Goal: Task Accomplishment & Management: Use online tool/utility

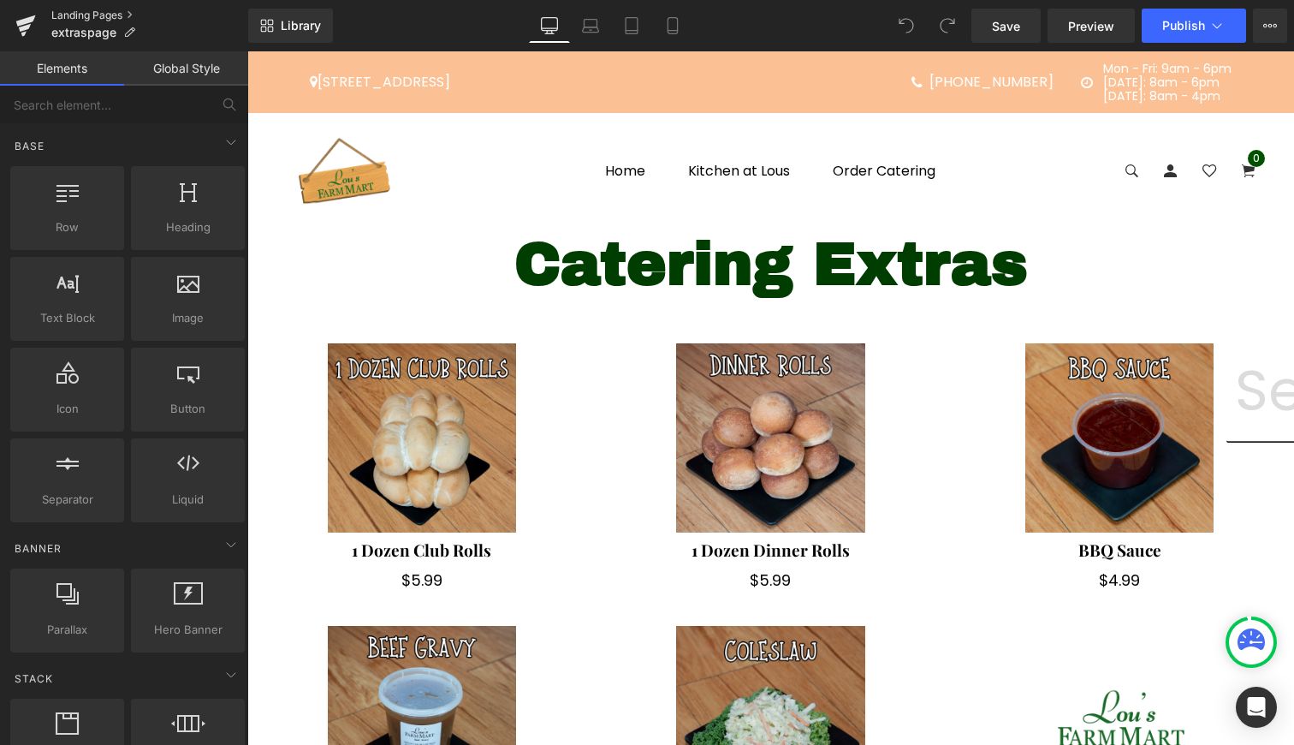
click at [76, 16] on link "Landing Pages" at bounding box center [149, 16] width 197 height 14
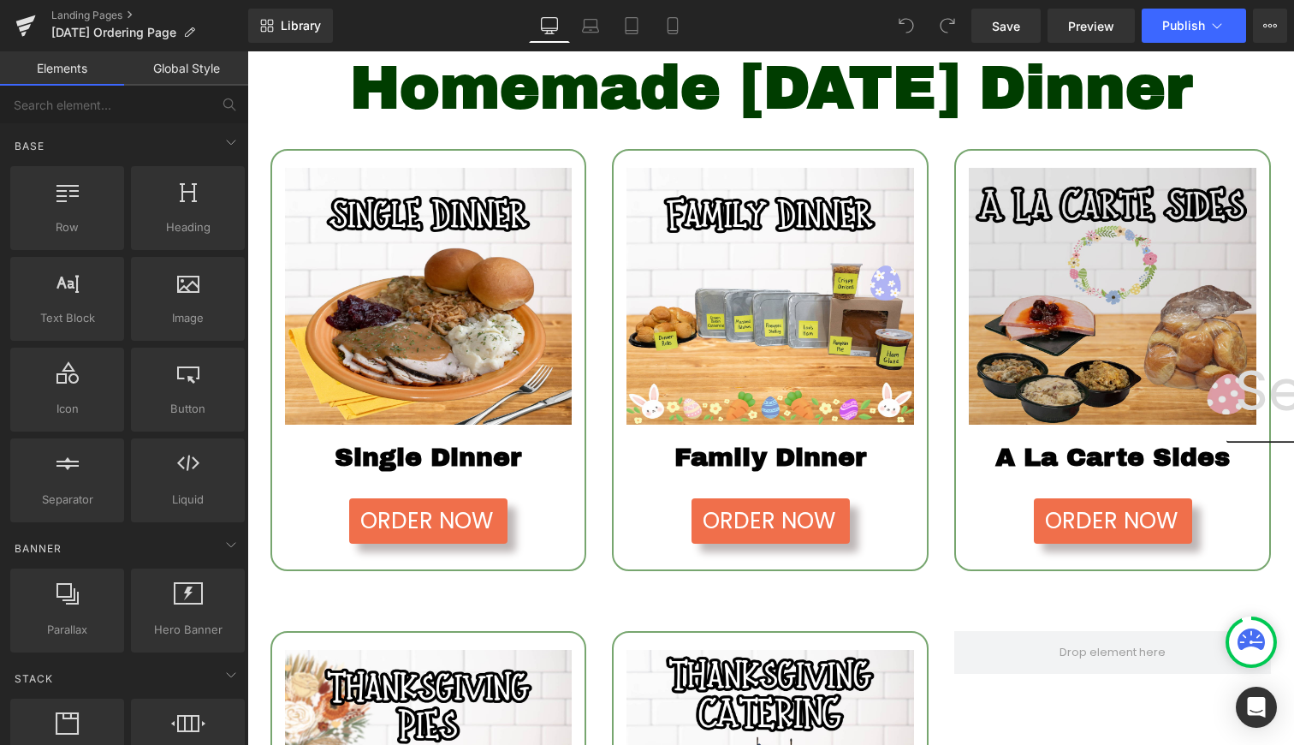
scroll to position [220, 0]
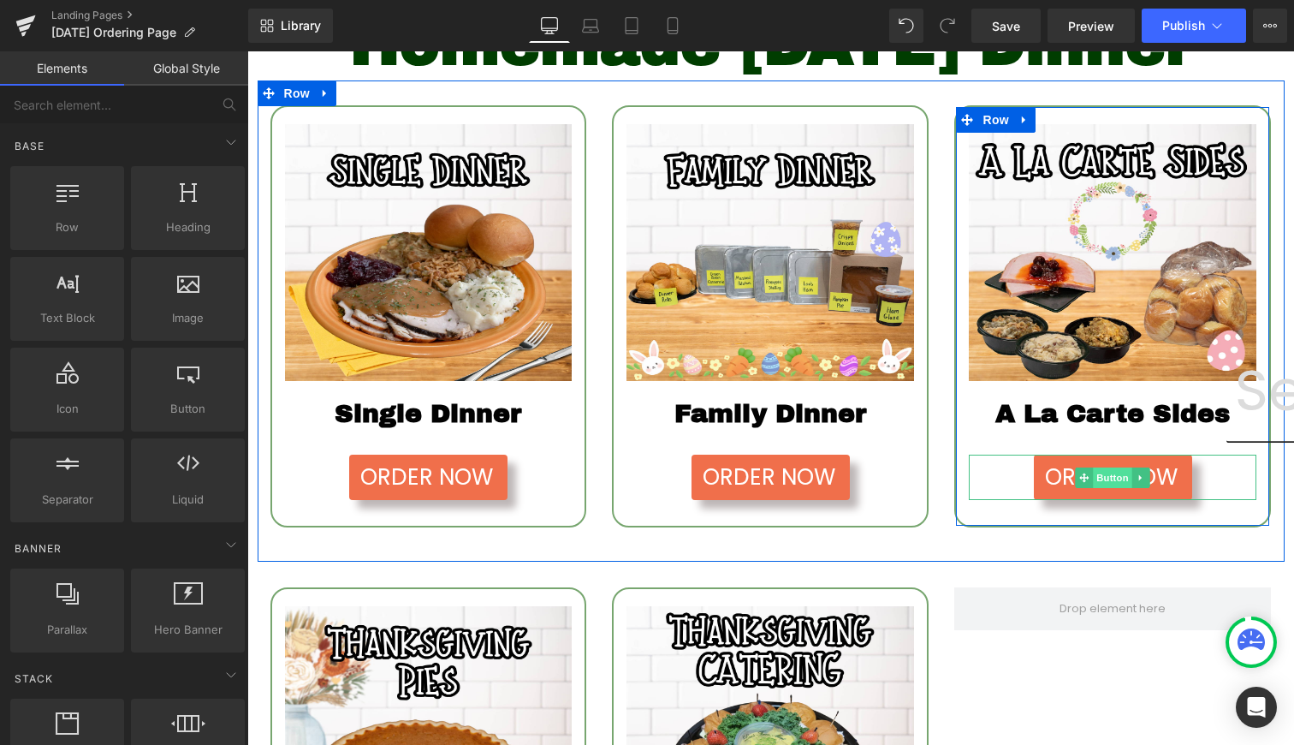
click at [1115, 488] on span "Button" at bounding box center [1113, 477] width 39 height 21
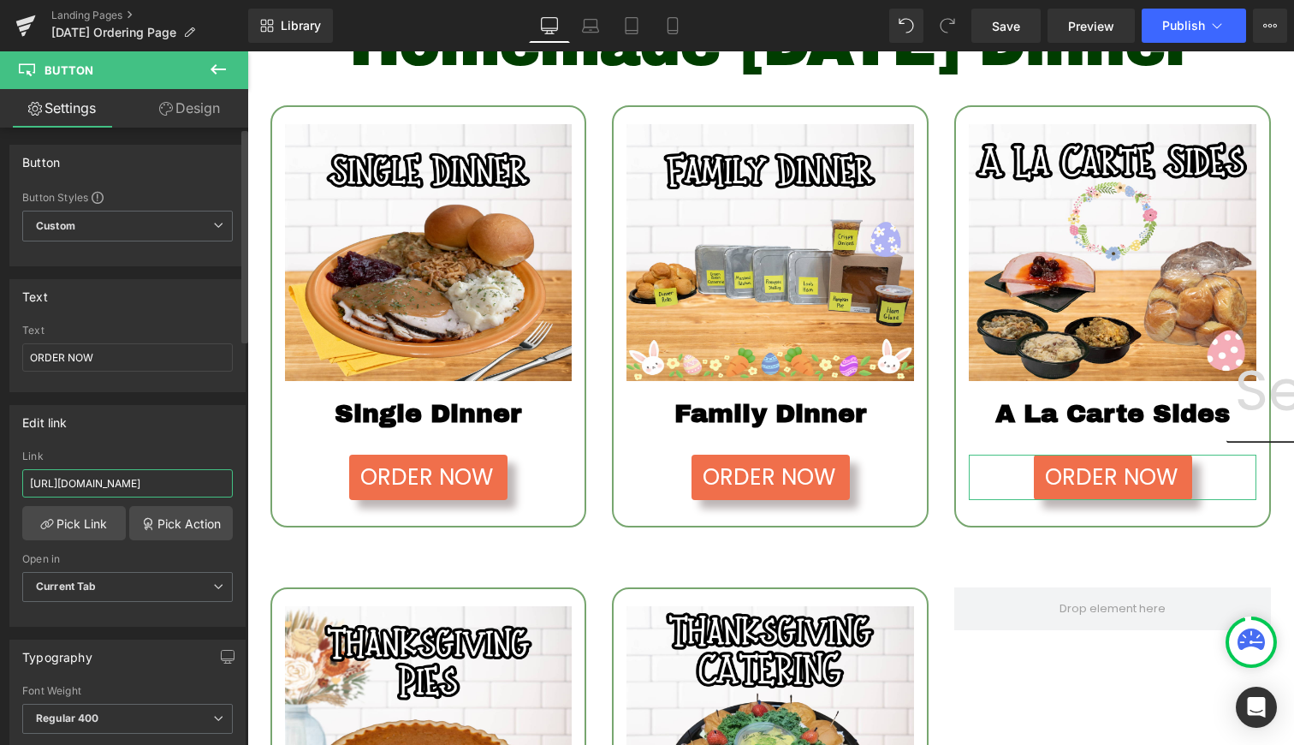
click at [134, 484] on input "https://lousfarmmart.myshopify.com/pages/alacartesides" at bounding box center [127, 483] width 211 height 28
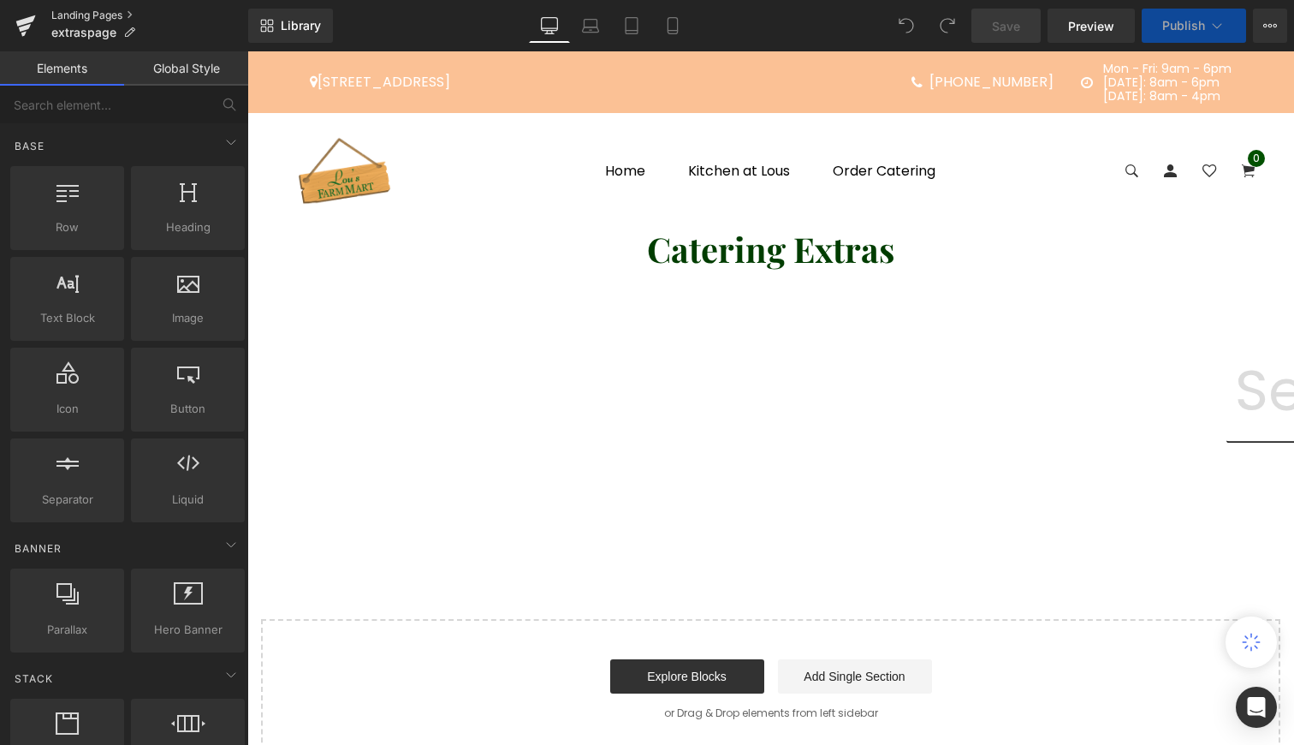
click at [88, 11] on link "Landing Pages" at bounding box center [149, 16] width 197 height 14
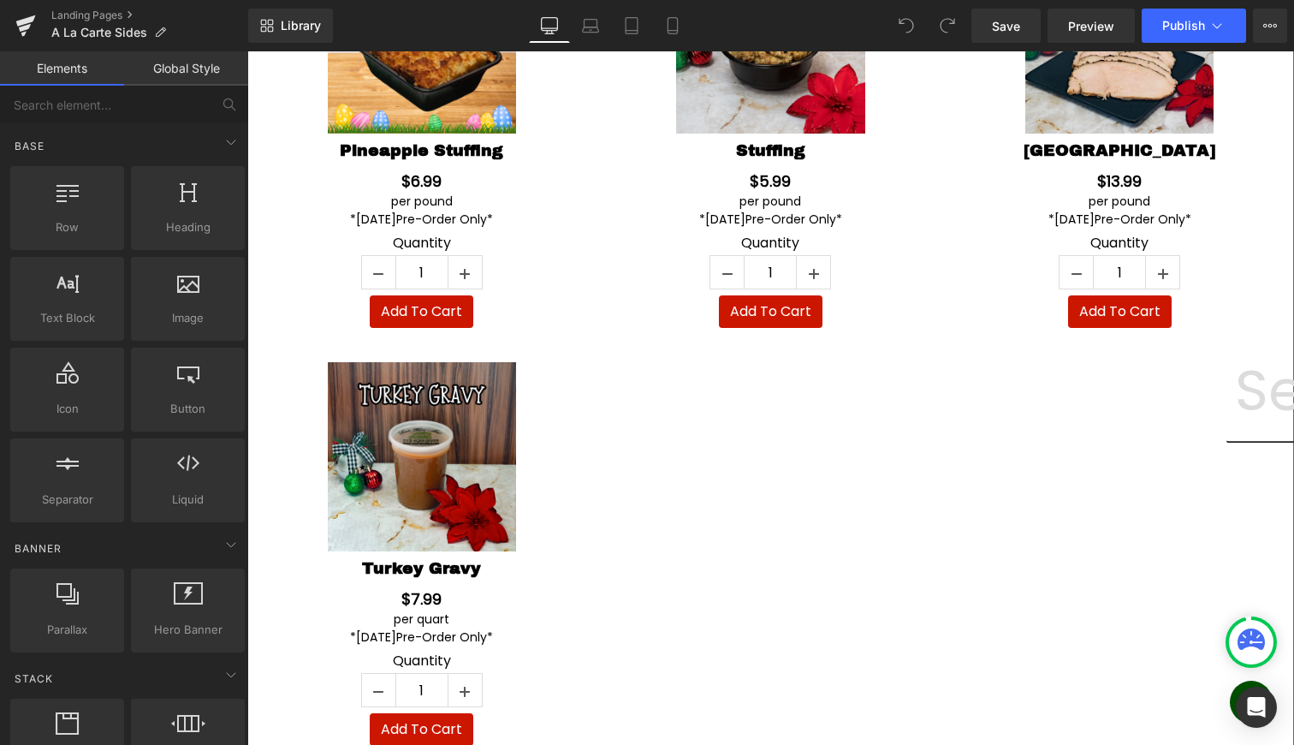
scroll to position [1237, 0]
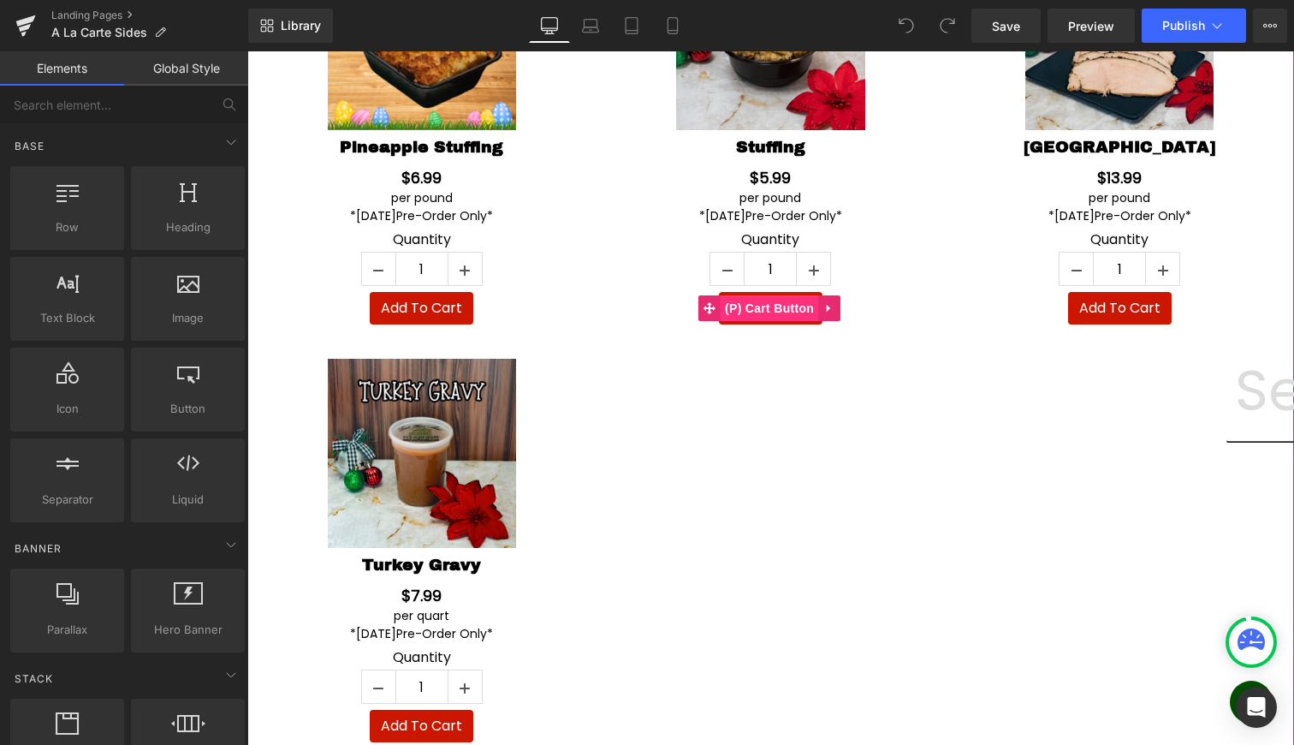
click at [780, 307] on span "(P) Cart Button" at bounding box center [770, 308] width 98 height 26
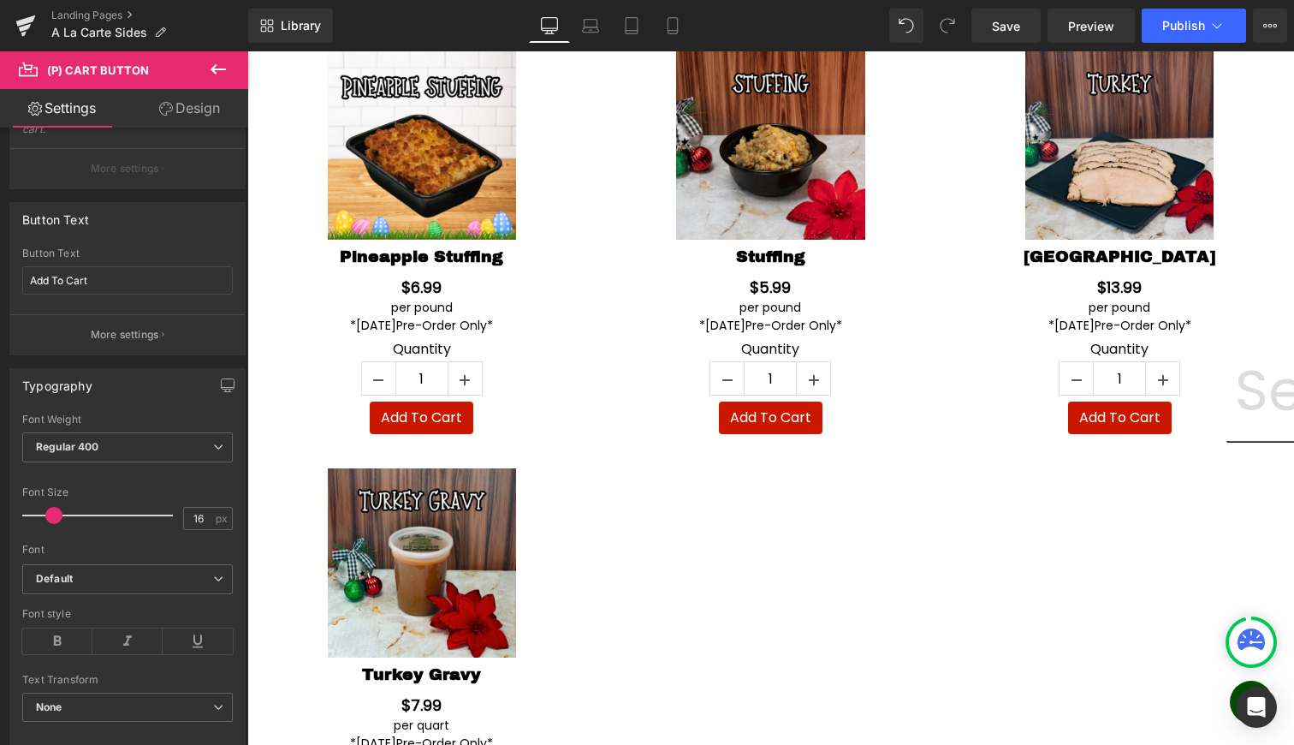
scroll to position [1100, 0]
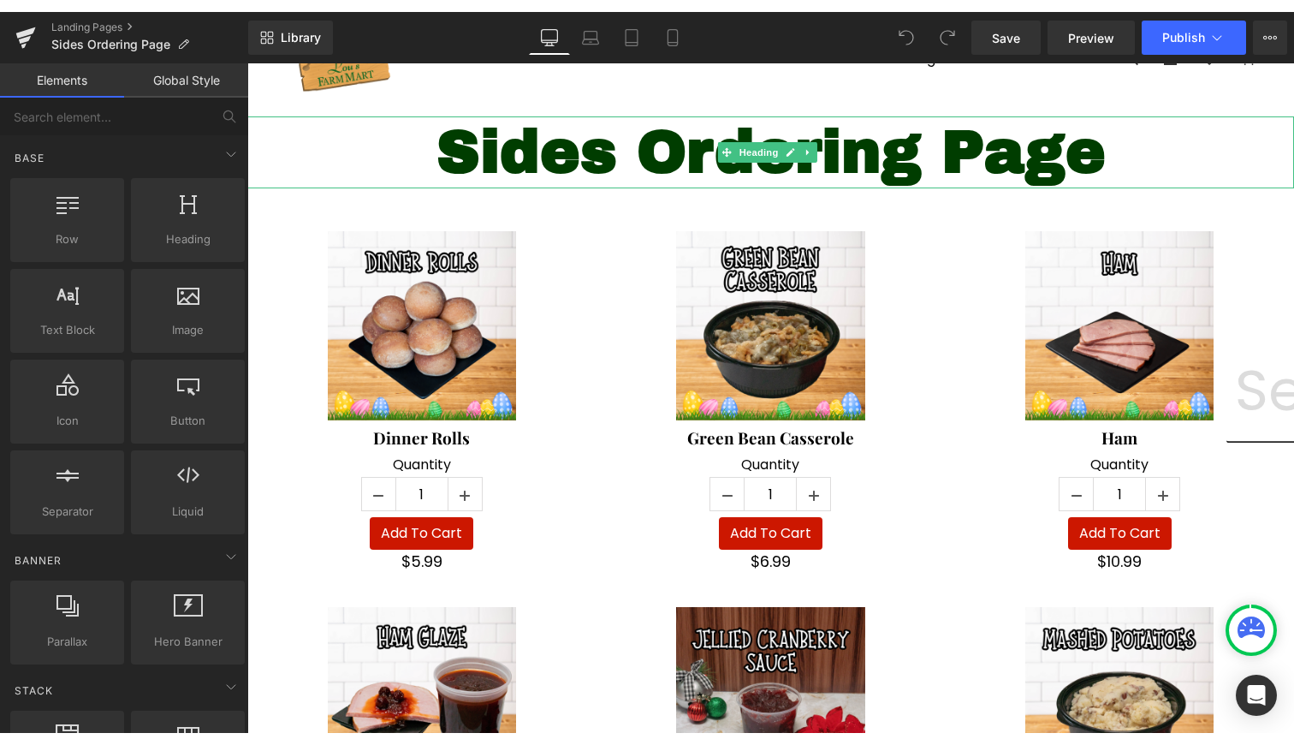
scroll to position [125, 0]
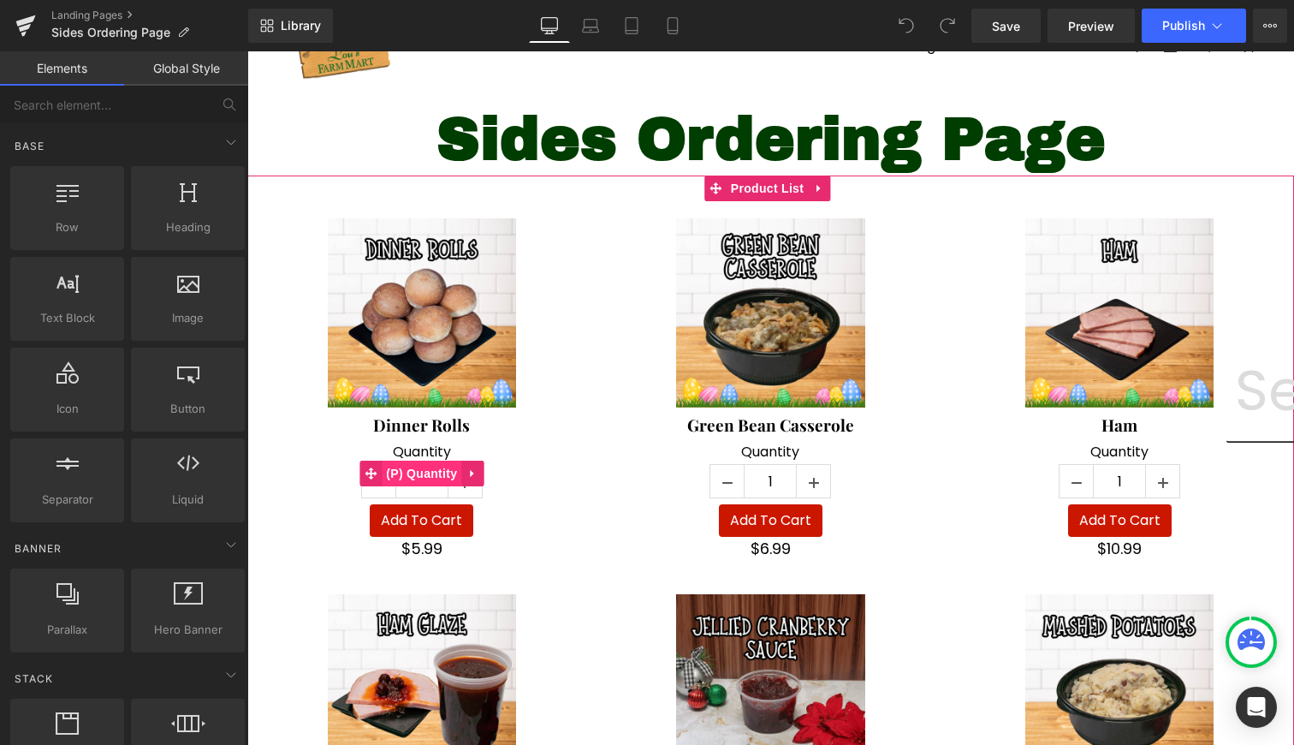
click at [424, 475] on span "(P) Quantity" at bounding box center [422, 473] width 80 height 26
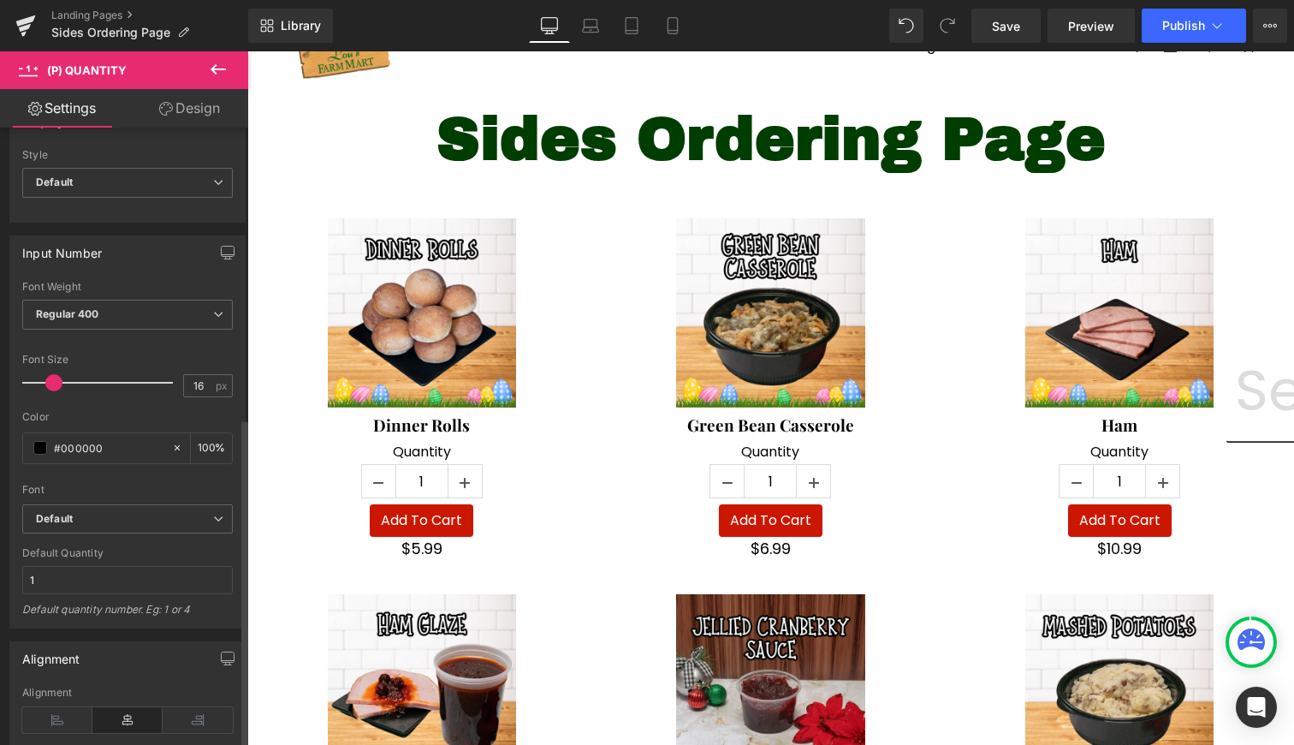
scroll to position [595, 0]
drag, startPoint x: 101, startPoint y: 585, endPoint x: 0, endPoint y: 586, distance: 101.0
click at [0, 586] on div "Input Number Thin 100 Semi Thin 200 Light 300 Regular 400 Medium 500 Semi Bold …" at bounding box center [128, 422] width 256 height 406
drag, startPoint x: 52, startPoint y: 578, endPoint x: 0, endPoint y: 578, distance: 52.2
click at [0, 578] on div "Input Number Thin 100 Semi Thin 200 Light 300 Regular 400 Medium 500 Semi Bold …" at bounding box center [128, 422] width 256 height 406
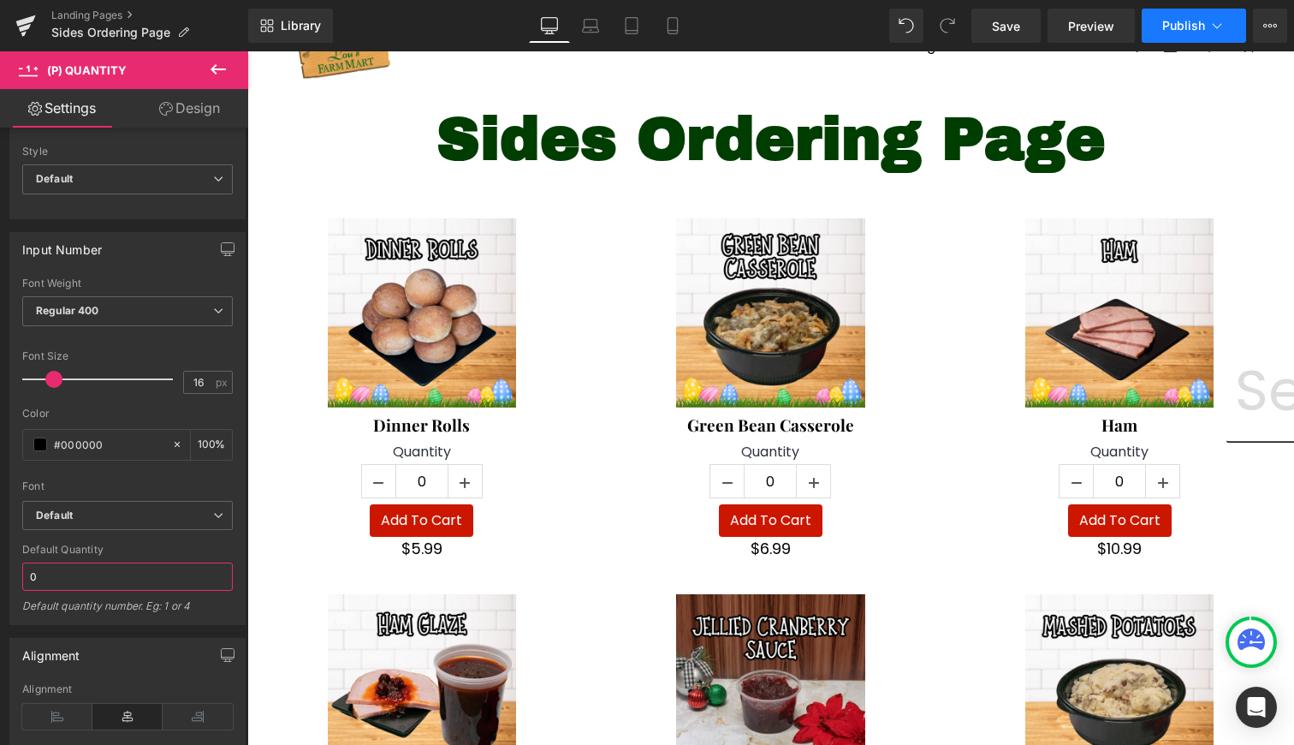
type input "0"
click at [1176, 40] on button "Publish" at bounding box center [1194, 26] width 104 height 34
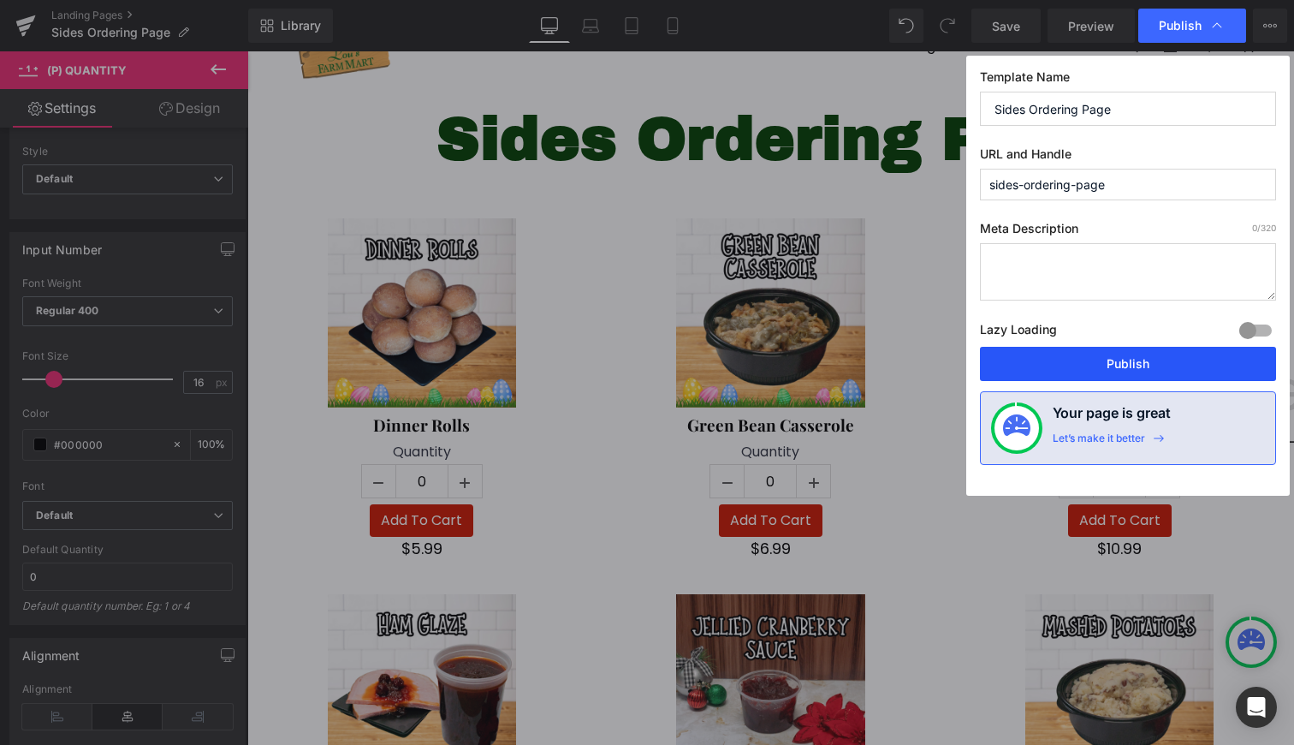
click at [1132, 359] on button "Publish" at bounding box center [1128, 364] width 296 height 34
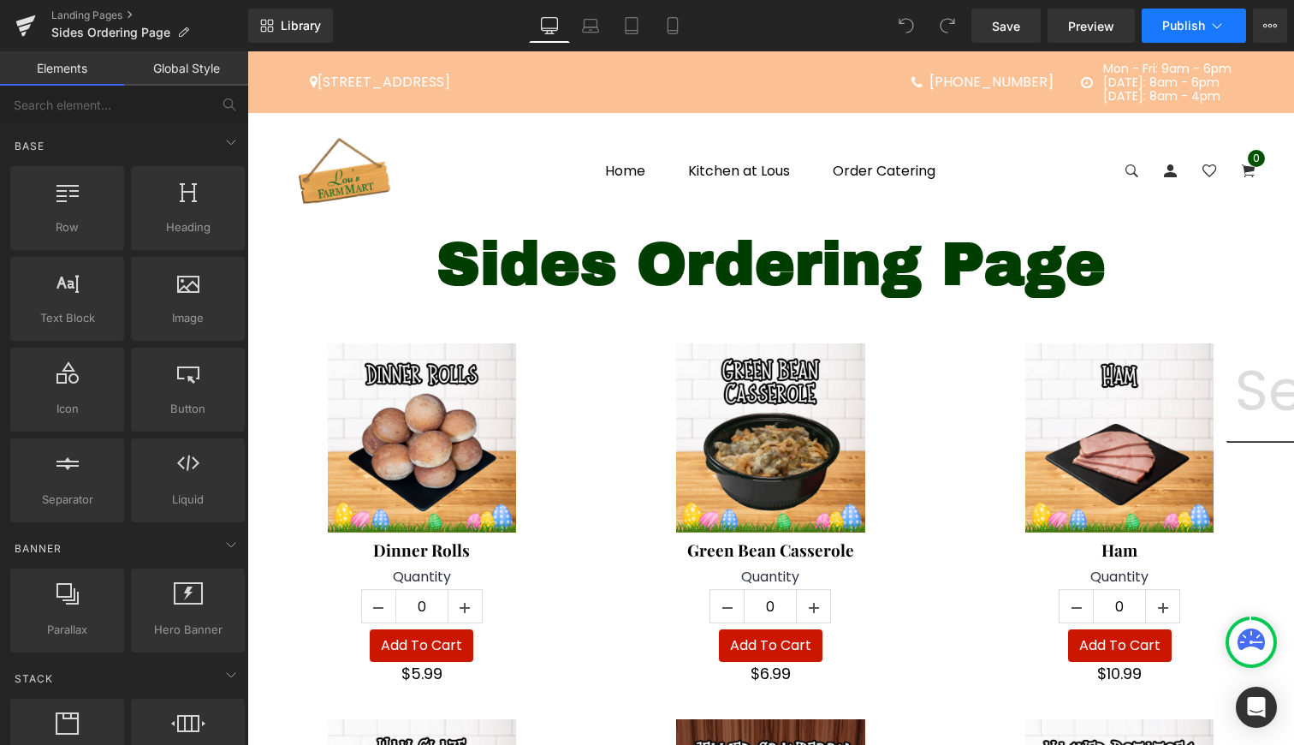
click at [1190, 39] on button "Publish" at bounding box center [1194, 26] width 104 height 34
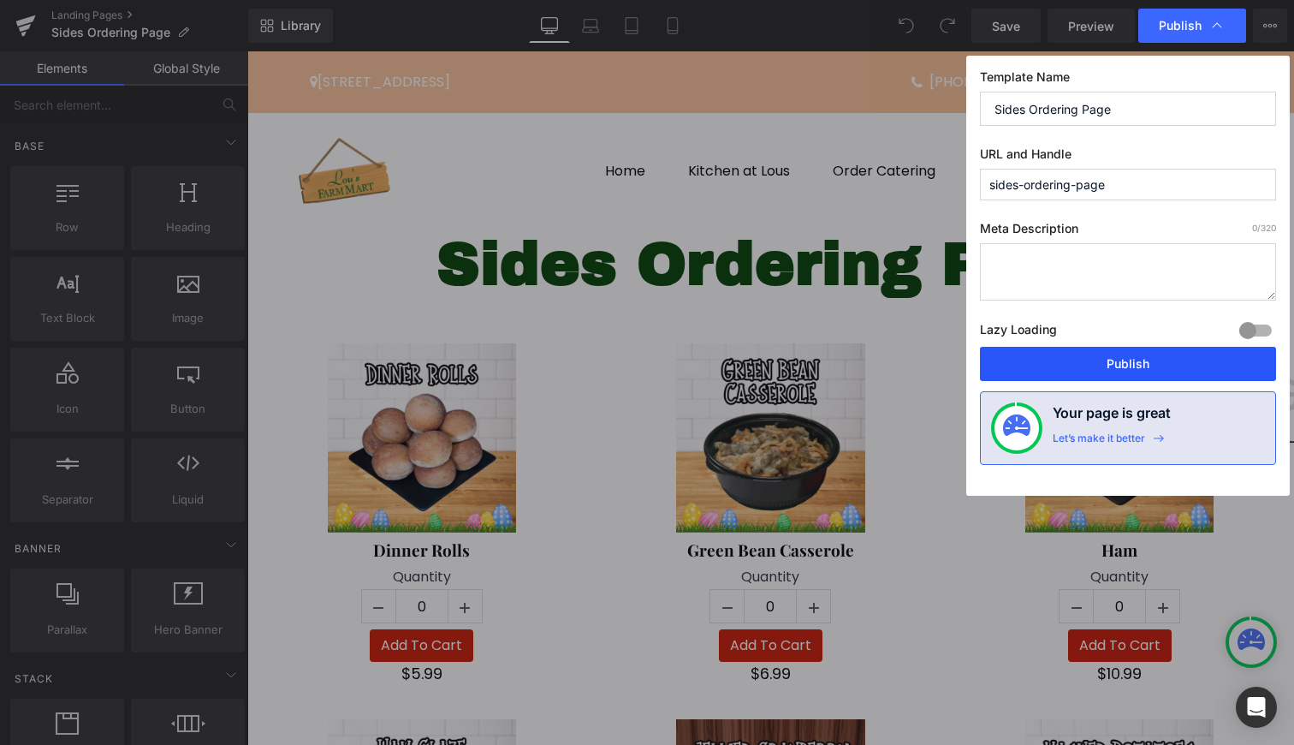
click at [1138, 361] on button "Publish" at bounding box center [1128, 364] width 296 height 34
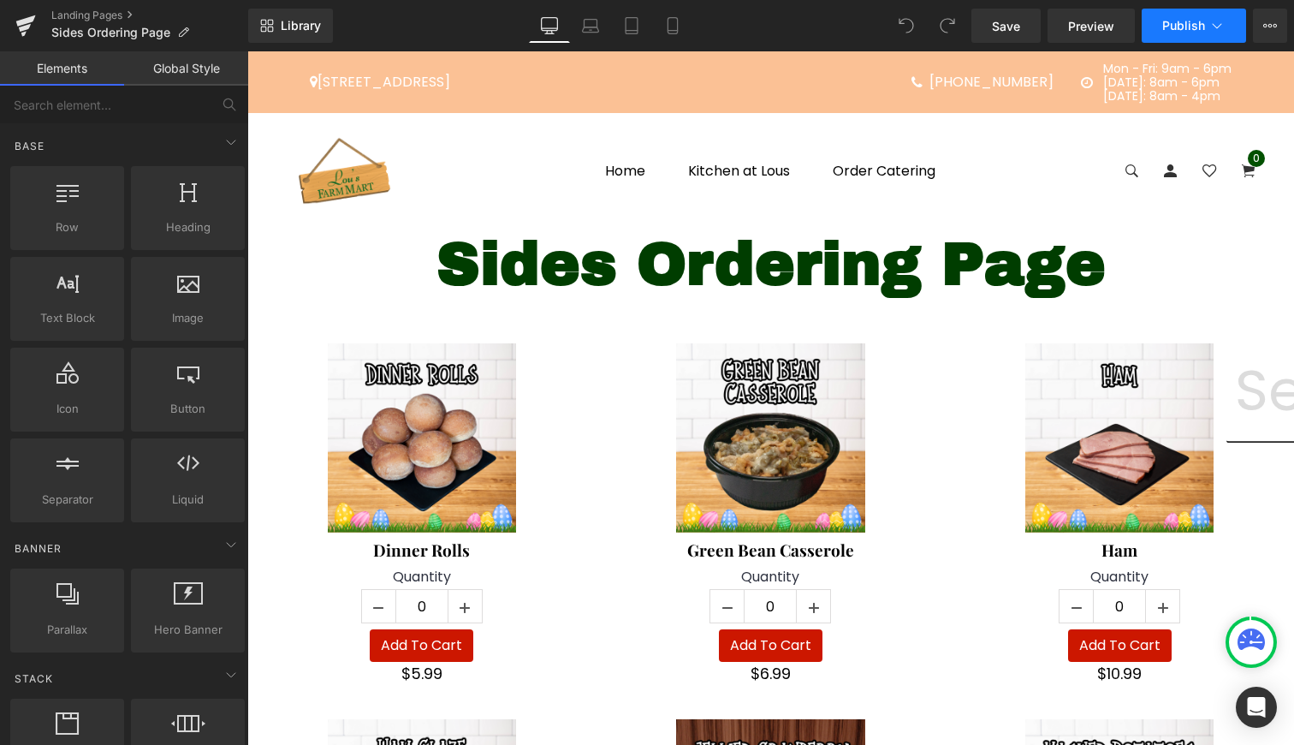
click at [1181, 21] on span "Publish" at bounding box center [1183, 26] width 43 height 14
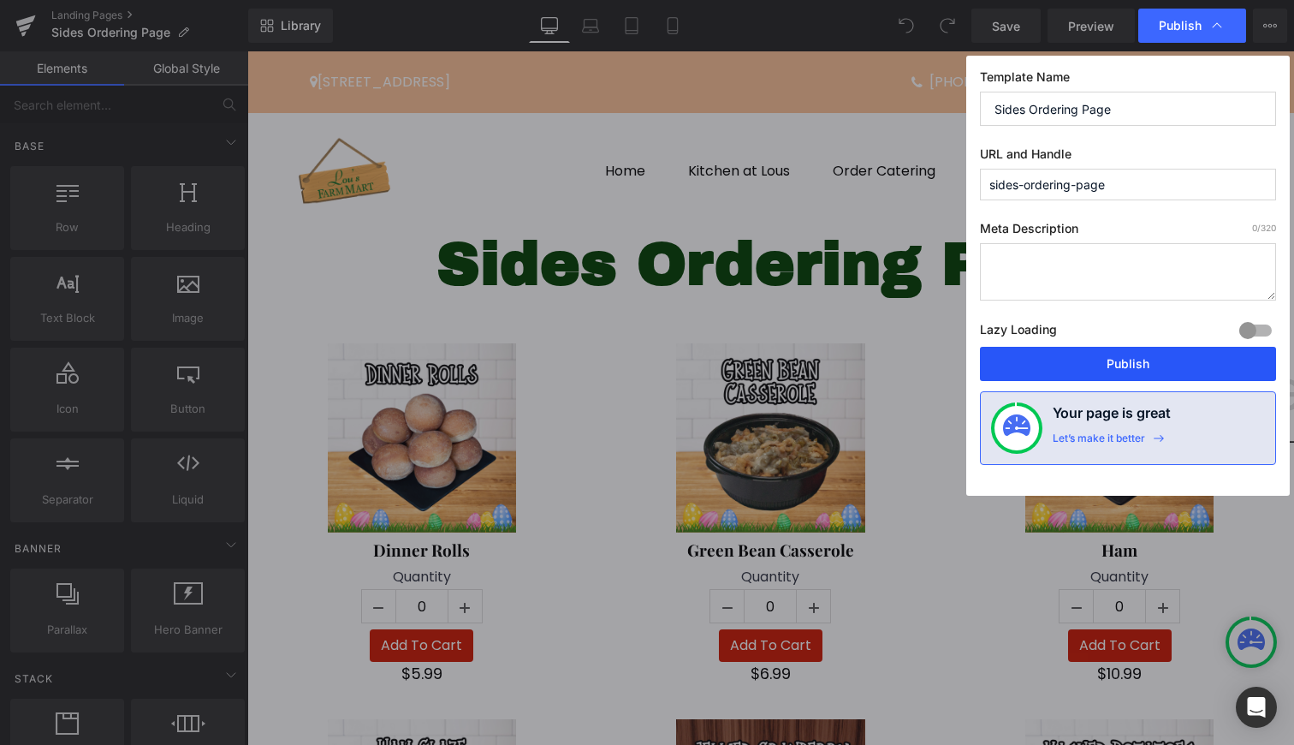
click at [1123, 375] on button "Publish" at bounding box center [1128, 364] width 296 height 34
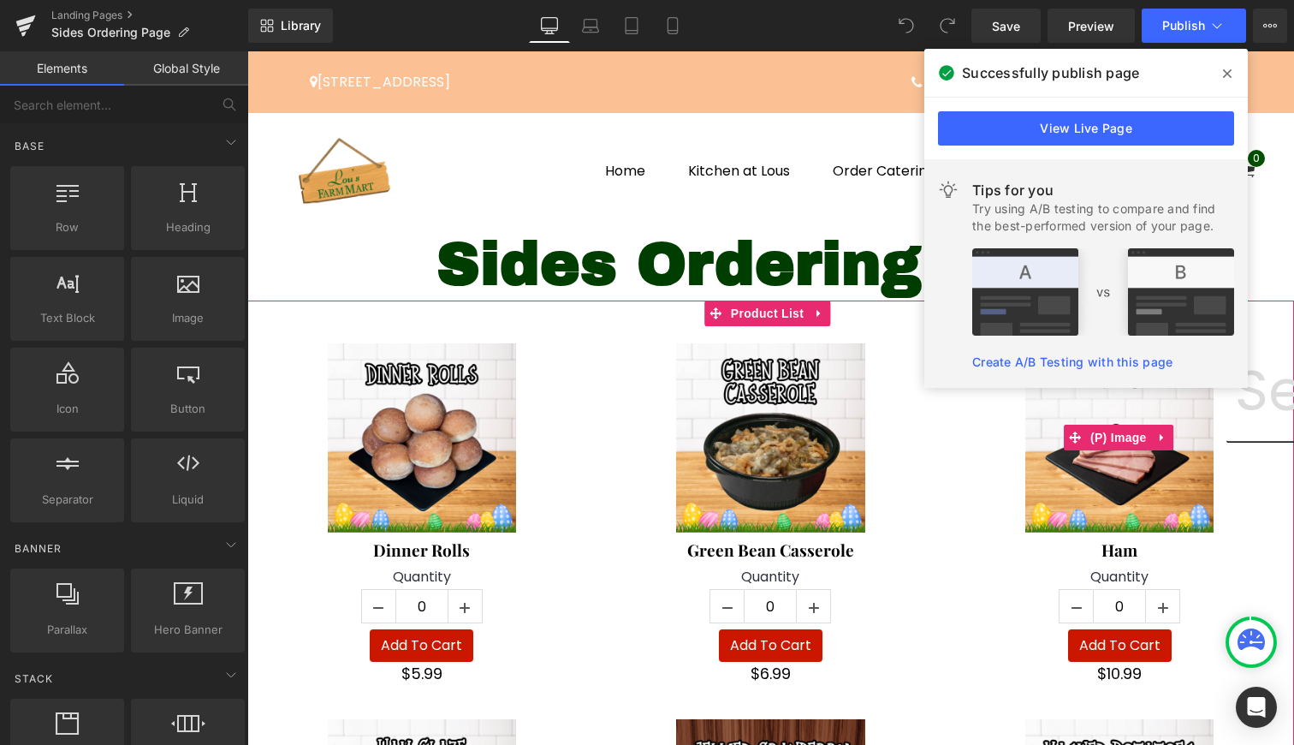
click at [1227, 80] on icon at bounding box center [1227, 74] width 9 height 14
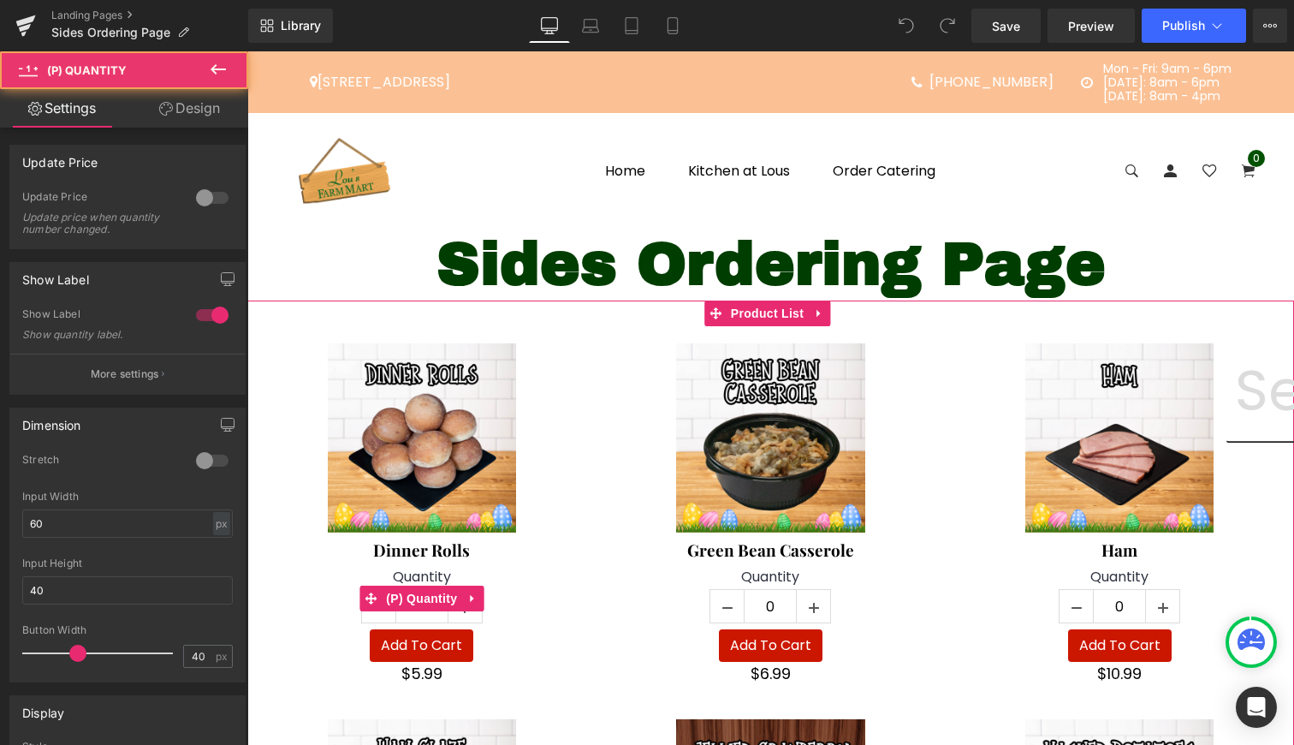
click at [424, 612] on input "0" at bounding box center [421, 607] width 51 height 34
click at [423, 596] on span "(P) Quantity" at bounding box center [422, 598] width 80 height 26
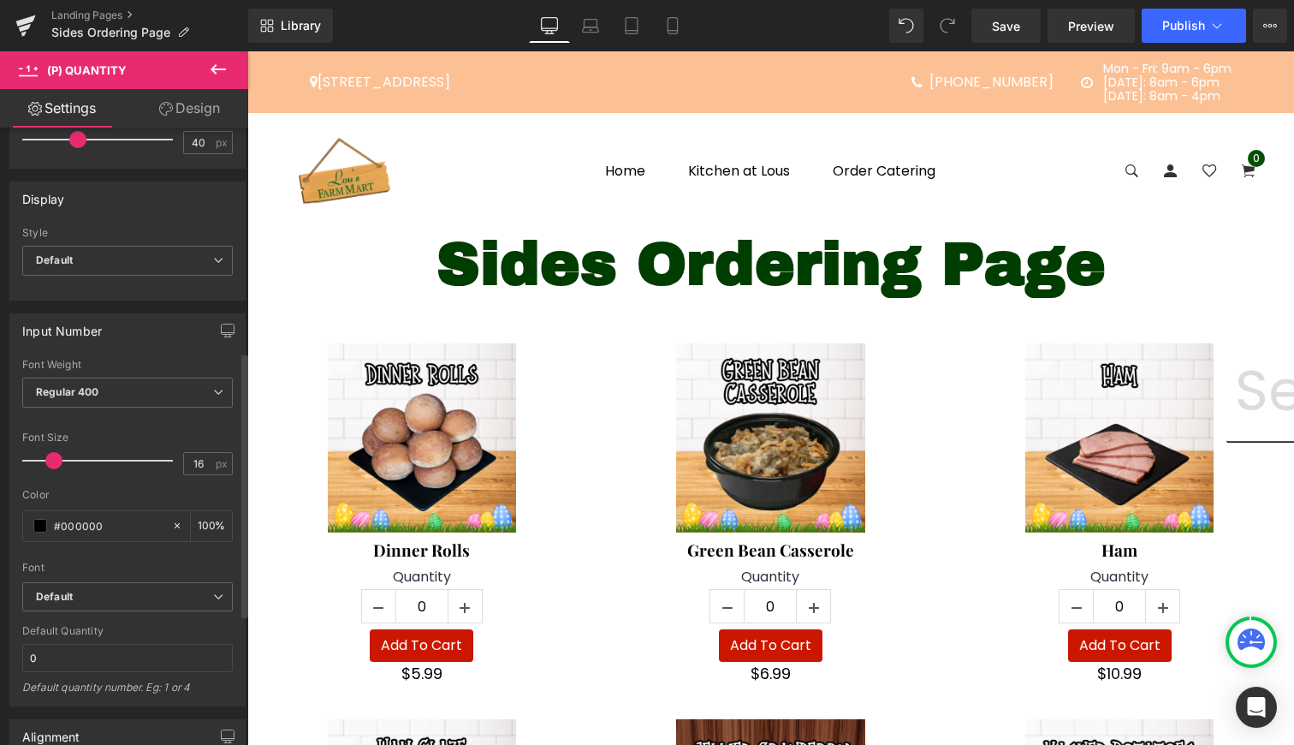
scroll to position [522, 0]
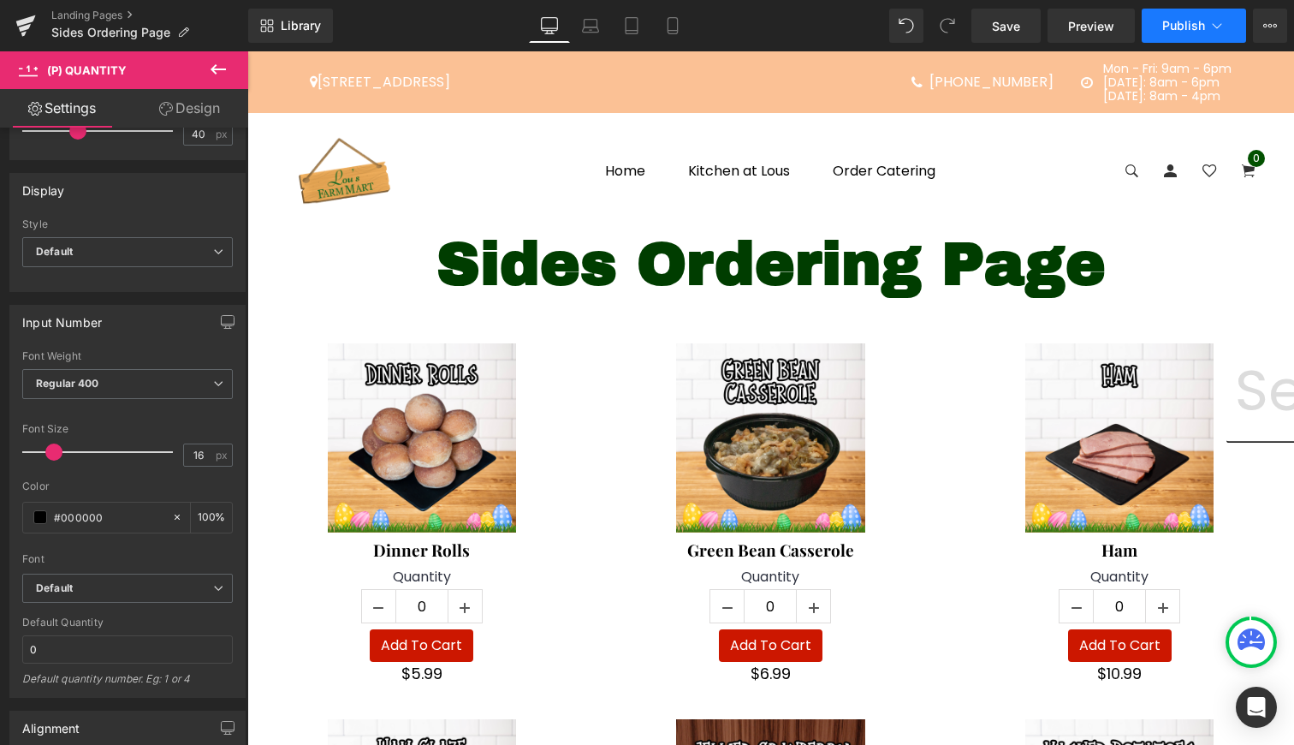
click at [1230, 33] on button "Publish" at bounding box center [1194, 26] width 104 height 34
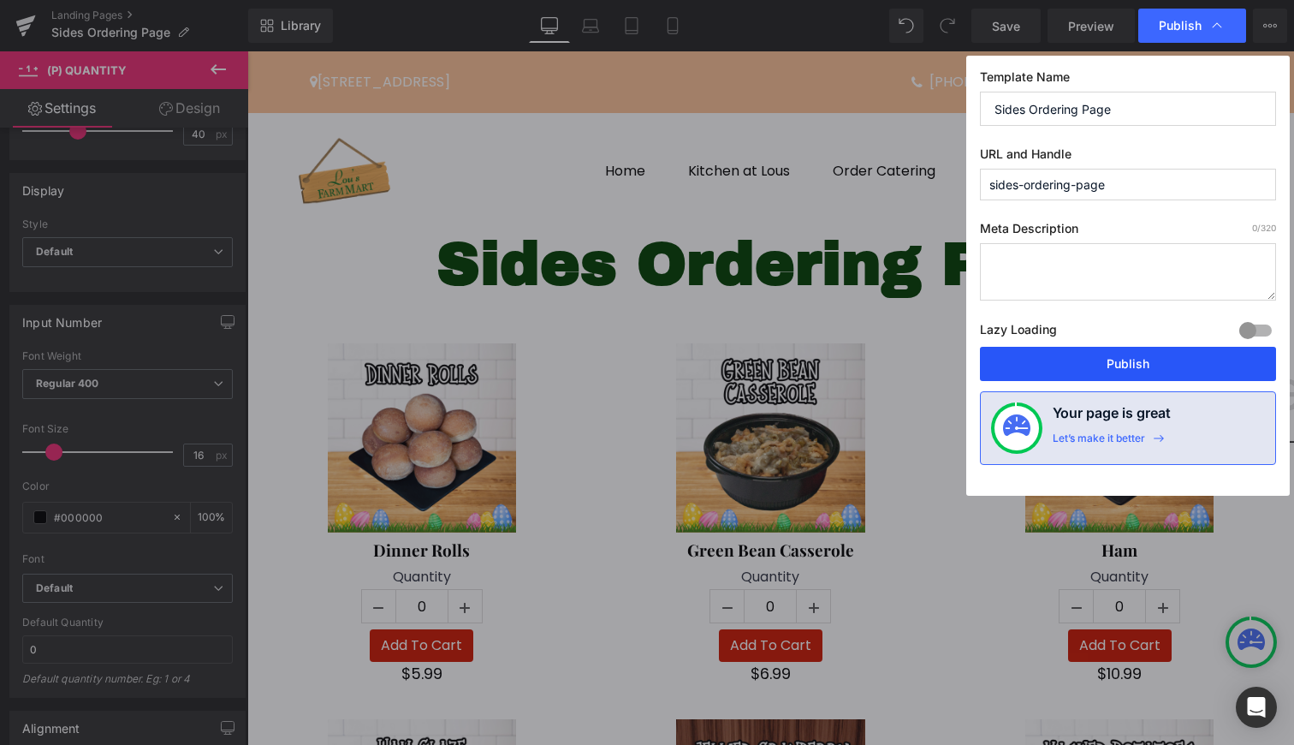
click at [1137, 362] on button "Publish" at bounding box center [1128, 364] width 296 height 34
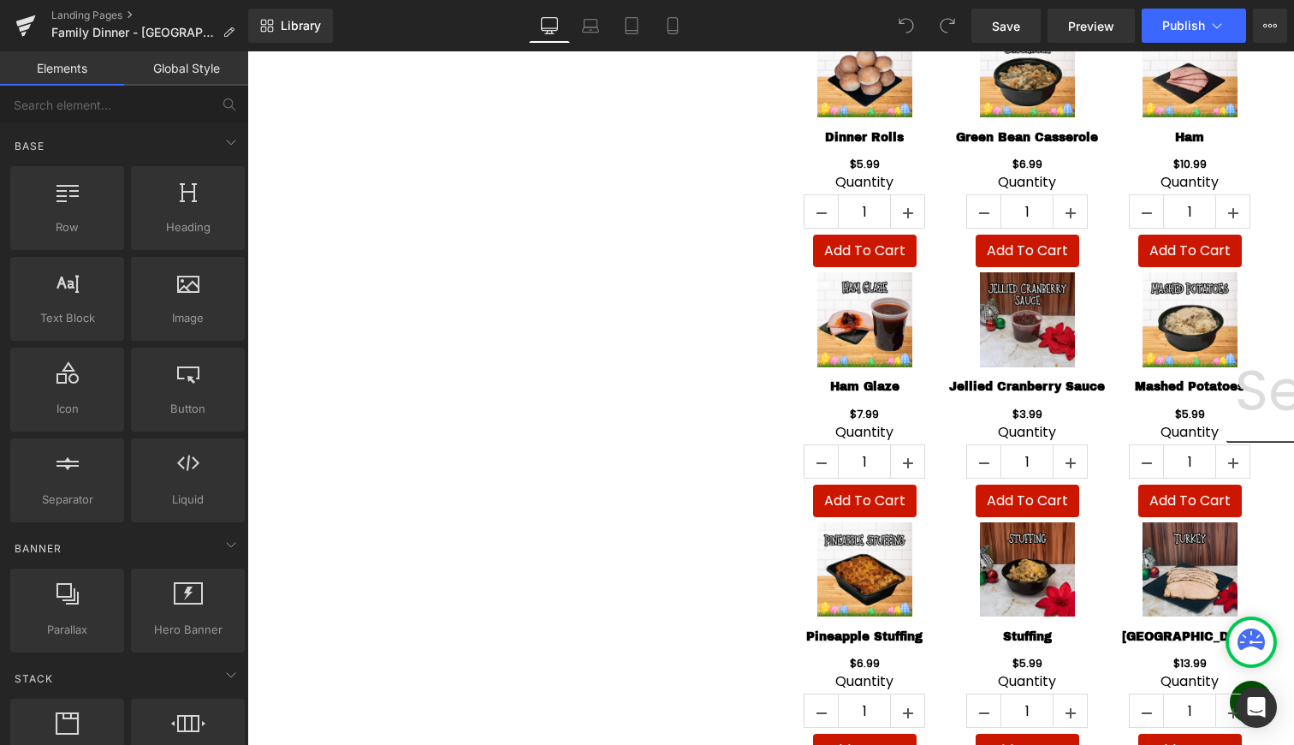
scroll to position [458, 0]
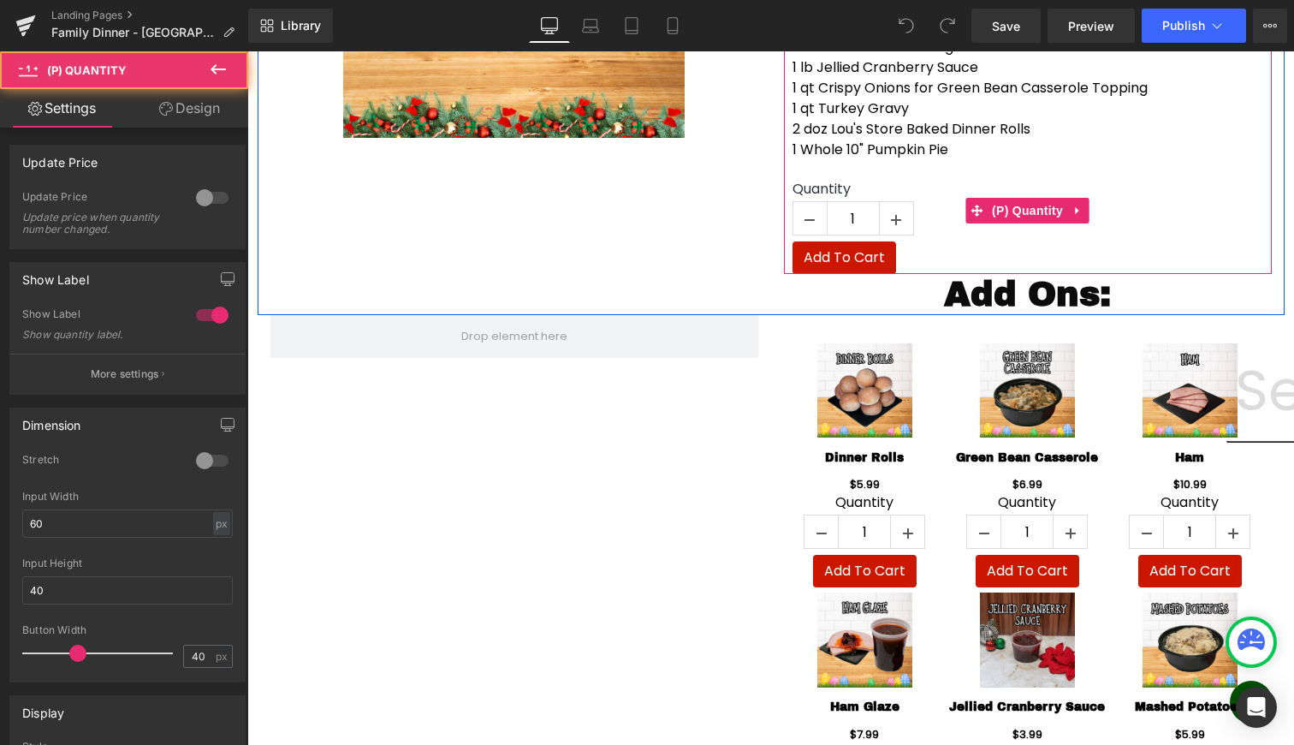
click at [851, 202] on input "1" at bounding box center [853, 219] width 51 height 34
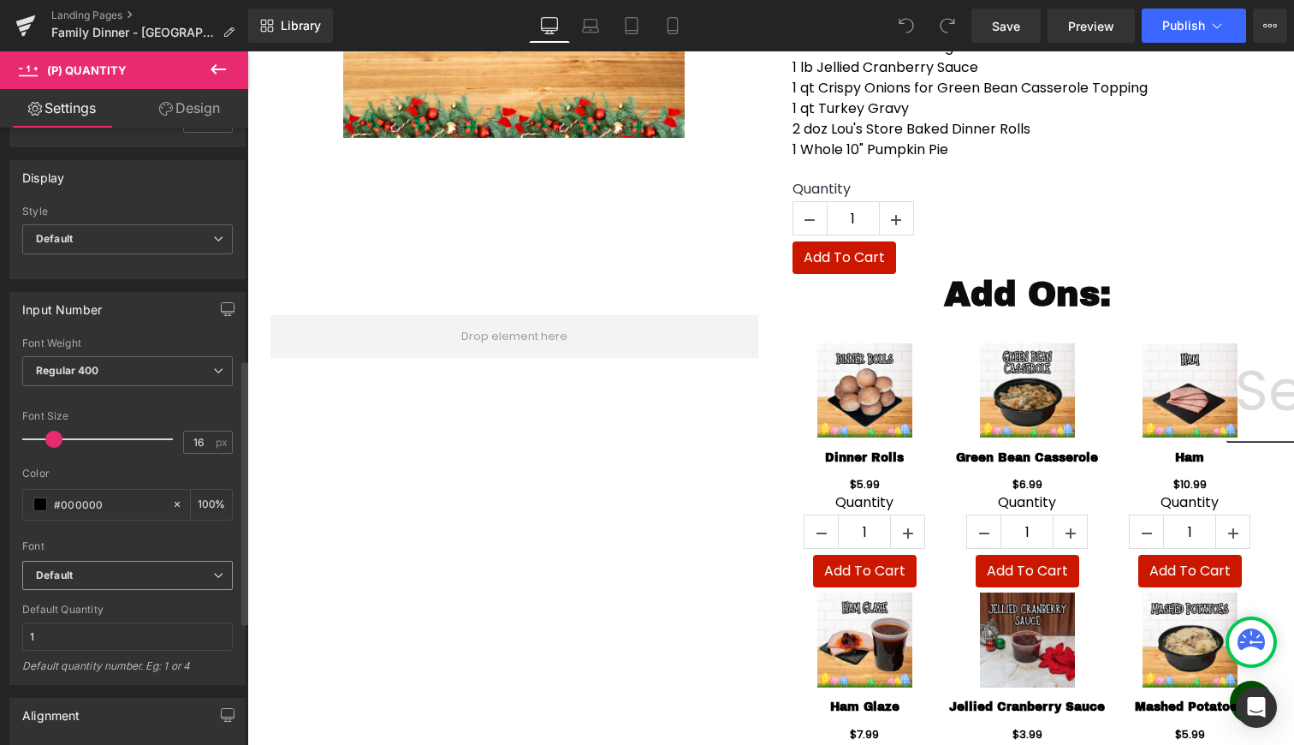
scroll to position [539, 0]
click at [72, 624] on input "1" at bounding box center [127, 632] width 211 height 28
drag, startPoint x: 68, startPoint y: 626, endPoint x: 0, endPoint y: 626, distance: 68.5
click at [0, 626] on div "Input Number Thin 100 Semi Thin 200 Light 300 Regular 400 Medium 500 Semi Bold …" at bounding box center [128, 478] width 256 height 406
type input "0"
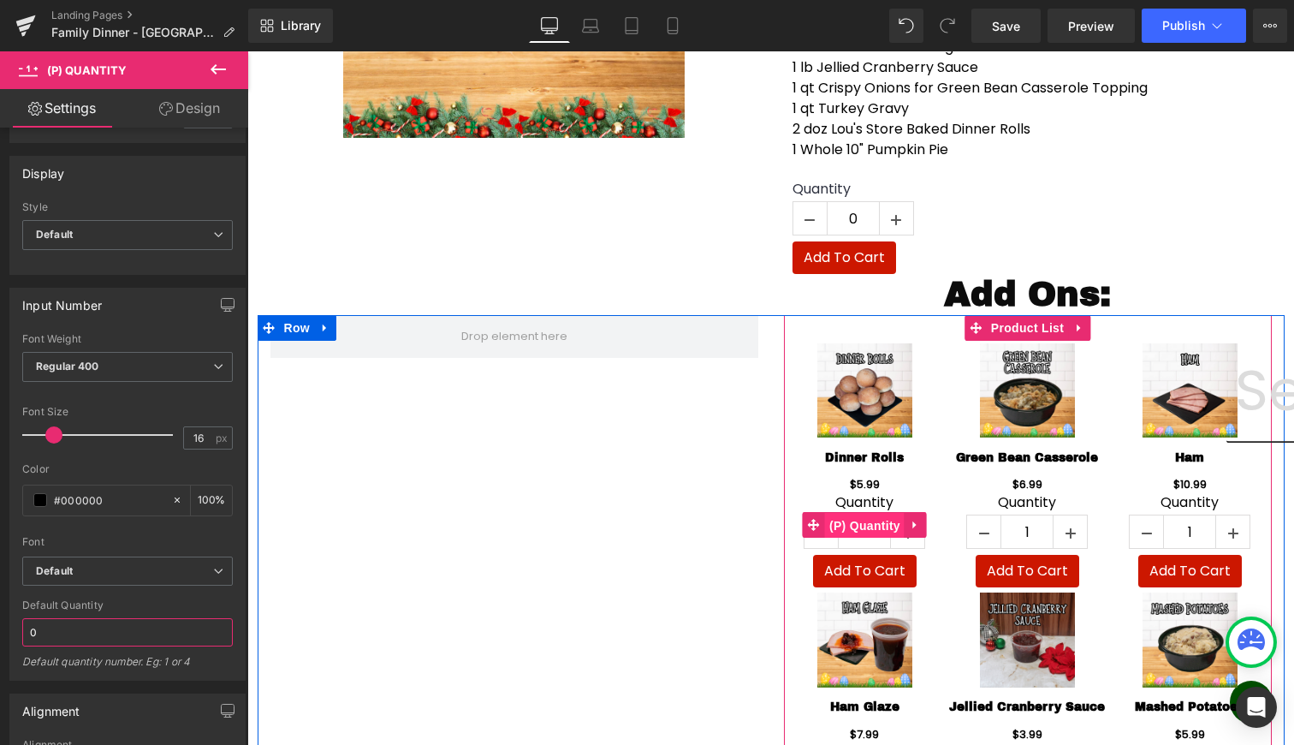
click at [869, 513] on span "(P) Quantity" at bounding box center [865, 526] width 80 height 26
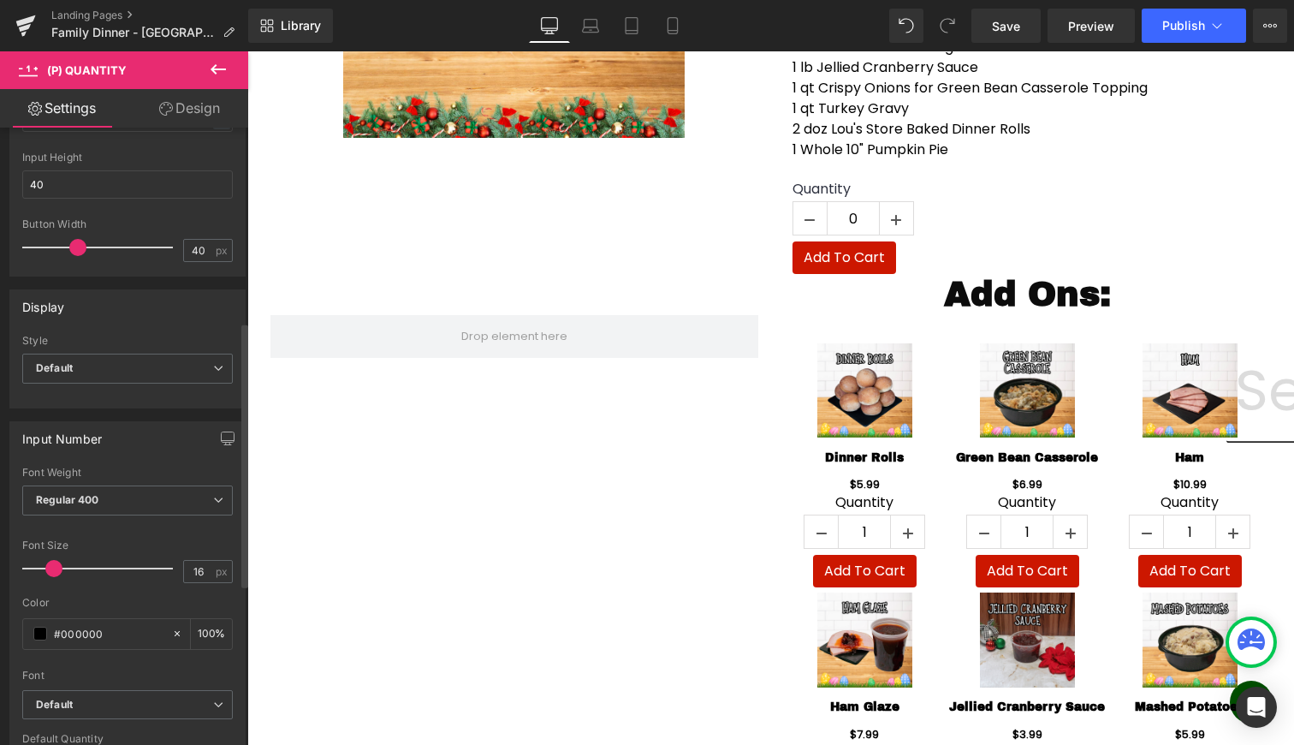
scroll to position [715, 0]
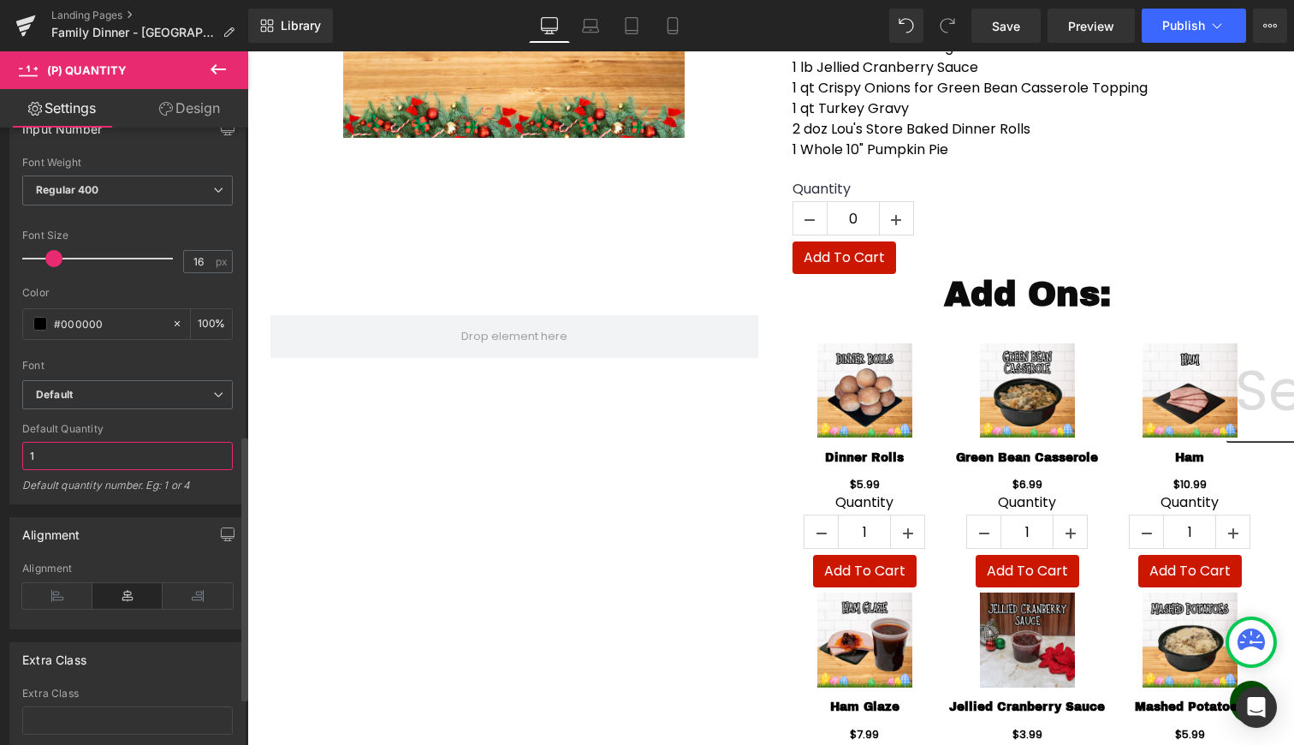
drag, startPoint x: 57, startPoint y: 458, endPoint x: 0, endPoint y: 457, distance: 57.3
click at [0, 457] on div "Input Number Thin 100 Semi Thin 200 Light 300 Regular 400 Medium 500 Semi Bold …" at bounding box center [128, 301] width 256 height 406
type input "0"
click at [1171, 37] on button "Publish" at bounding box center [1194, 26] width 104 height 34
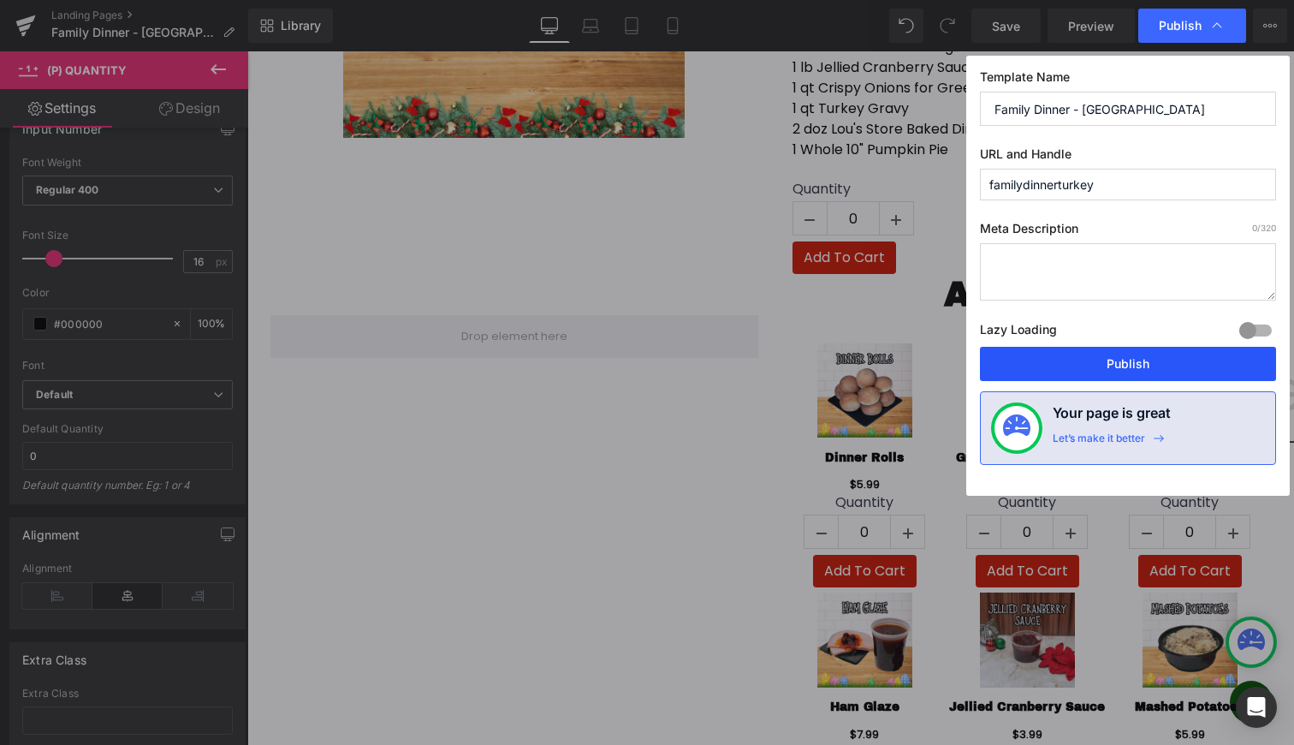
click at [1104, 365] on button "Publish" at bounding box center [1128, 364] width 296 height 34
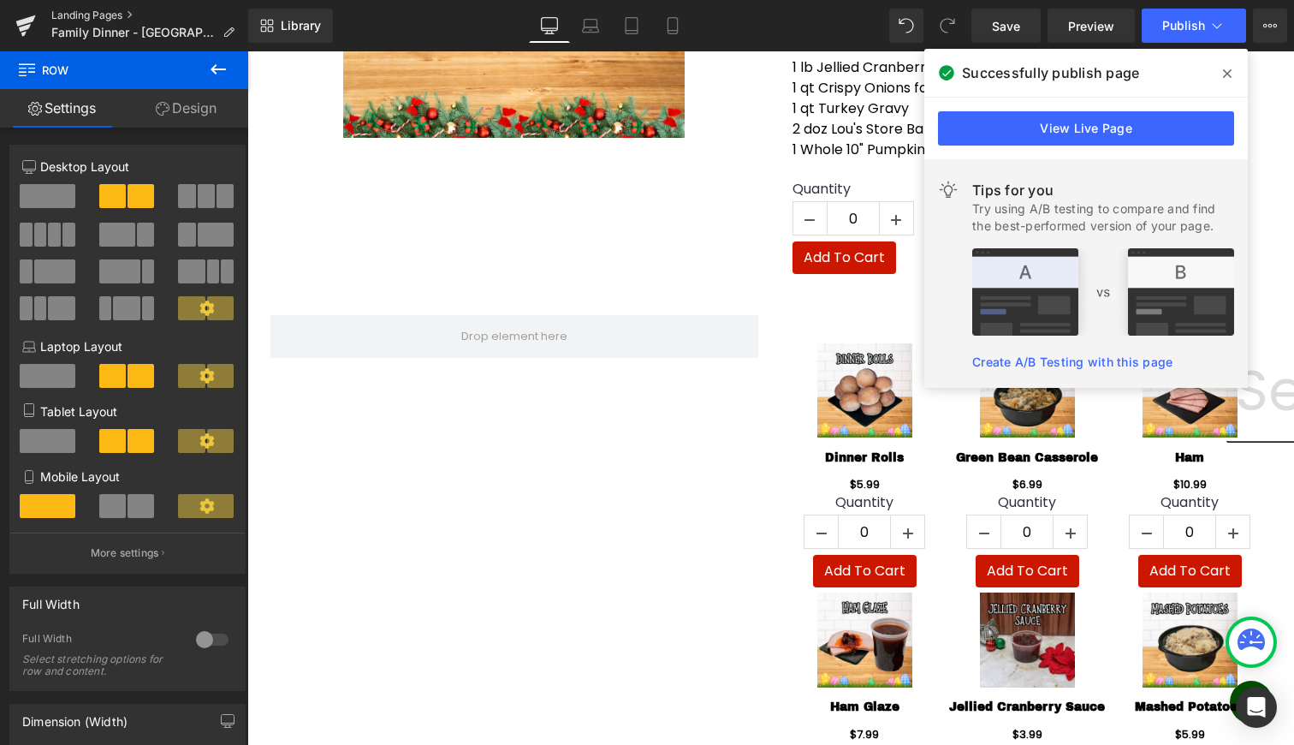
click at [104, 12] on link "Landing Pages" at bounding box center [149, 16] width 197 height 14
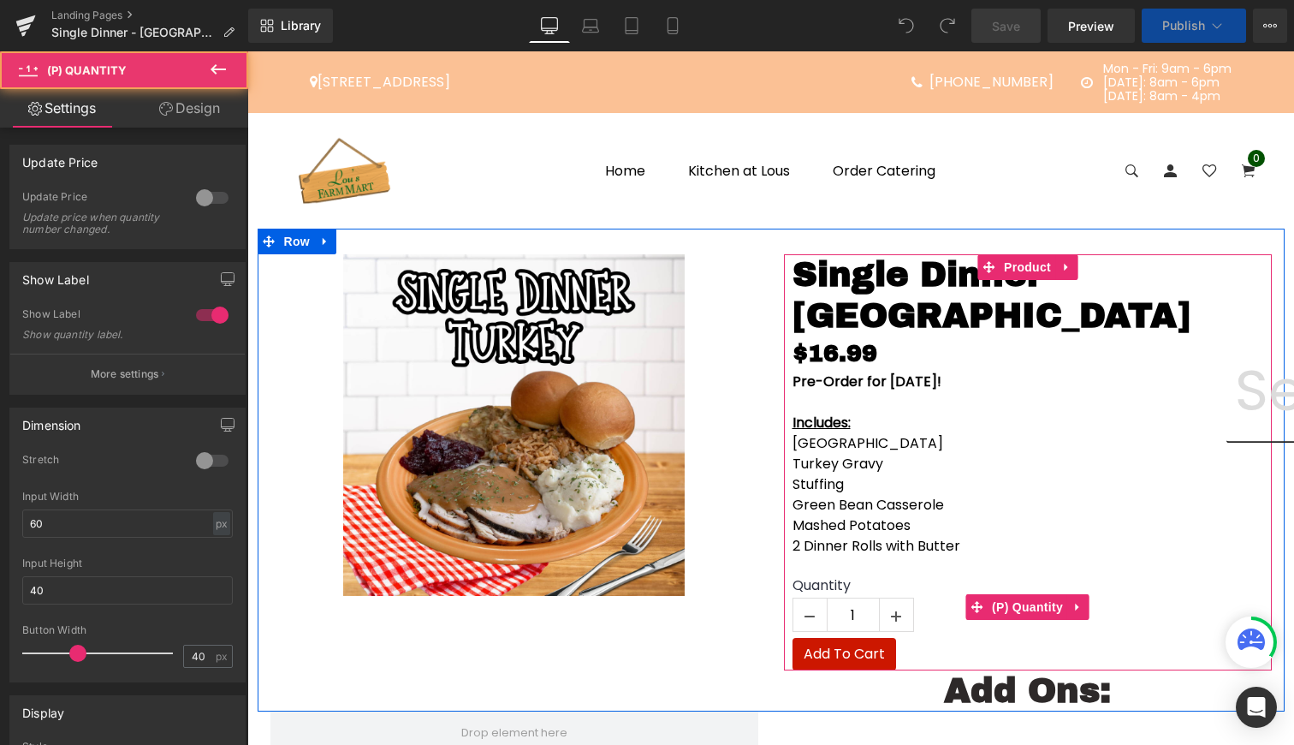
click at [844, 598] on input "1" at bounding box center [853, 615] width 51 height 34
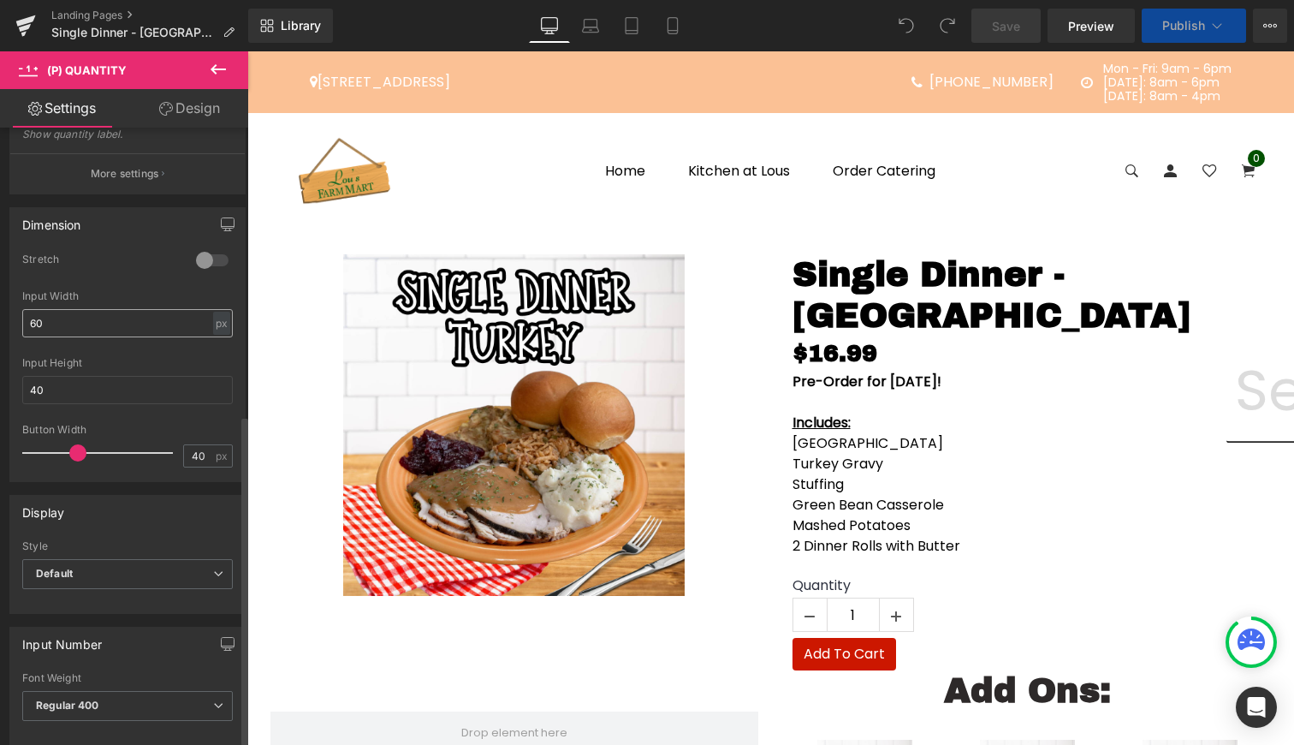
scroll to position [537, 0]
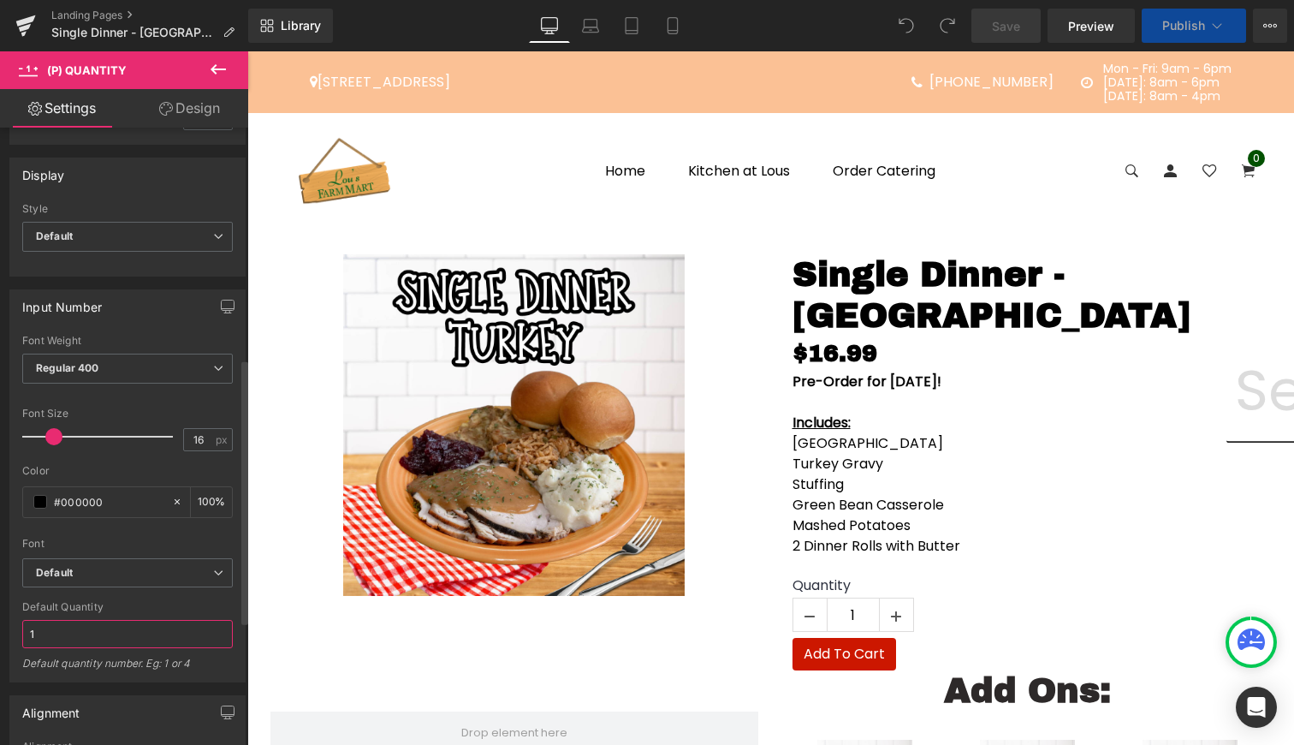
drag, startPoint x: 56, startPoint y: 632, endPoint x: 0, endPoint y: 627, distance: 55.9
click at [0, 627] on div "Input Number Thin 100 Semi Thin 200 Light 300 Regular 400 Medium 500 Semi Bold …" at bounding box center [128, 479] width 256 height 406
type input "0"
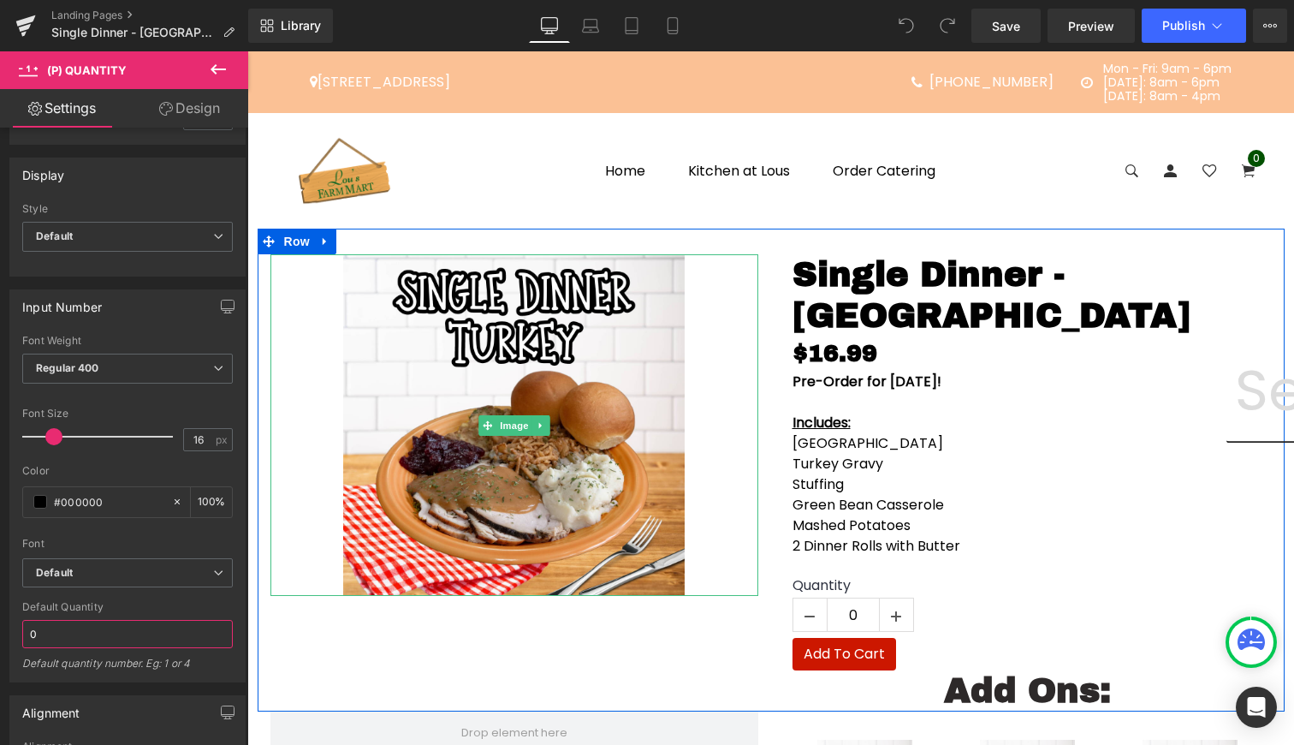
scroll to position [512, 0]
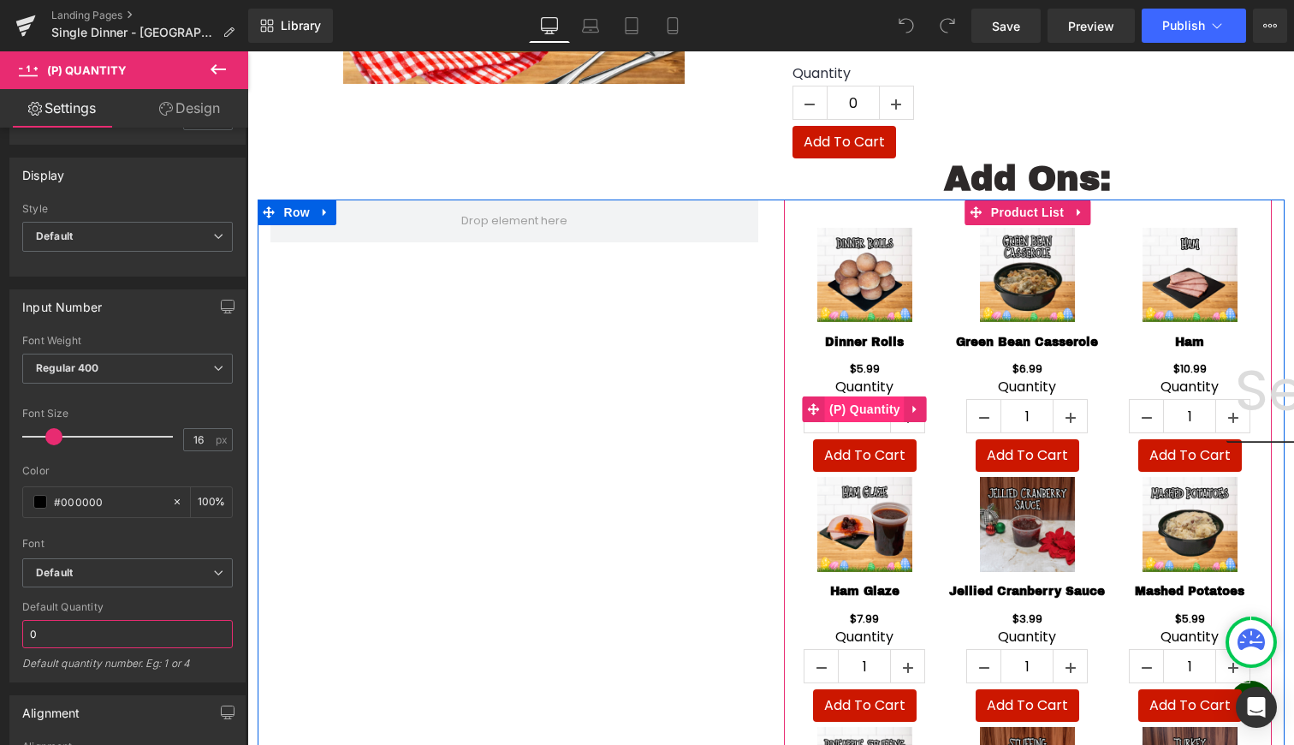
click at [869, 396] on span "(P) Quantity" at bounding box center [865, 409] width 80 height 26
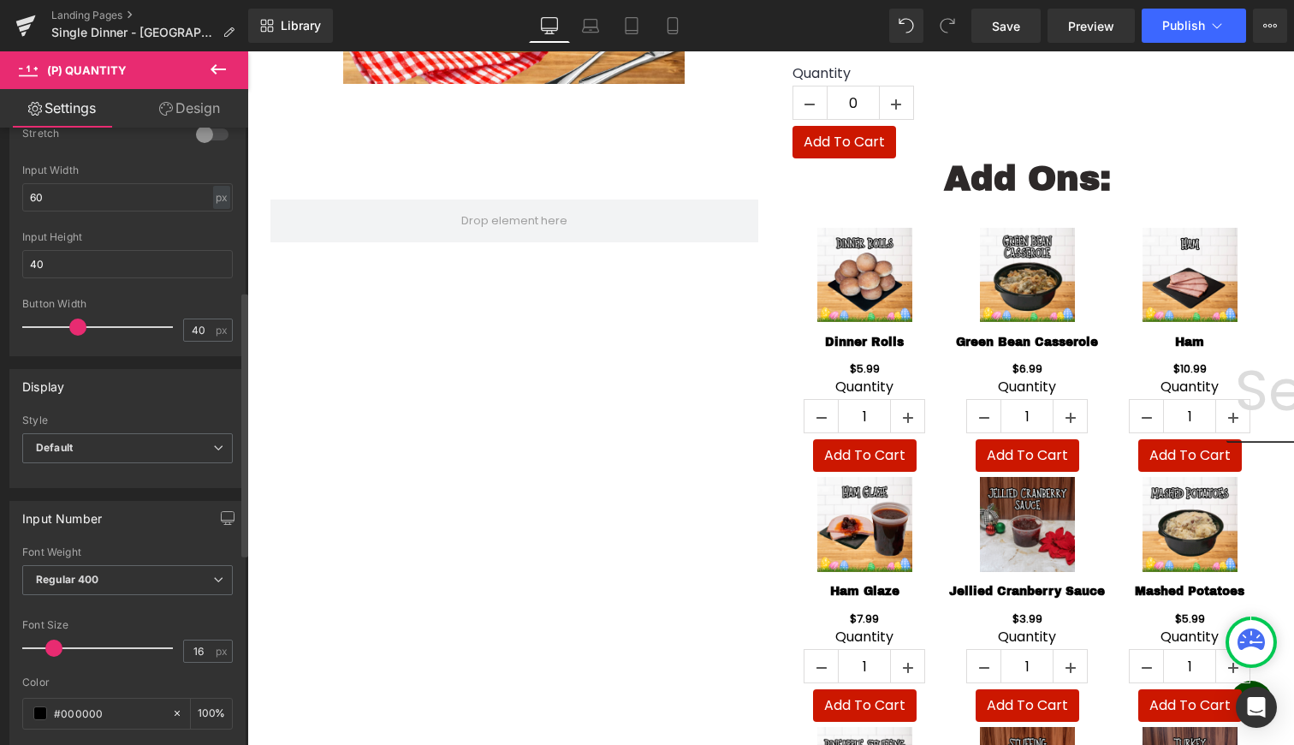
scroll to position [597, 0]
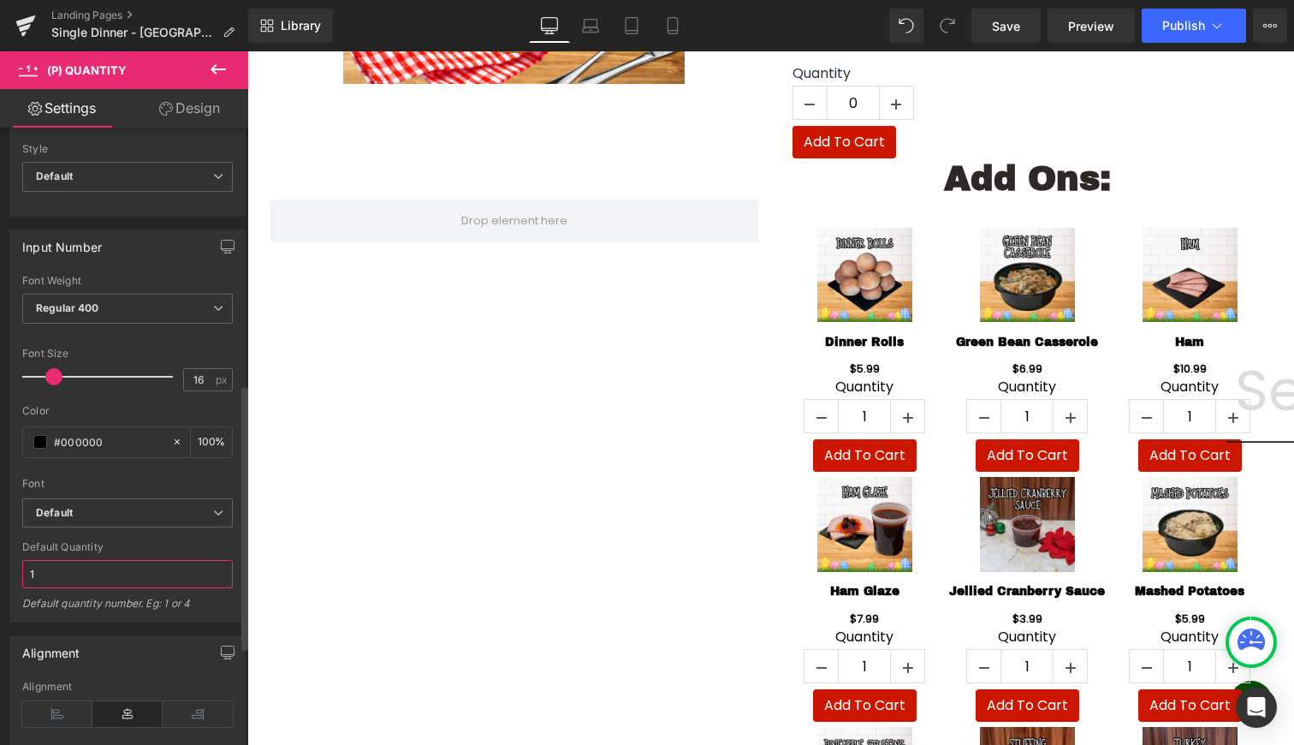
drag, startPoint x: 57, startPoint y: 574, endPoint x: 0, endPoint y: 574, distance: 57.3
click at [0, 574] on div "Input Number Thin 100 Semi Thin 200 Light 300 Regular 400 Medium 500 Semi Bold …" at bounding box center [128, 420] width 256 height 406
type input "0"
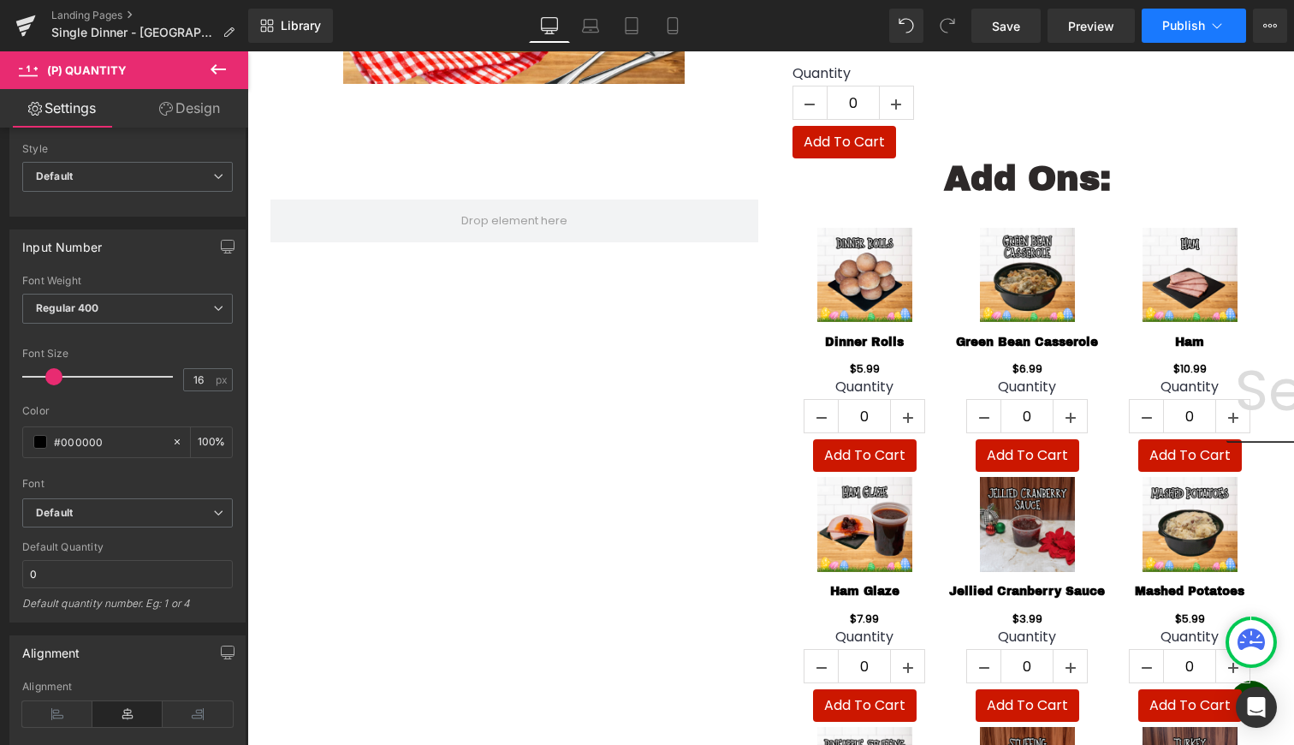
click at [1176, 12] on button "Publish" at bounding box center [1194, 26] width 104 height 34
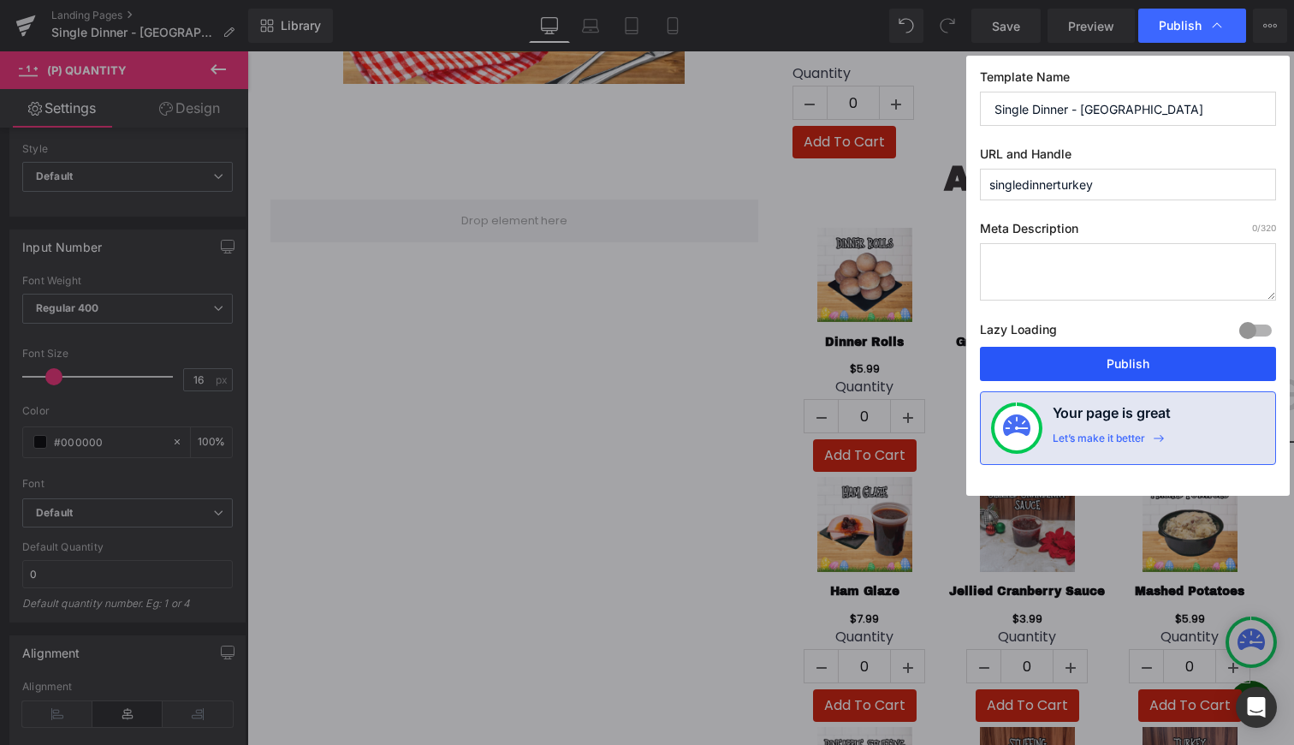
click at [1094, 355] on button "Publish" at bounding box center [1128, 364] width 296 height 34
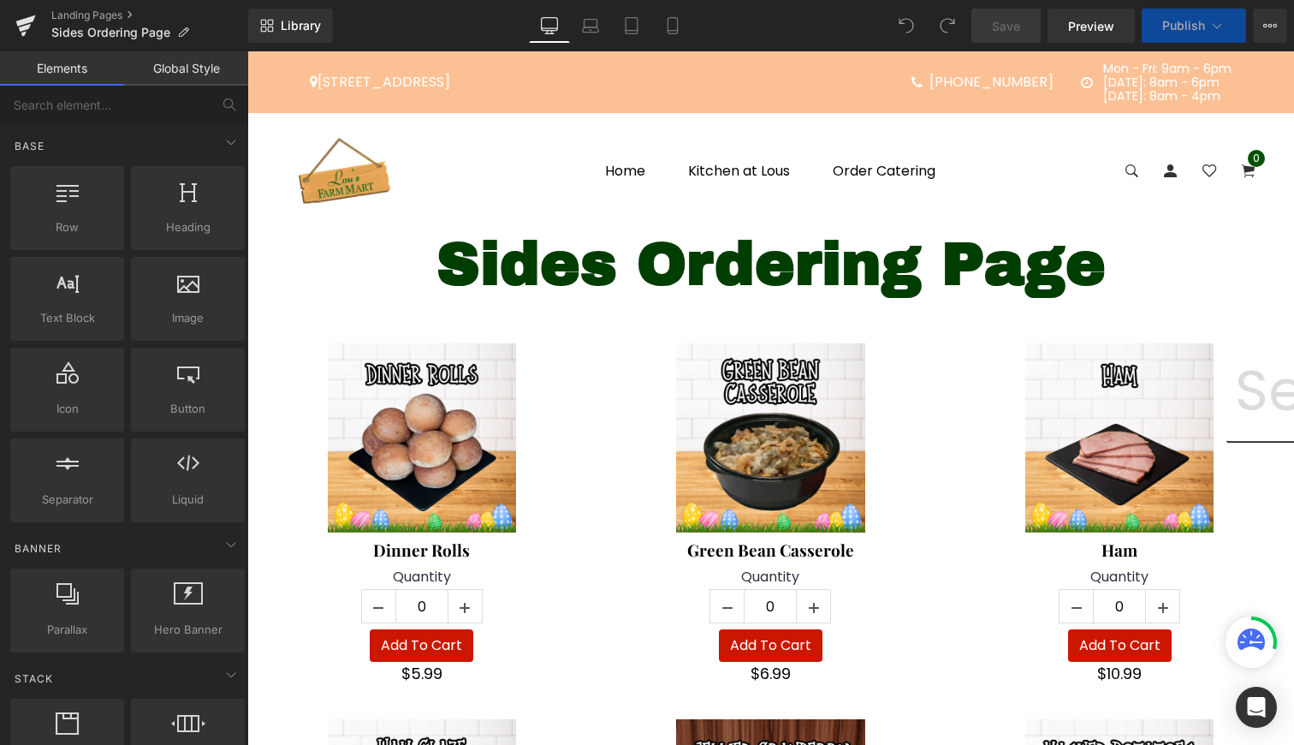
click at [761, 608] on span "(P) Quantity" at bounding box center [770, 598] width 63 height 21
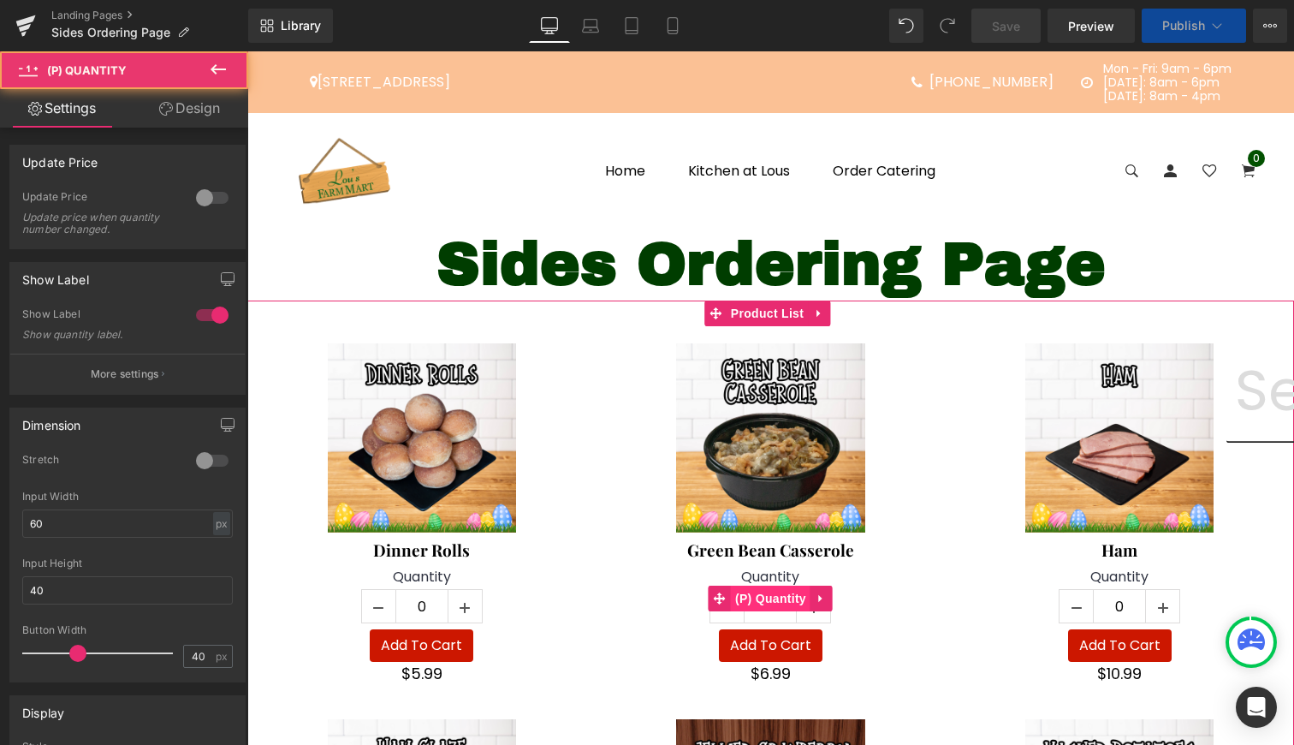
click at [761, 595] on span "(P) Quantity" at bounding box center [771, 598] width 80 height 26
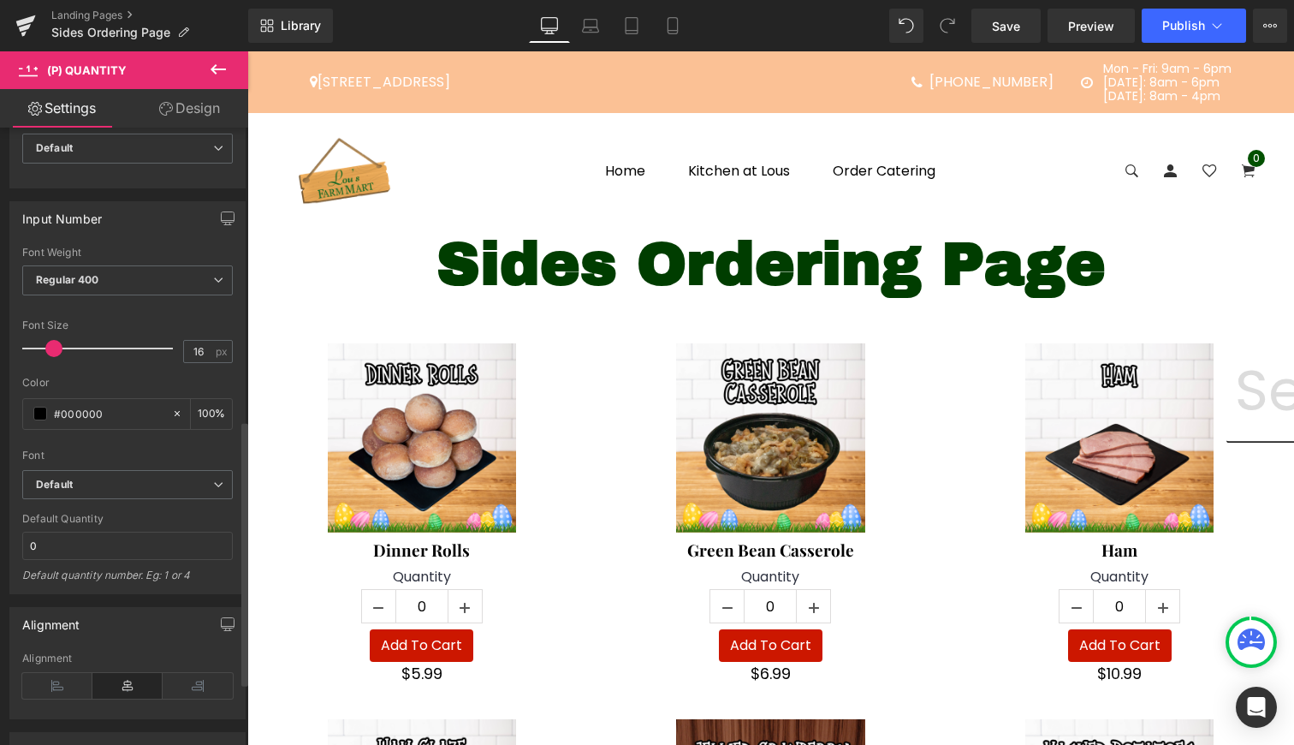
scroll to position [681, 0]
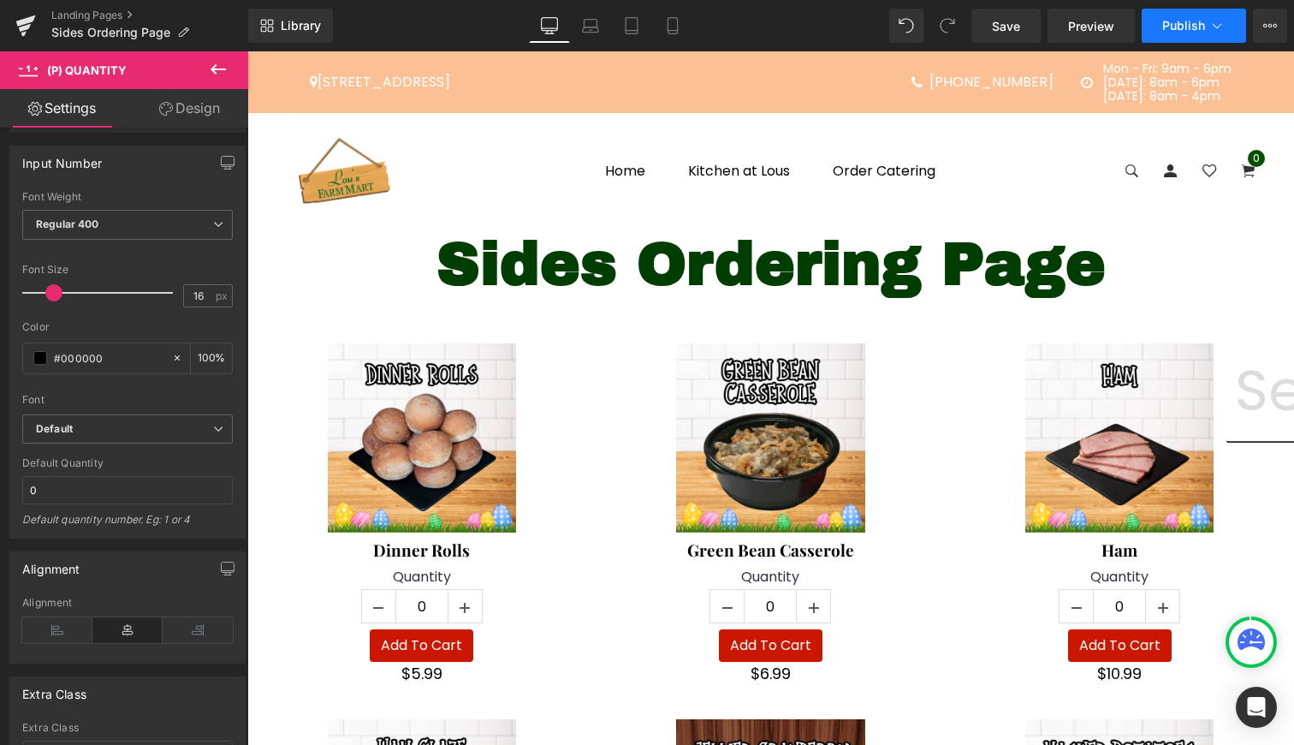
click at [1183, 27] on span "Publish" at bounding box center [1183, 26] width 43 height 14
click at [1267, 21] on icon at bounding box center [1270, 26] width 14 height 14
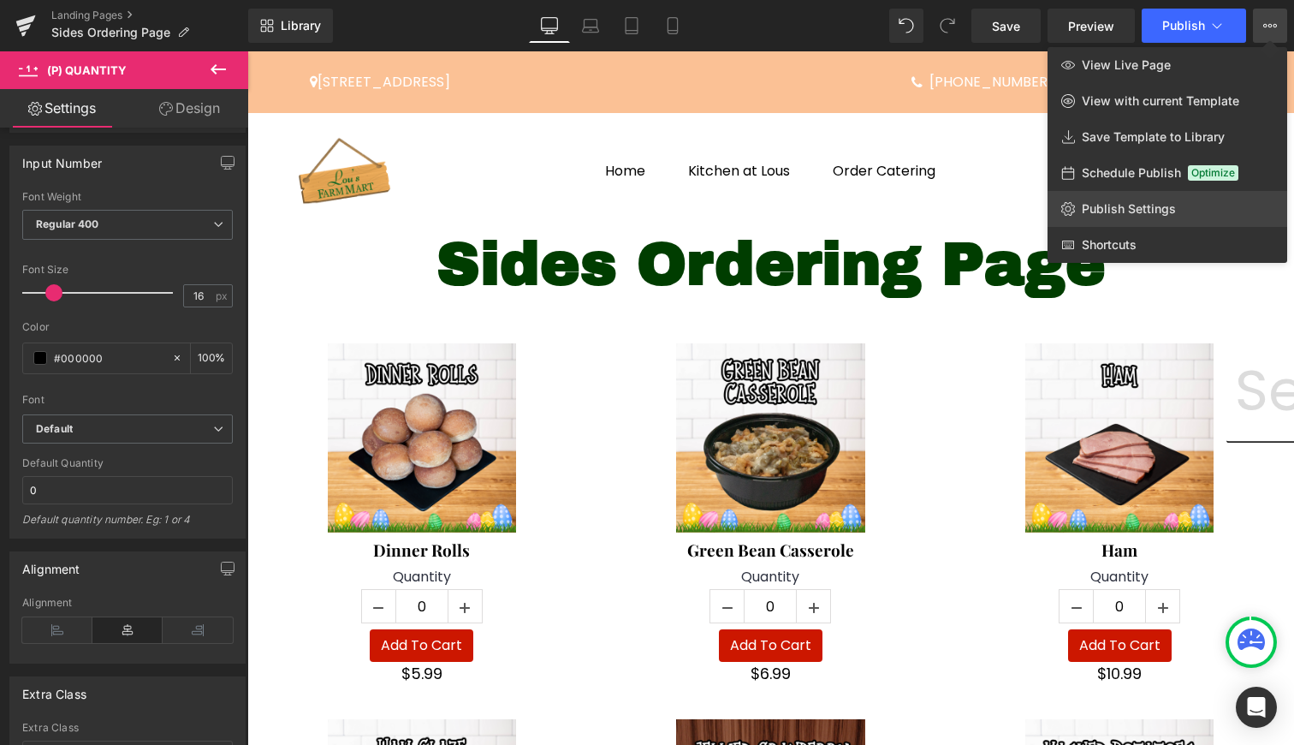
click at [1171, 196] on link "Publish Settings" at bounding box center [1167, 209] width 240 height 36
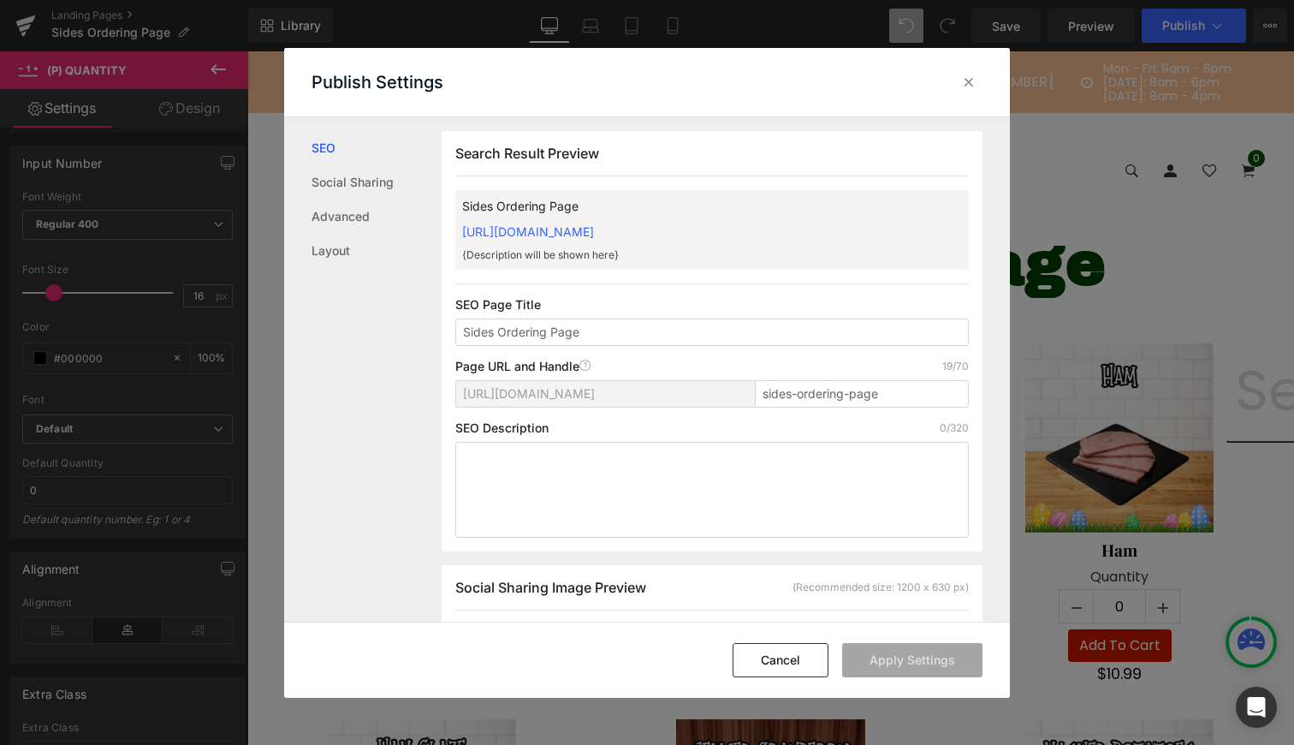
scroll to position [1, 0]
drag, startPoint x: 851, startPoint y: 222, endPoint x: 465, endPoint y: 228, distance: 386.0
click at [465, 228] on div "Sides Ordering Page https://lousfarmmart.myshopify.com/pages/sides-ordering-pag…" at bounding box center [711, 229] width 513 height 80
copy link "https://lousfarmmart.myshopify.com/pages/sides-ordering-page"
click at [967, 80] on icon at bounding box center [968, 82] width 17 height 17
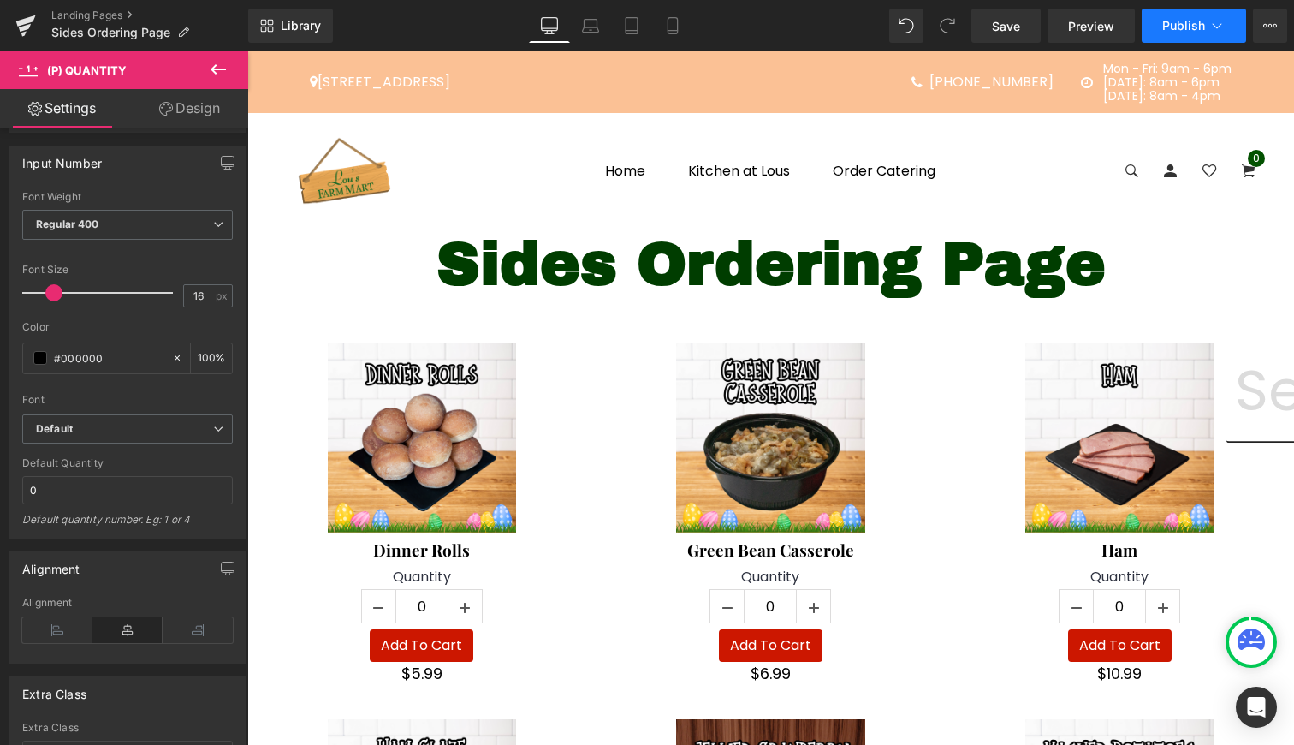
click at [1207, 12] on button "Publish" at bounding box center [1194, 26] width 104 height 34
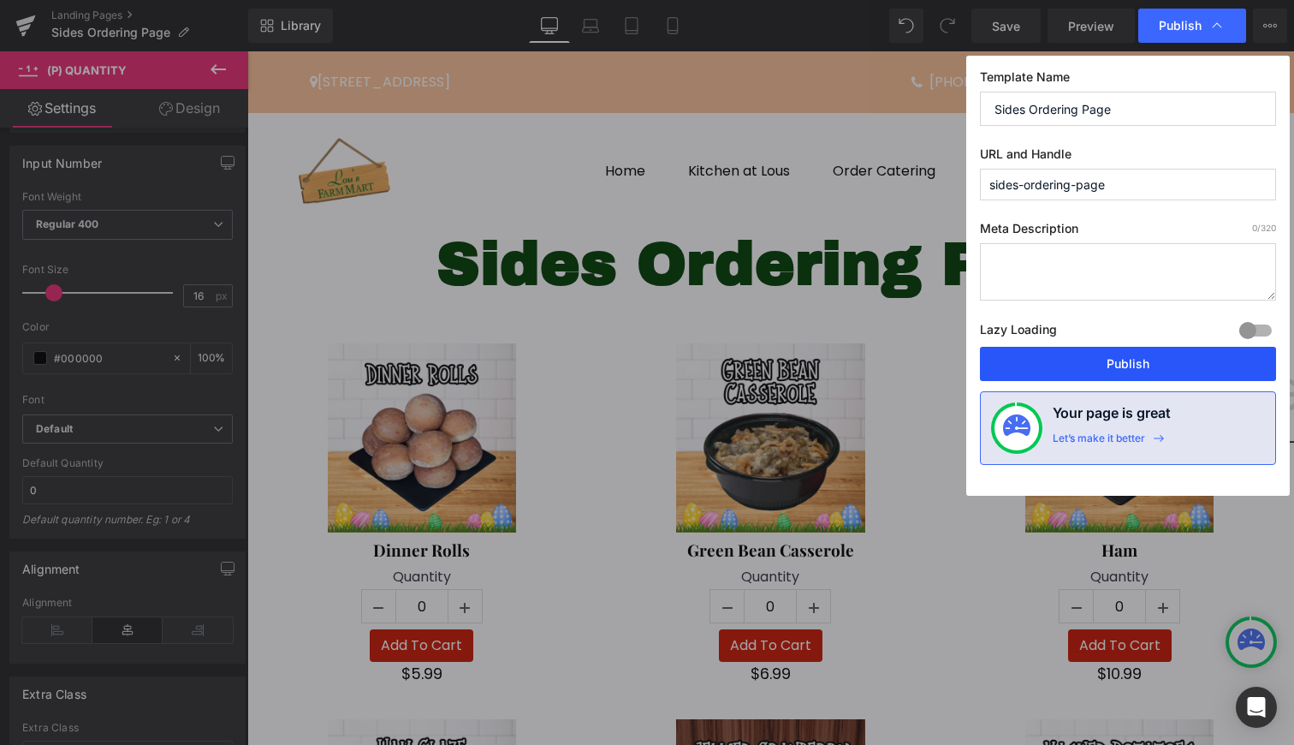
click at [1123, 361] on button "Publish" at bounding box center [1128, 364] width 296 height 34
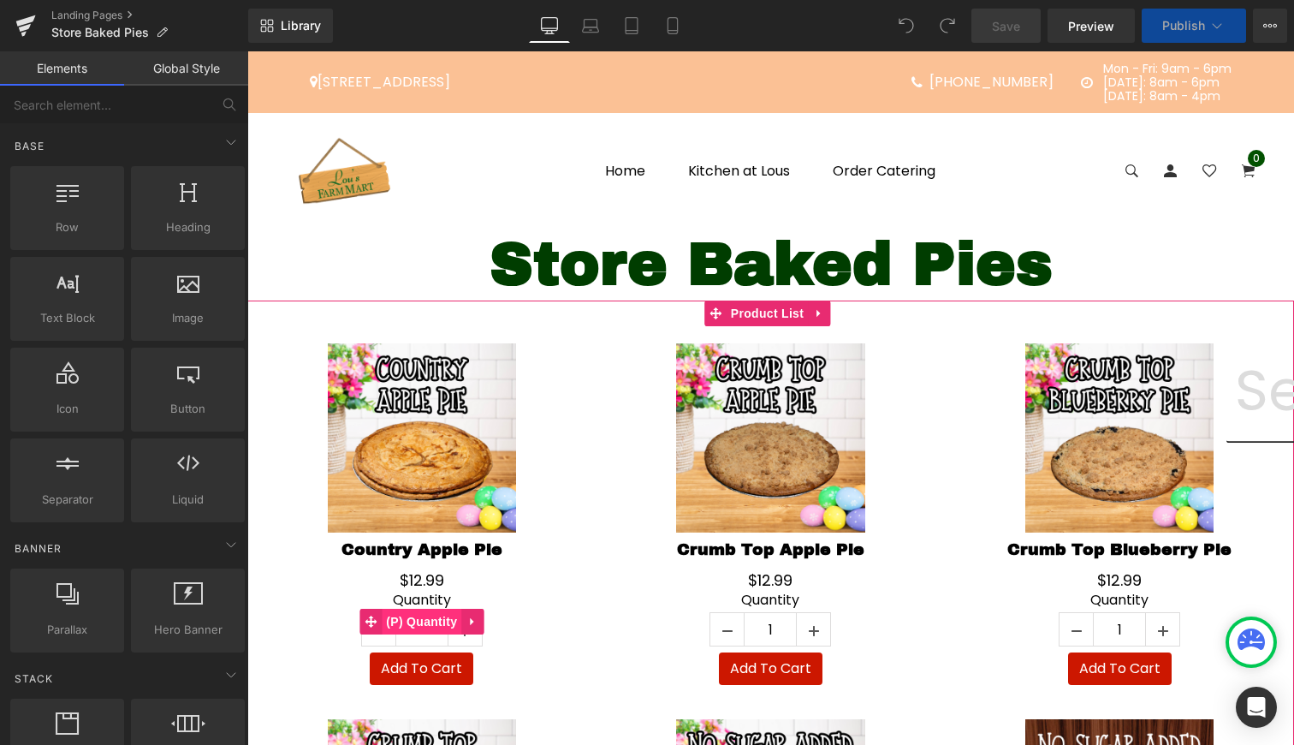
click at [418, 620] on span "(P) Quantity" at bounding box center [422, 621] width 80 height 26
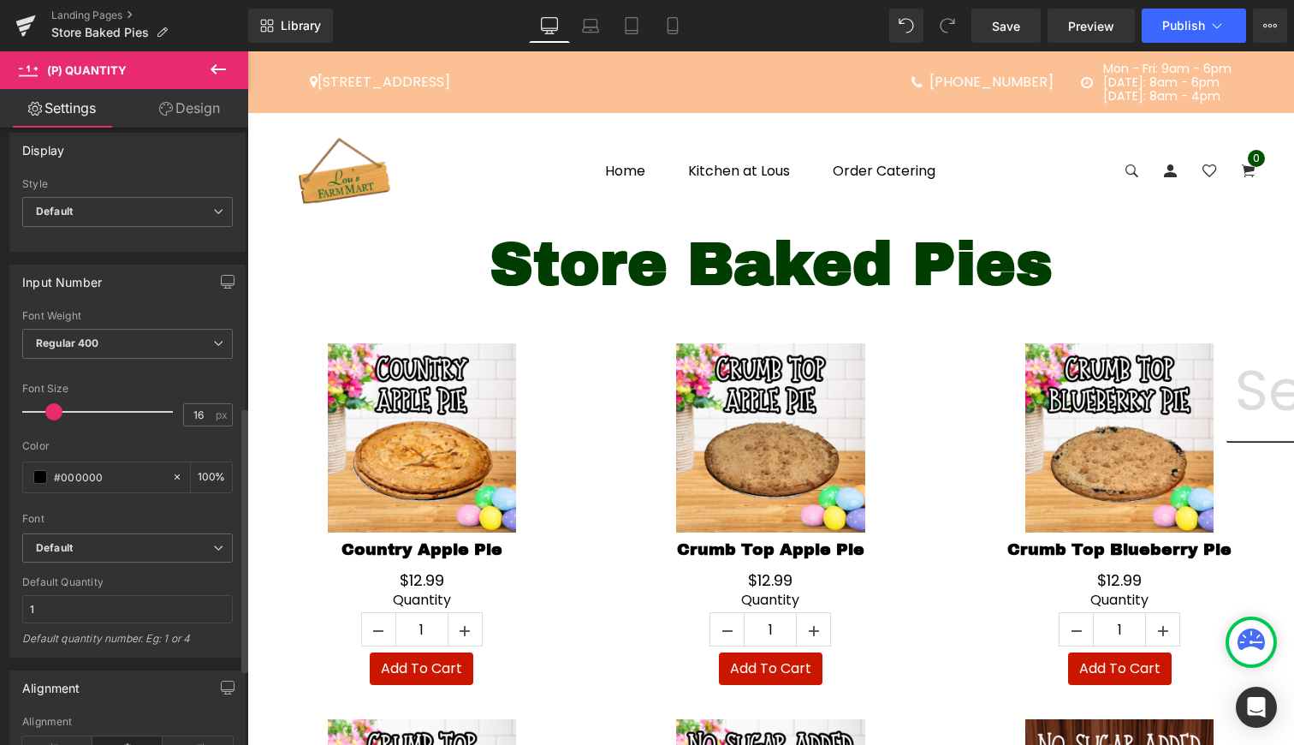
scroll to position [705, 0]
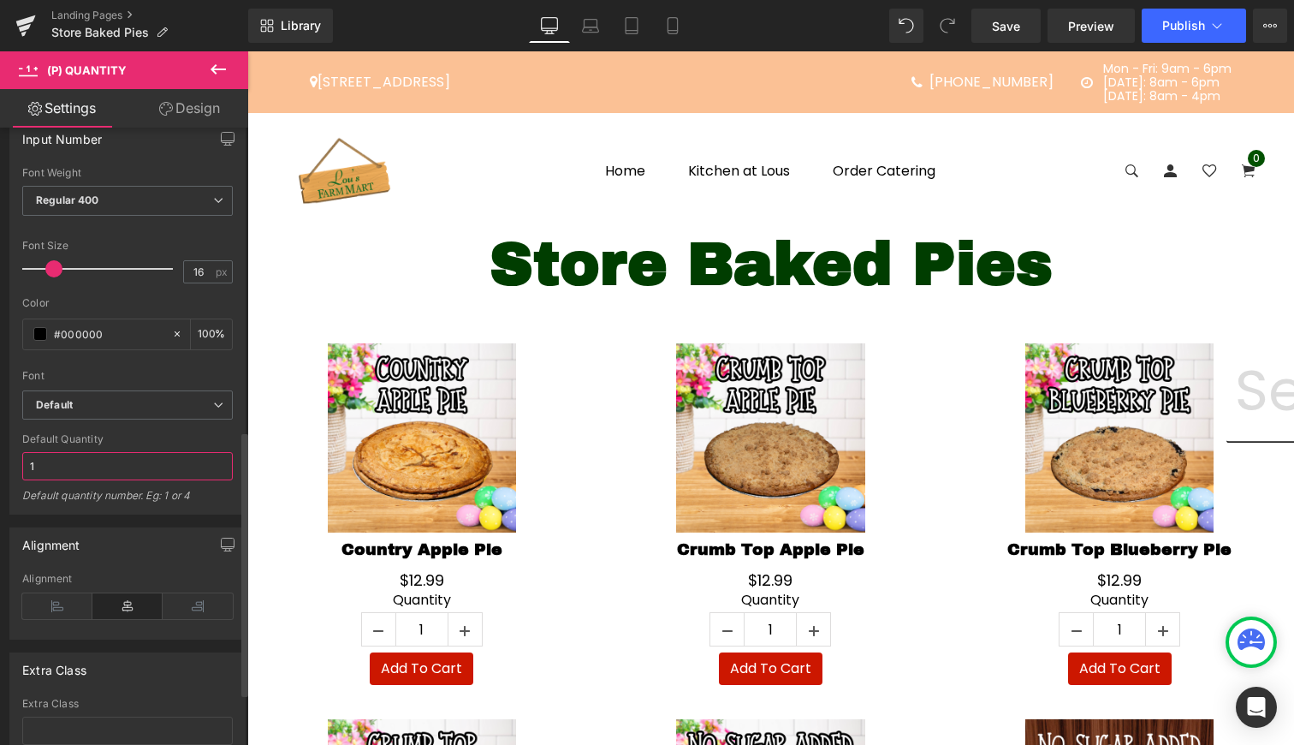
drag, startPoint x: 93, startPoint y: 453, endPoint x: 9, endPoint y: 453, distance: 83.9
click at [9, 453] on div "Input Number Thin 100 Semi Thin 200 Light 300 Regular 400 Medium 500 Semi Bold …" at bounding box center [127, 319] width 236 height 394
click at [83, 484] on div "Default Quantity 1 Default quantity number. Eg: 1 or 4" at bounding box center [127, 473] width 211 height 80
drag, startPoint x: 80, startPoint y: 460, endPoint x: 0, endPoint y: 460, distance: 80.4
click at [0, 460] on div "Input Number Thin 100 Semi Thin 200 Light 300 Regular 400 Medium 500 Semi Bold …" at bounding box center [128, 312] width 256 height 406
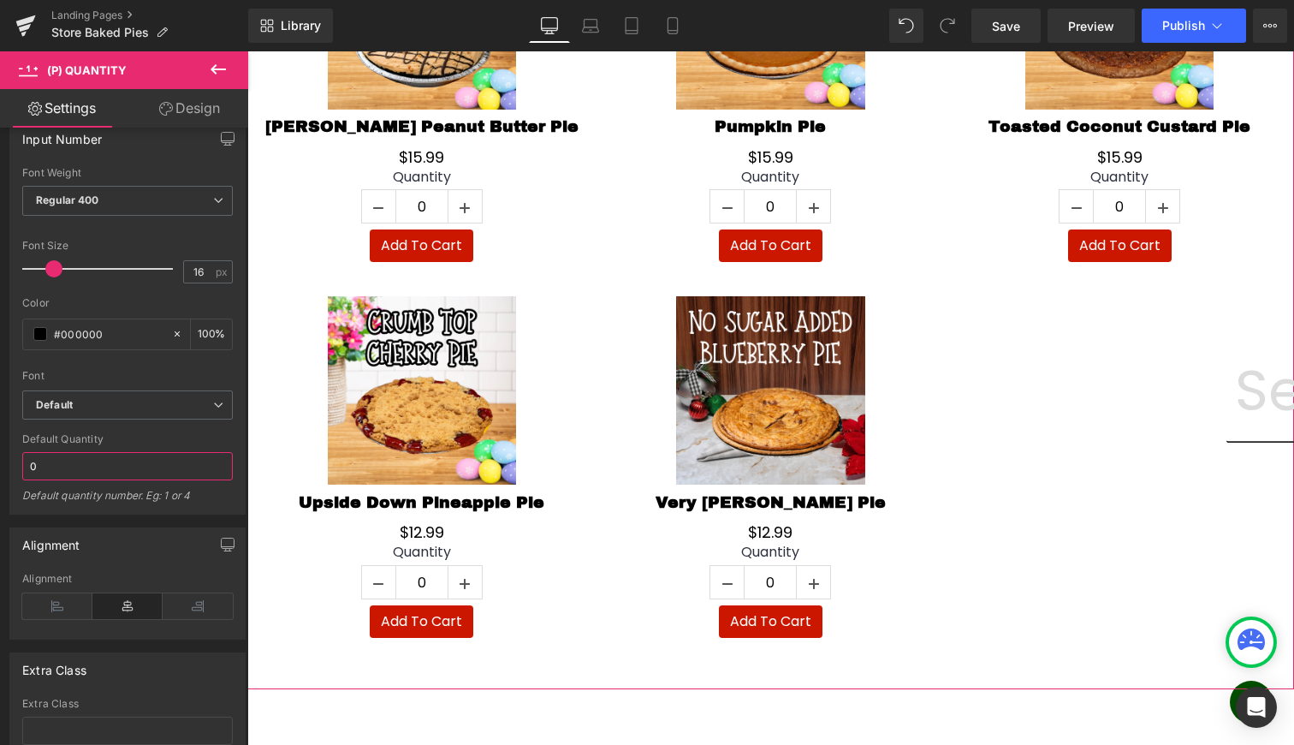
scroll to position [1585, 0]
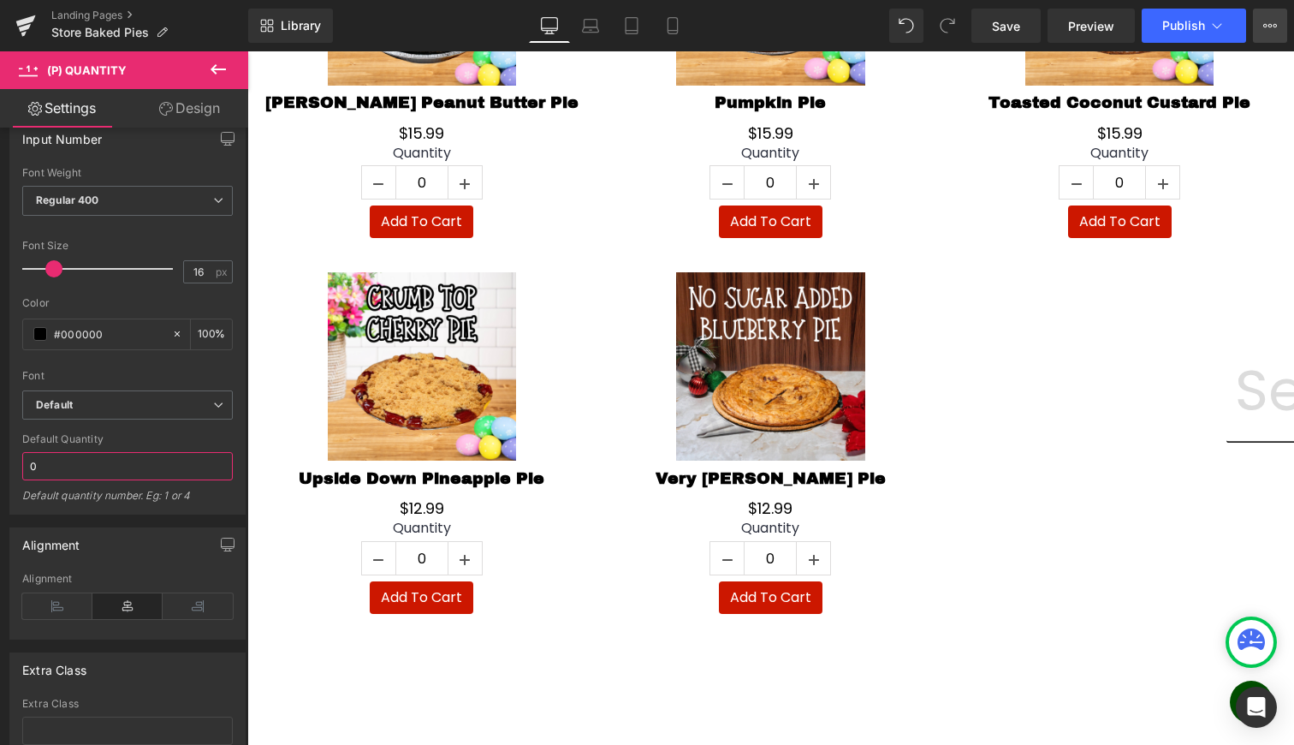
type input "0"
click at [1278, 28] on button "View Live Page View with current Template Save Template to Library Schedule Pub…" at bounding box center [1270, 26] width 34 height 34
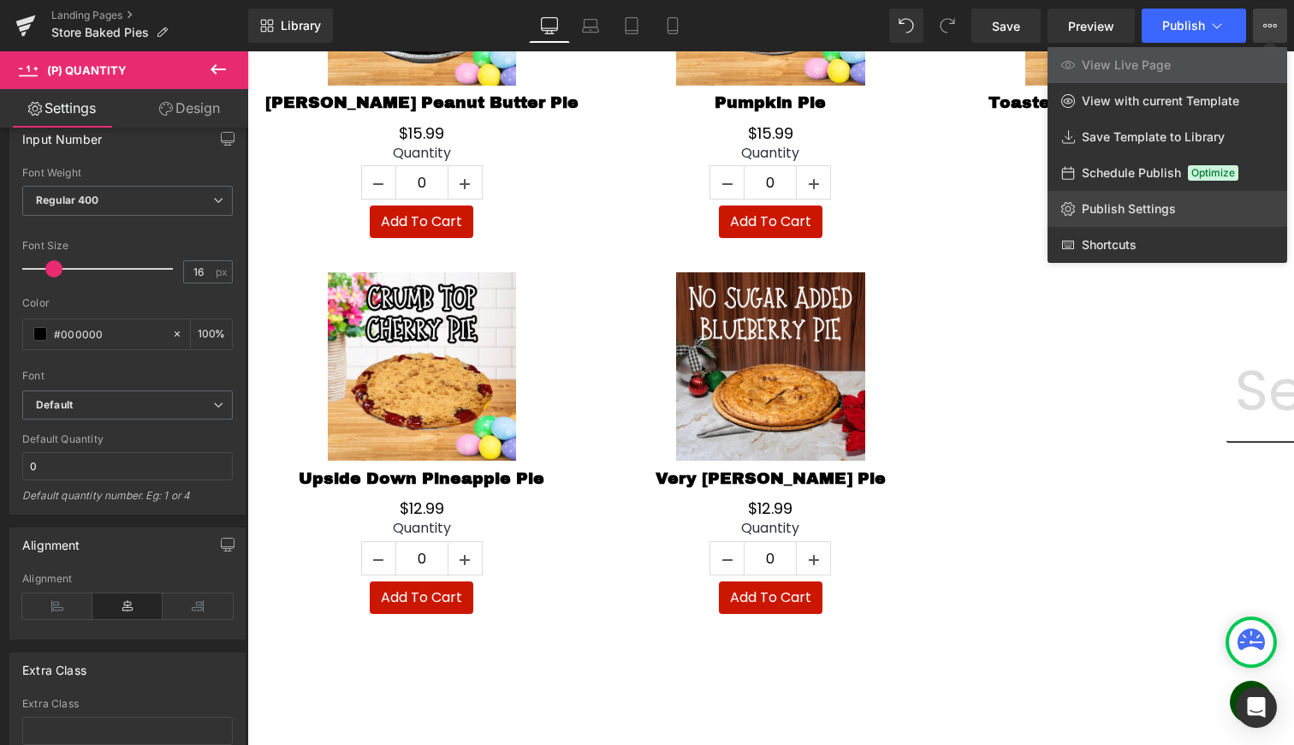
click at [1161, 217] on link "Publish Settings" at bounding box center [1167, 209] width 240 height 36
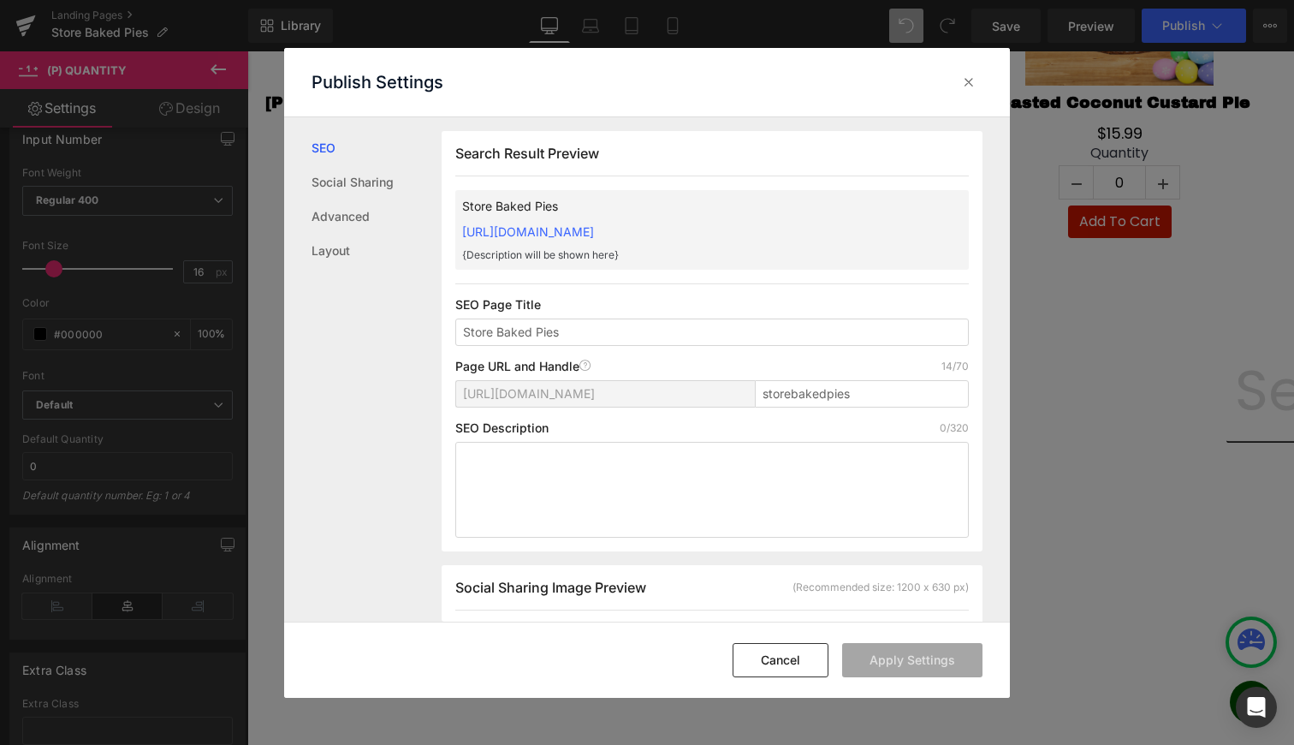
scroll to position [1, 0]
drag, startPoint x: 819, startPoint y: 221, endPoint x: 857, endPoint y: 234, distance: 40.6
click at [857, 234] on div "Store Baked Pies https://lousfarmmart.myshopify.com/pages/storebakedpies {Descr…" at bounding box center [711, 229] width 513 height 80
copy link "[URL][DOMAIN_NAME]"
click at [976, 76] on icon at bounding box center [968, 82] width 17 height 17
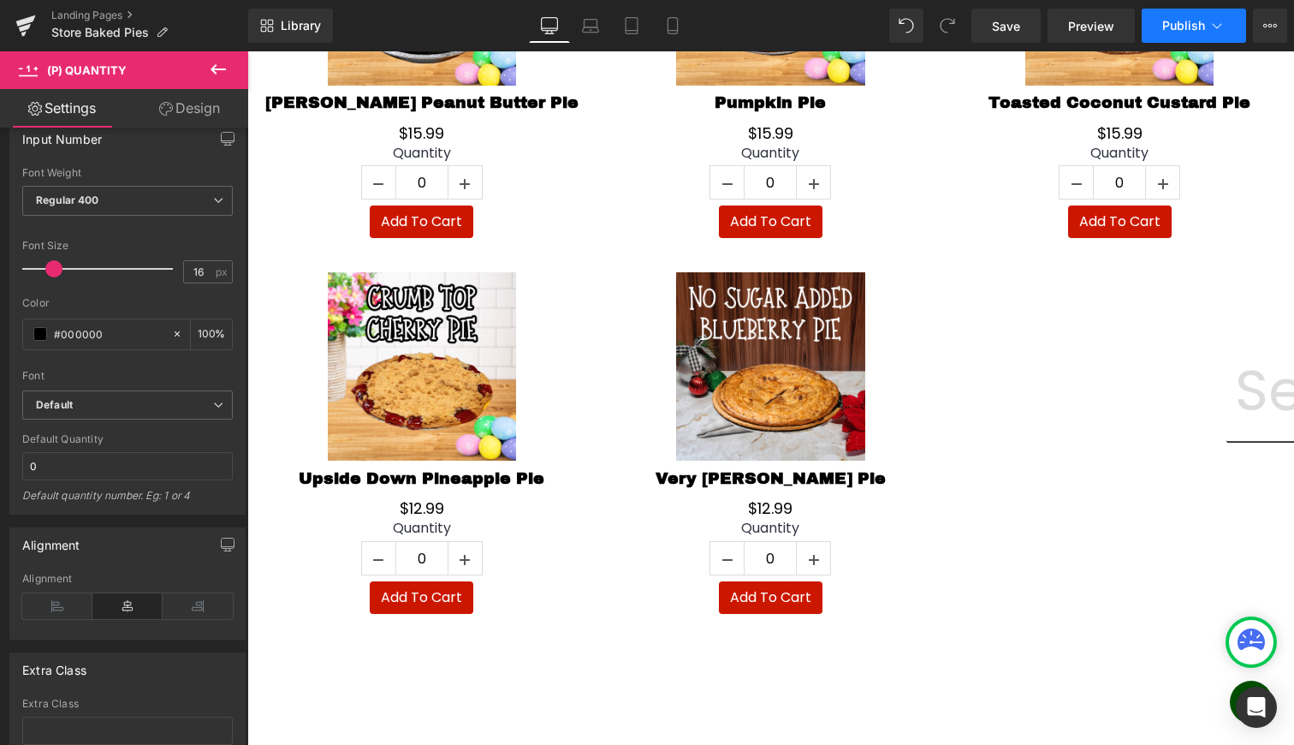
click at [1196, 36] on button "Publish" at bounding box center [1194, 26] width 104 height 34
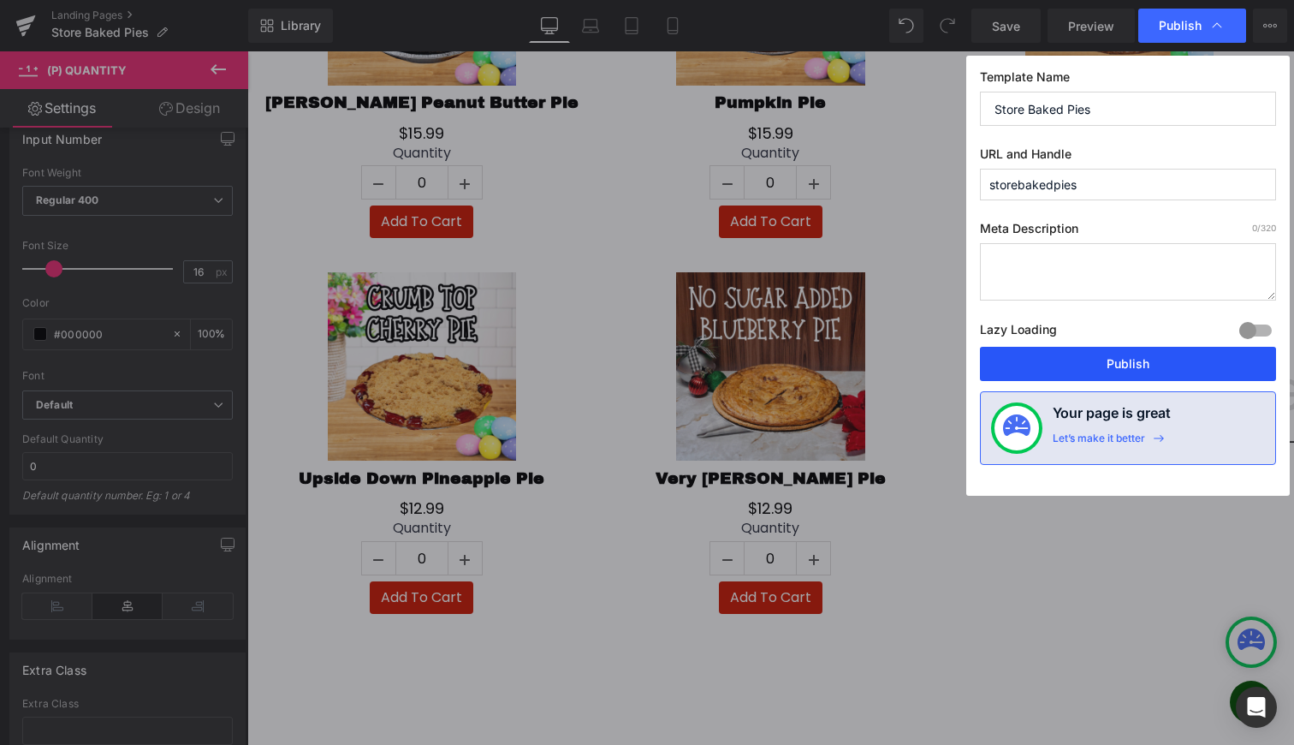
click at [1148, 368] on button "Publish" at bounding box center [1128, 364] width 296 height 34
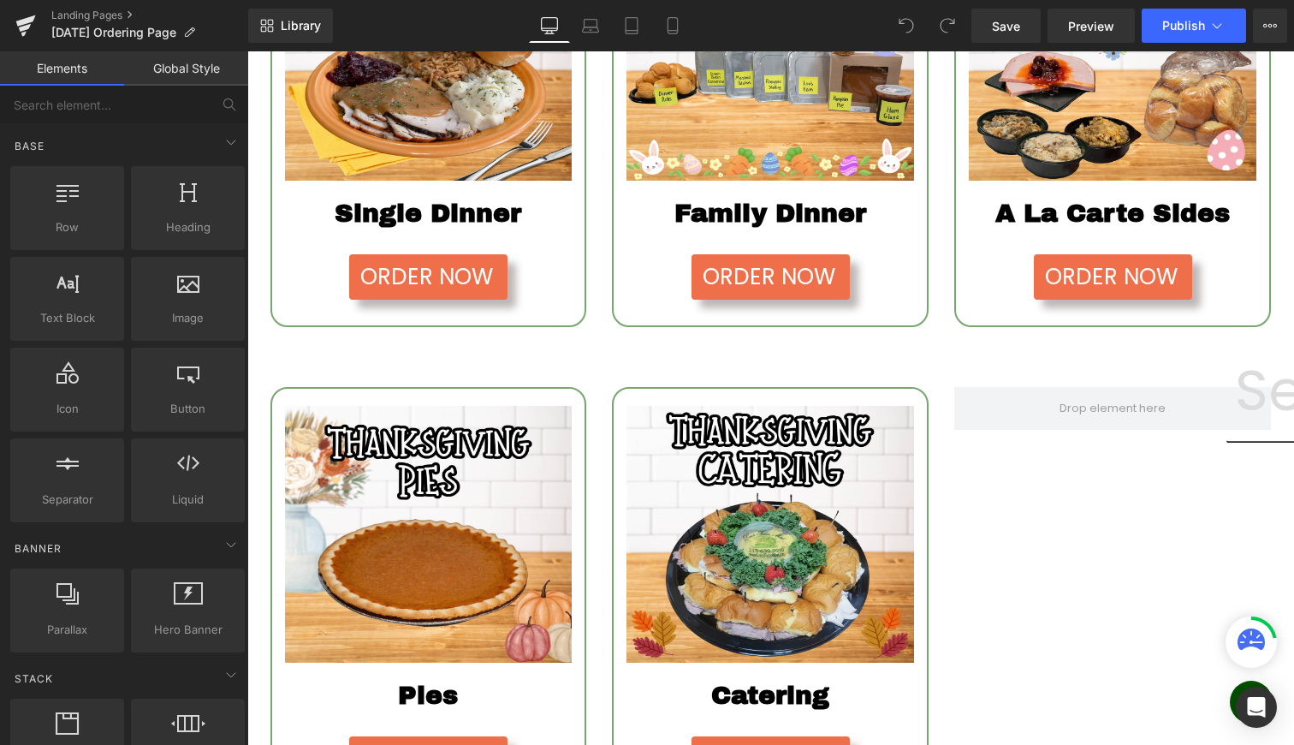
scroll to position [710, 0]
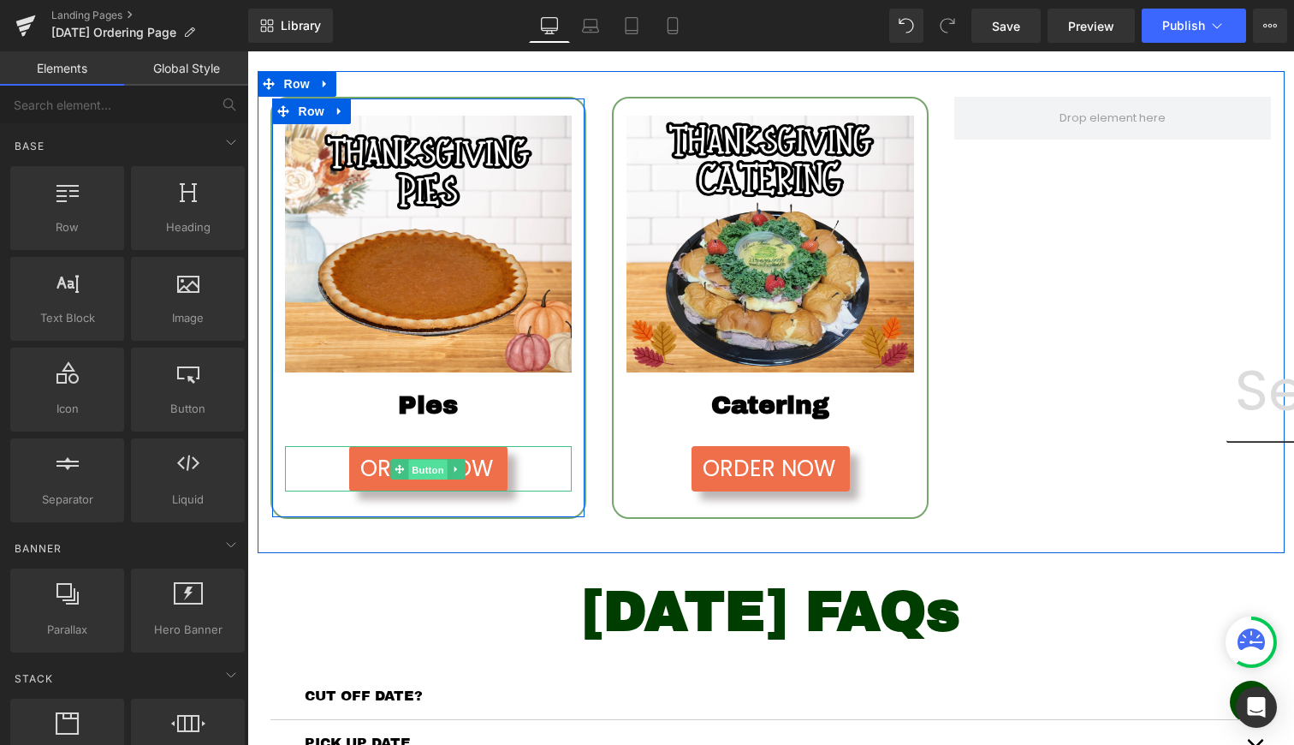
click at [414, 479] on span "Button" at bounding box center [428, 469] width 39 height 21
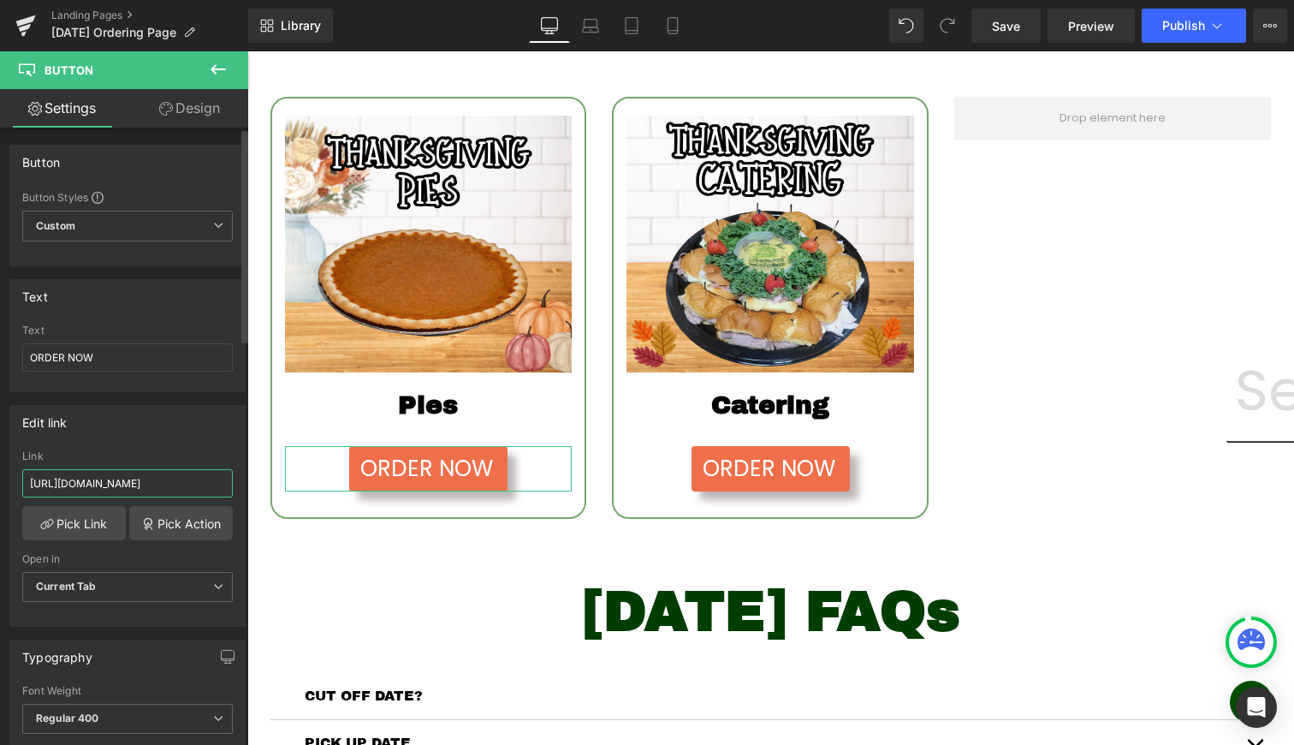
click at [118, 495] on input "[URL][DOMAIN_NAME]" at bounding box center [127, 483] width 211 height 28
click at [1201, 21] on span "Publish" at bounding box center [1183, 26] width 43 height 14
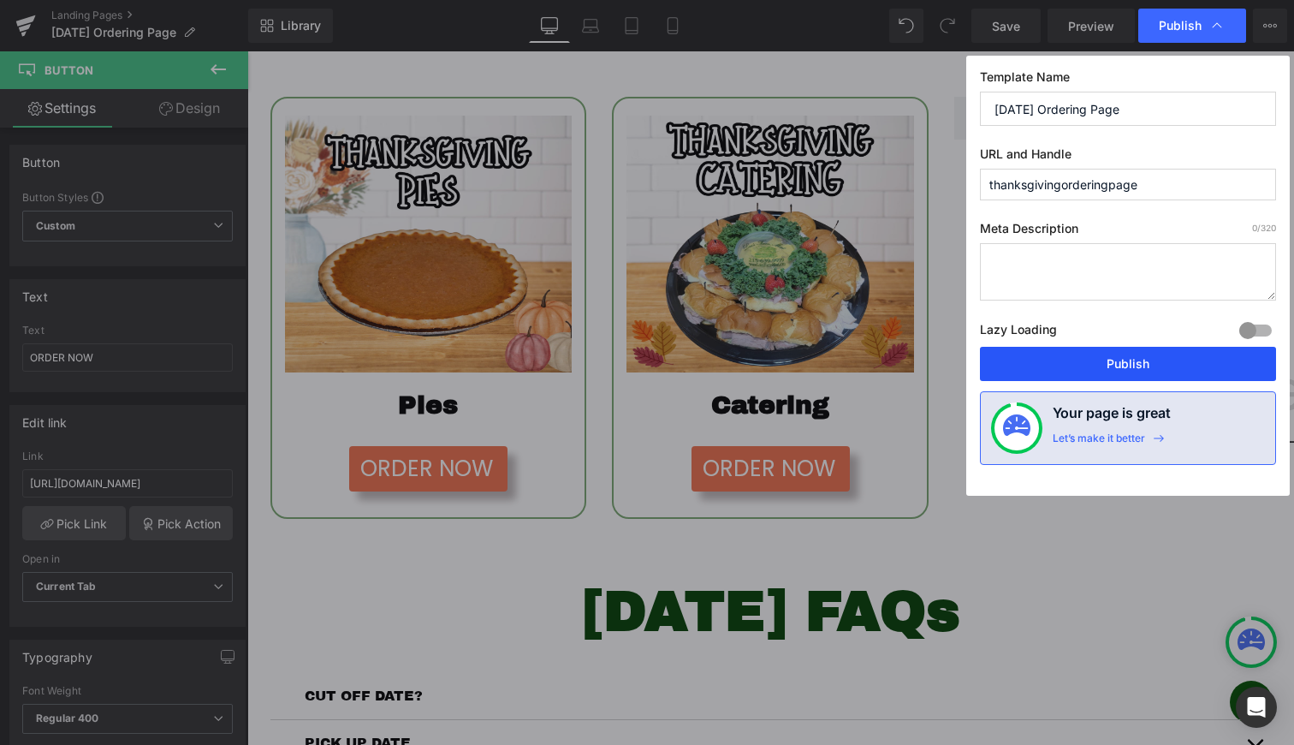
click at [1163, 365] on button "Publish" at bounding box center [1128, 364] width 296 height 34
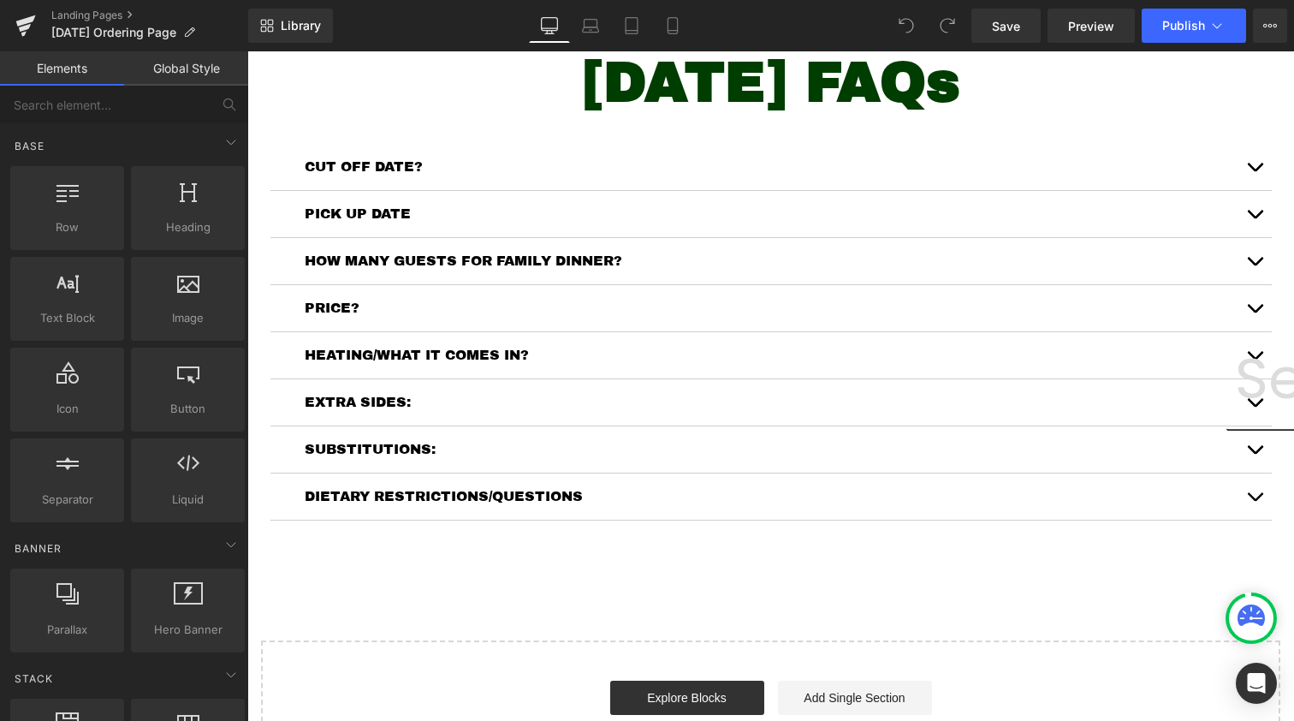
scroll to position [1273, 0]
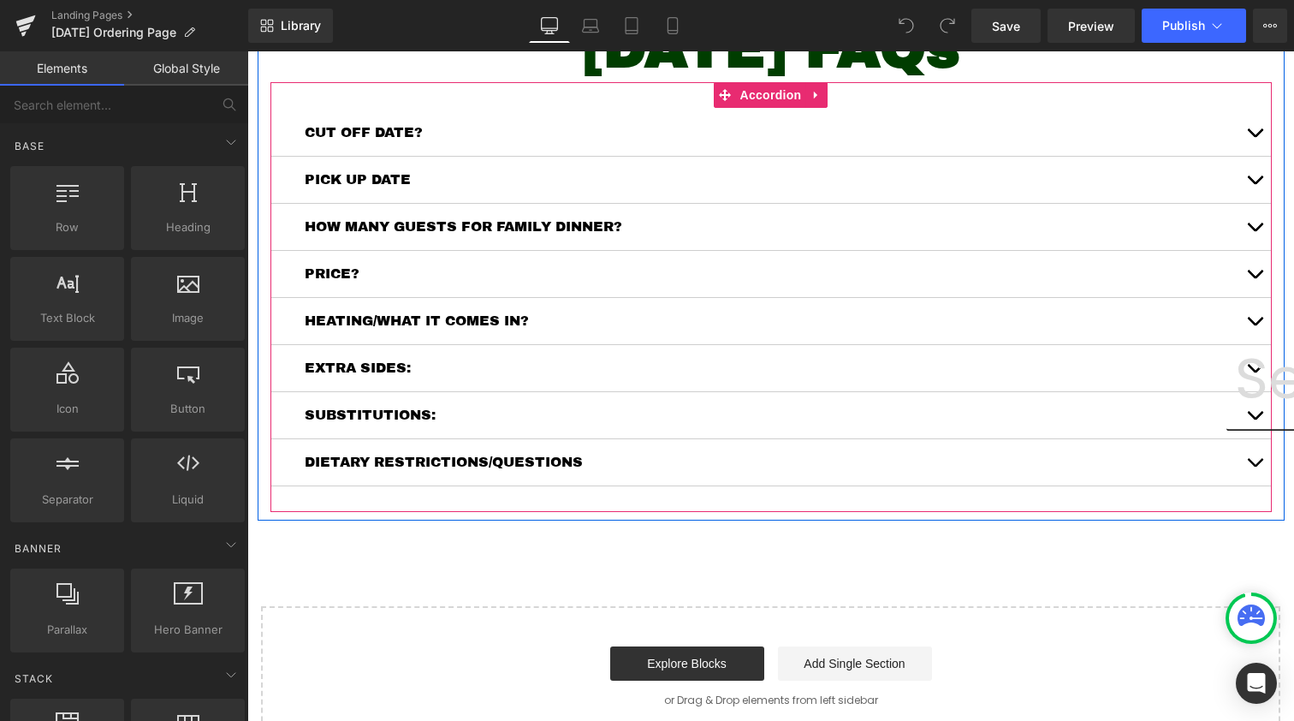
click at [1250, 156] on button "button" at bounding box center [1254, 133] width 34 height 46
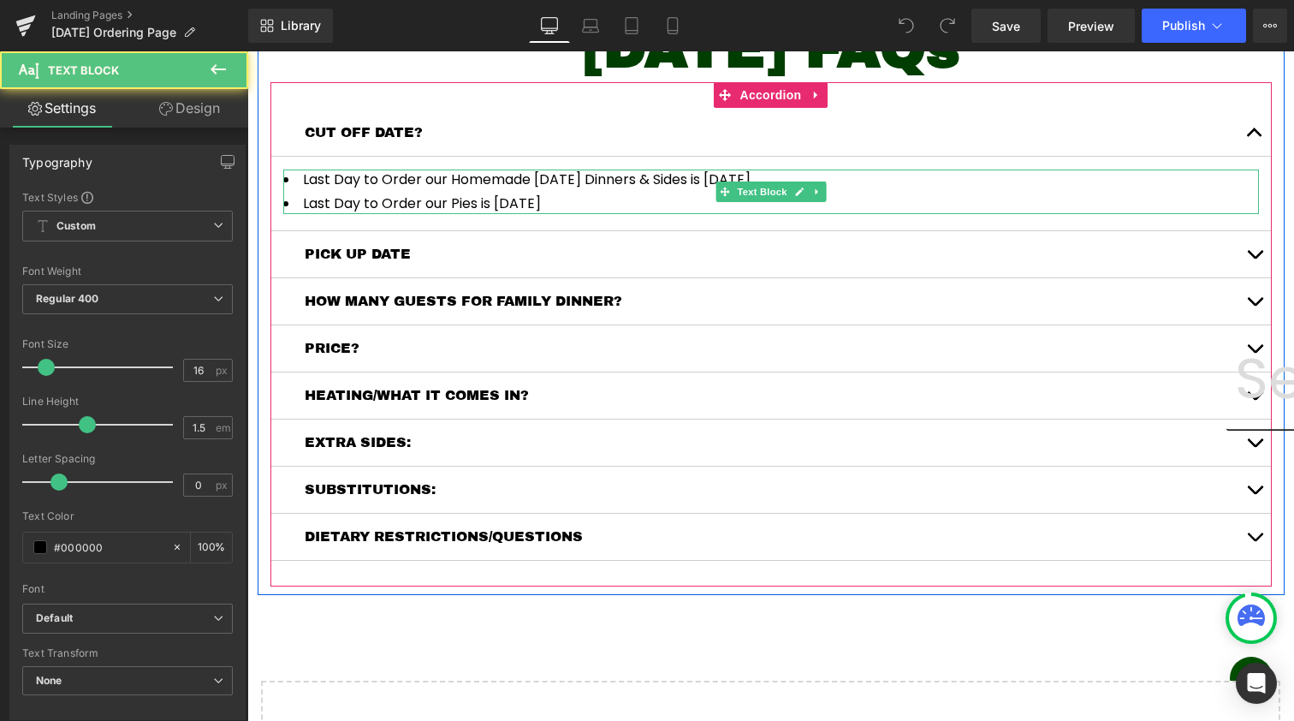
click at [598, 190] on li "Last Day to Order our Homemade [DATE] Dinners & Sides is [DATE]" at bounding box center [771, 179] width 976 height 21
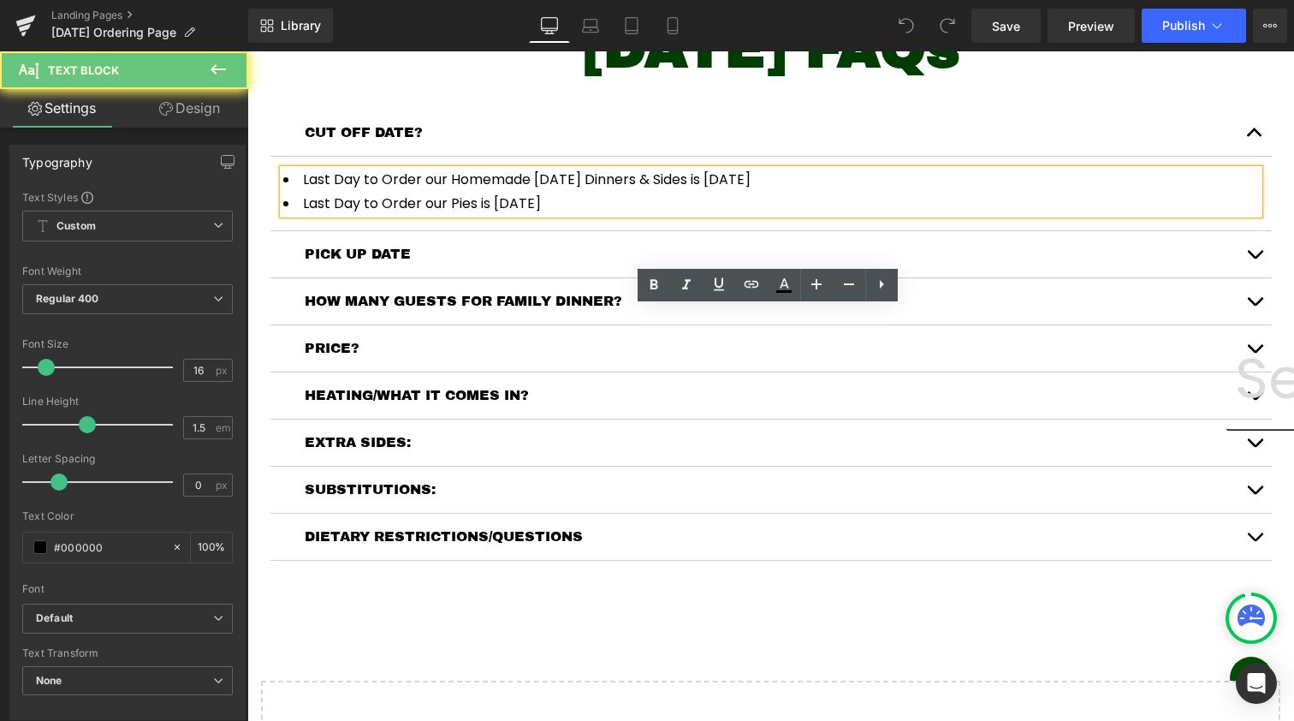
click at [569, 190] on li "Last Day to Order our Homemade [DATE] Dinners & Sides is [DATE]" at bounding box center [771, 179] width 976 height 21
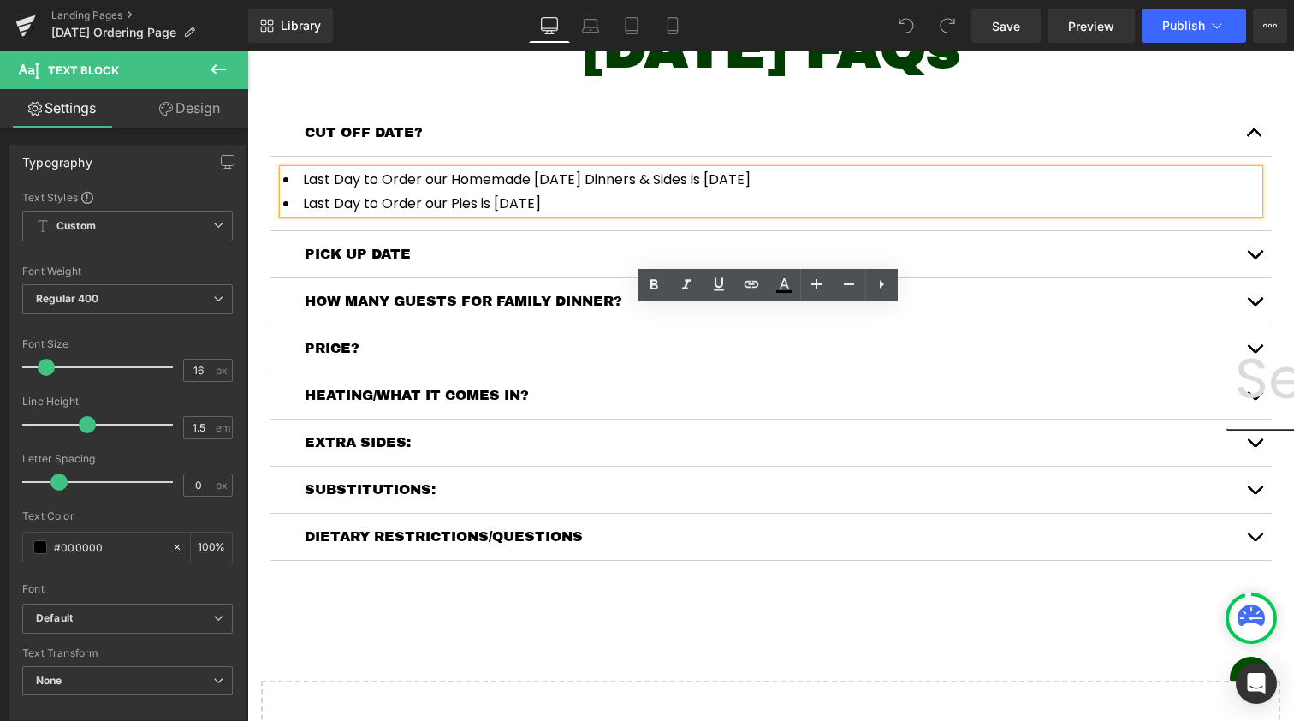
click at [569, 190] on li "Last Day to Order our Homemade [DATE] Dinners & Sides is [DATE]" at bounding box center [771, 179] width 976 height 21
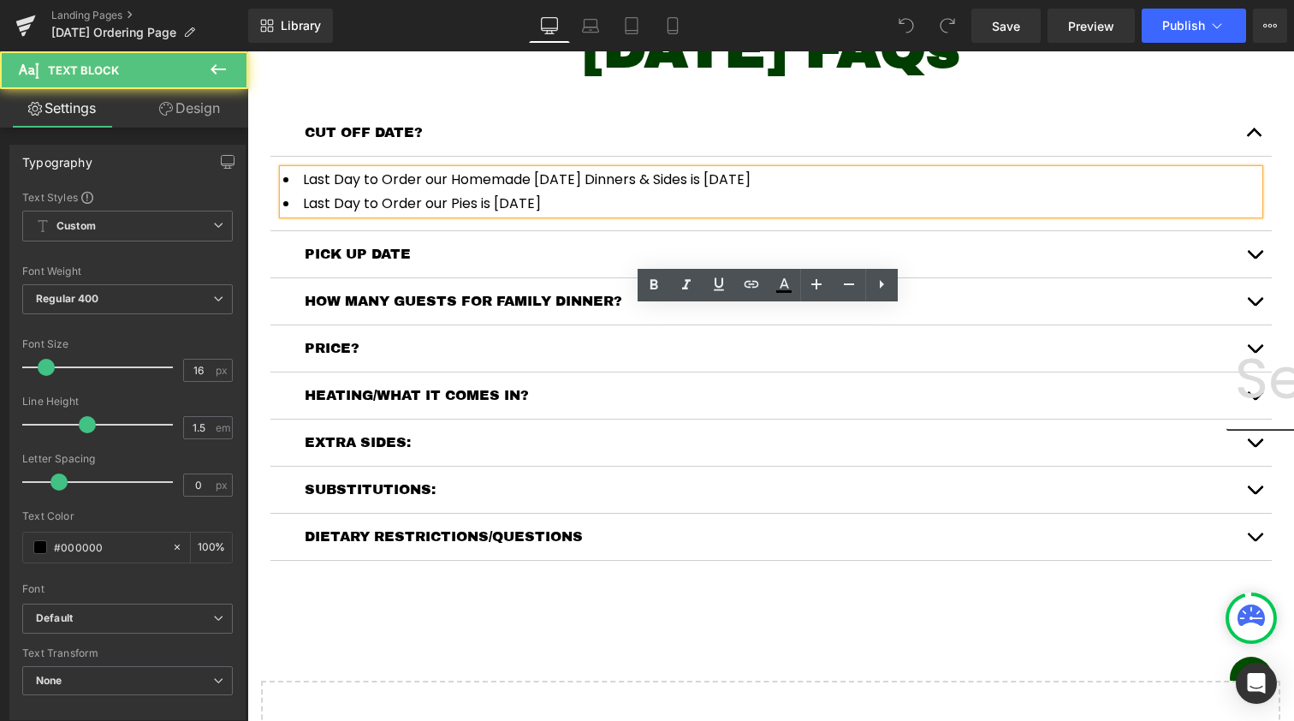
click at [723, 214] on ul "Last Day to Order our Homemade [DATE] Dinners & Sides is [DATE] Last Day to Ord…" at bounding box center [771, 191] width 976 height 44
click at [816, 190] on li "Last Day to Order our Homemade [DATE] Dinners & Sides is [DATE]" at bounding box center [771, 179] width 976 height 21
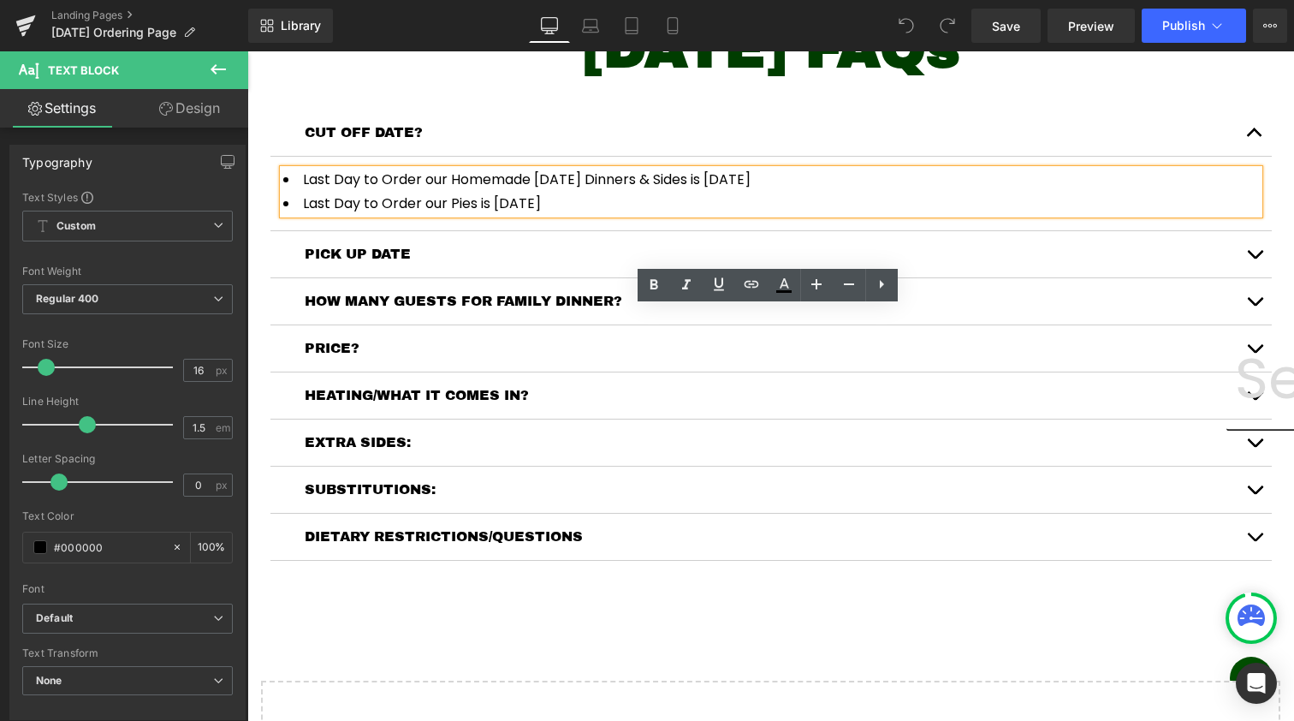
click at [774, 190] on li "Last Day to Order our Homemade [DATE] Dinners & Sides is [DATE]" at bounding box center [771, 179] width 976 height 21
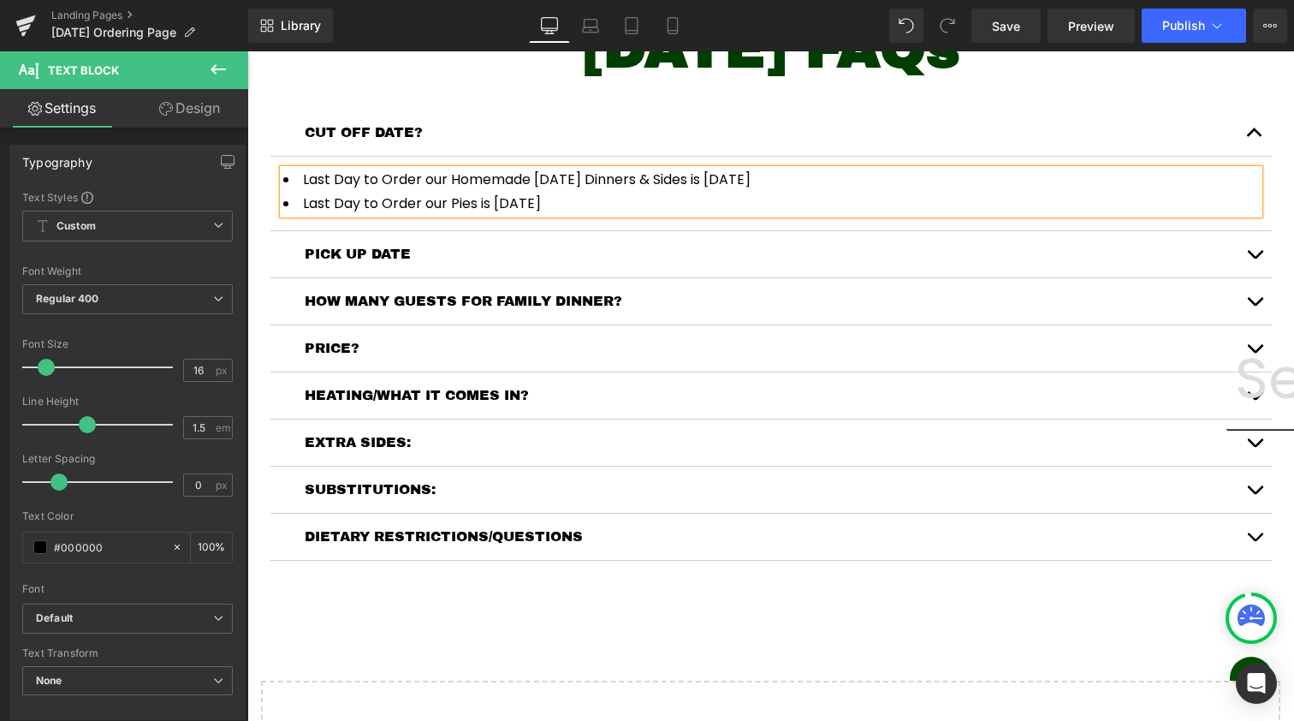
click at [845, 190] on li "Last Day to Order our Homemade [DATE] Dinners & Sides is [DATE]" at bounding box center [771, 179] width 976 height 21
drag, startPoint x: 825, startPoint y: 317, endPoint x: 746, endPoint y: 317, distance: 78.7
click at [746, 190] on li "Last Day to Order our Homemade [DATE] Dinners & Sides is [DATE]" at bounding box center [771, 179] width 976 height 21
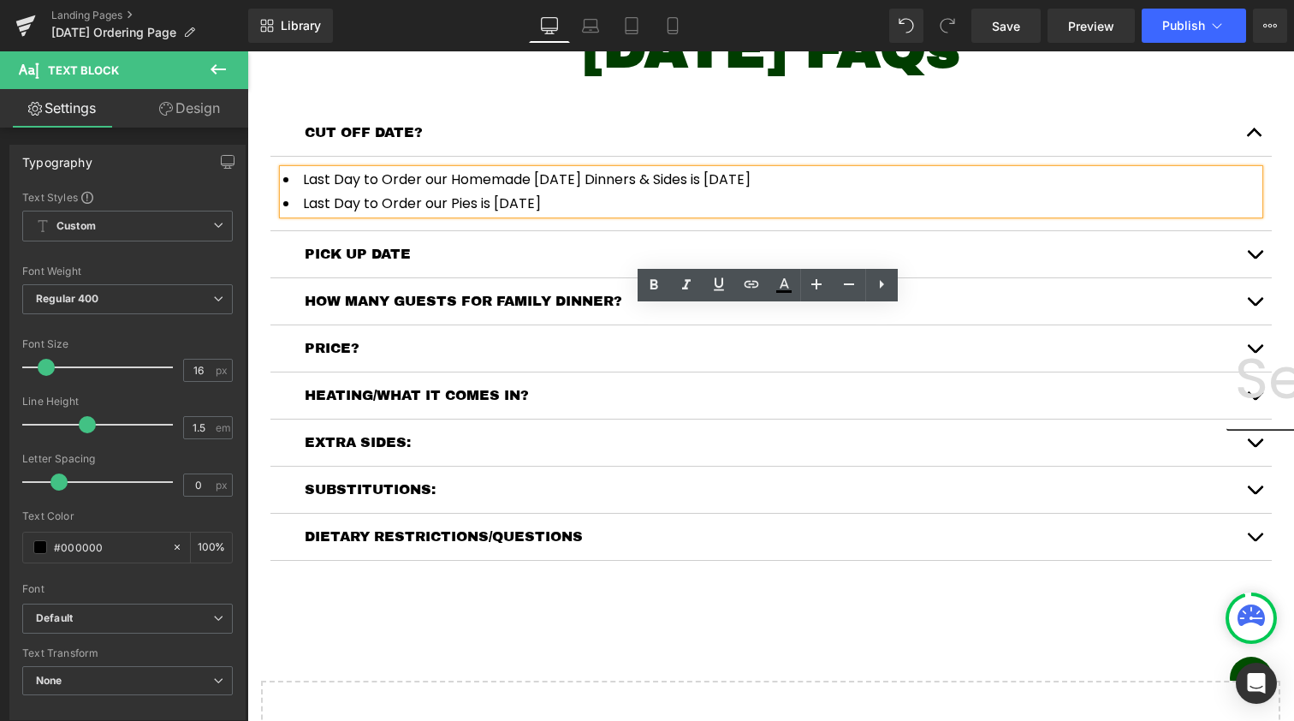
copy li "[DATE]"
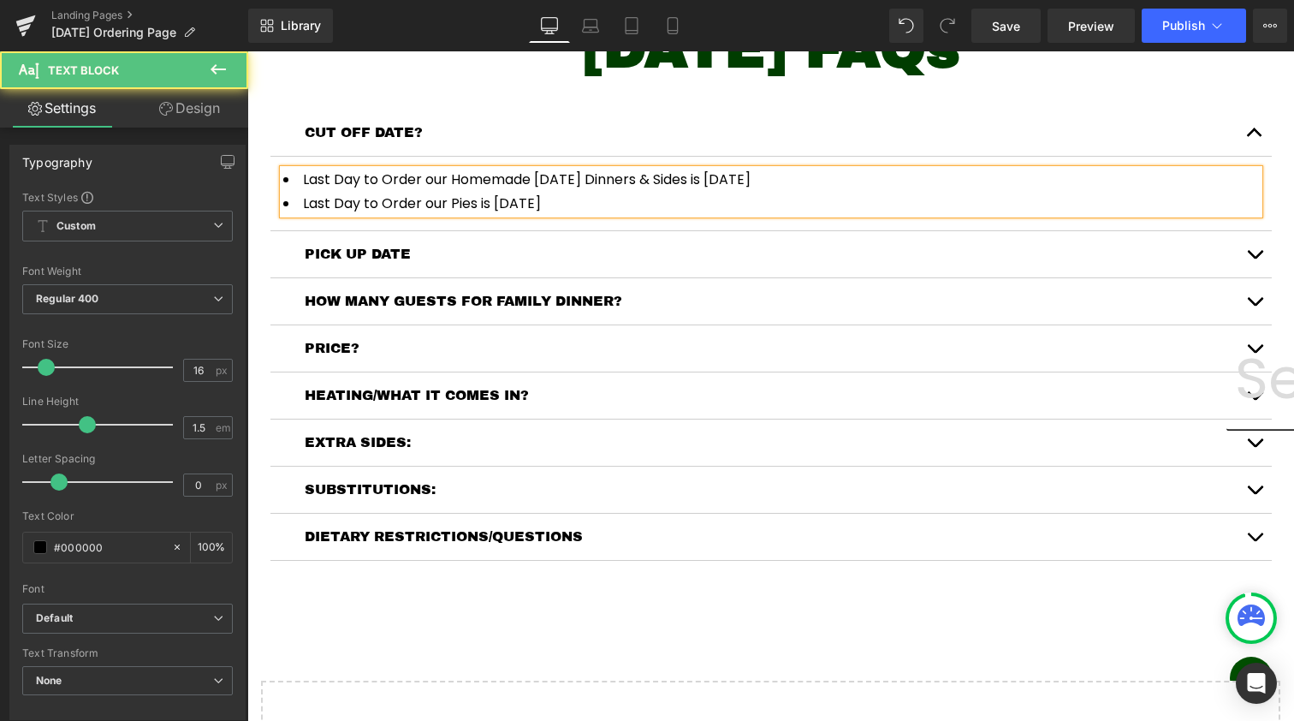
drag, startPoint x: 674, startPoint y: 344, endPoint x: 550, endPoint y: 344, distance: 124.1
click at [550, 214] on li "Last Day to Order our Pies is [DATE]" at bounding box center [771, 203] width 976 height 21
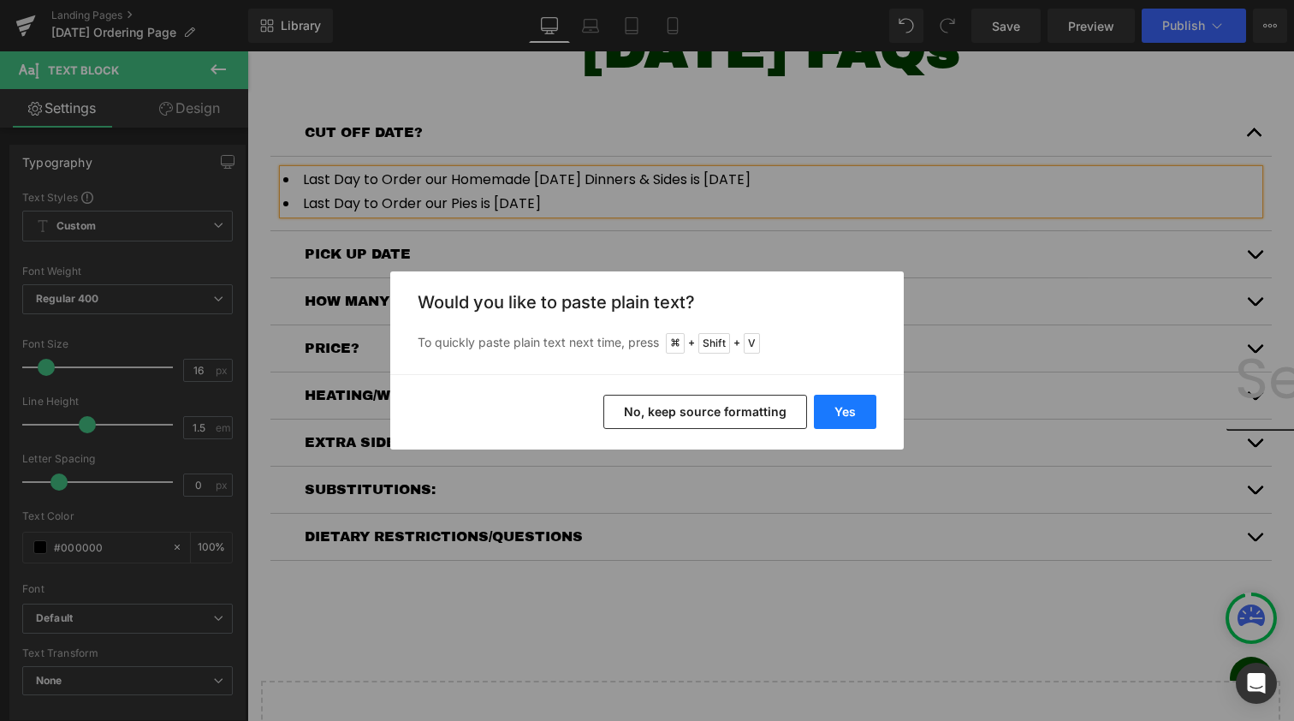
click at [853, 407] on button "Yes" at bounding box center [845, 412] width 62 height 34
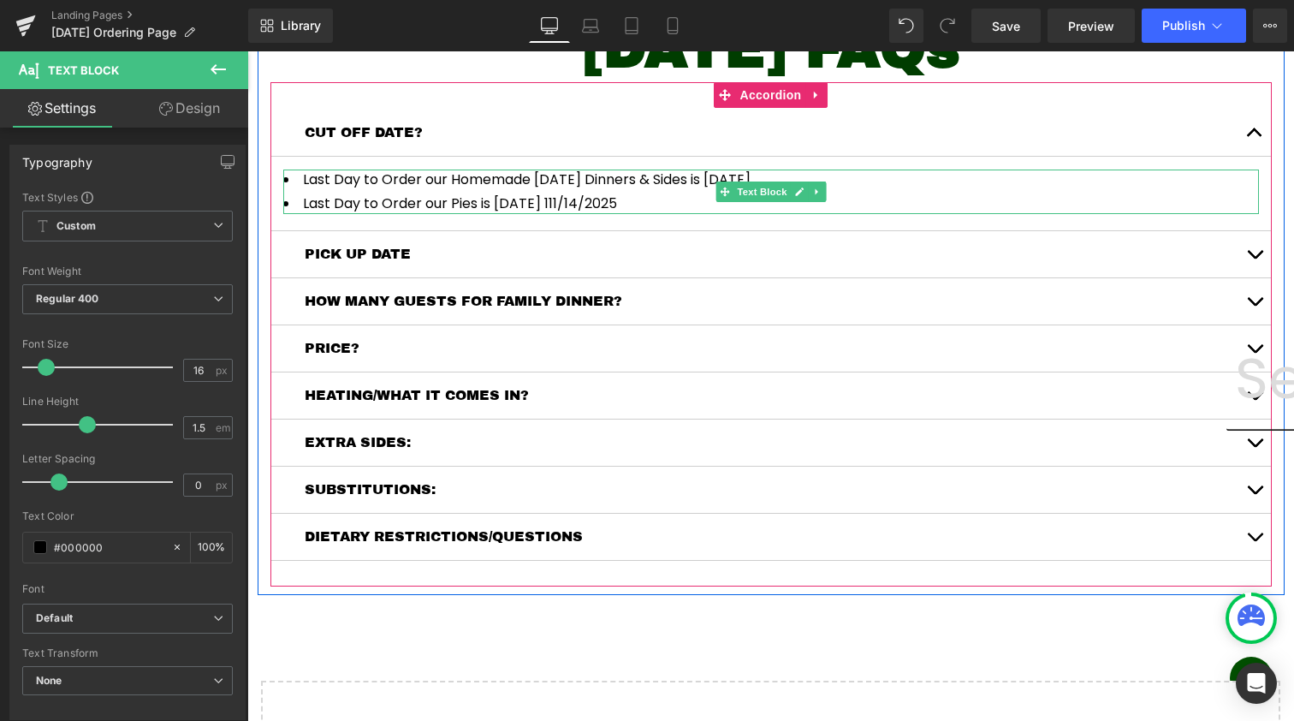
click at [556, 214] on li "Last Day to Order our Pies is [DATE] 111/14/2025" at bounding box center [771, 203] width 976 height 21
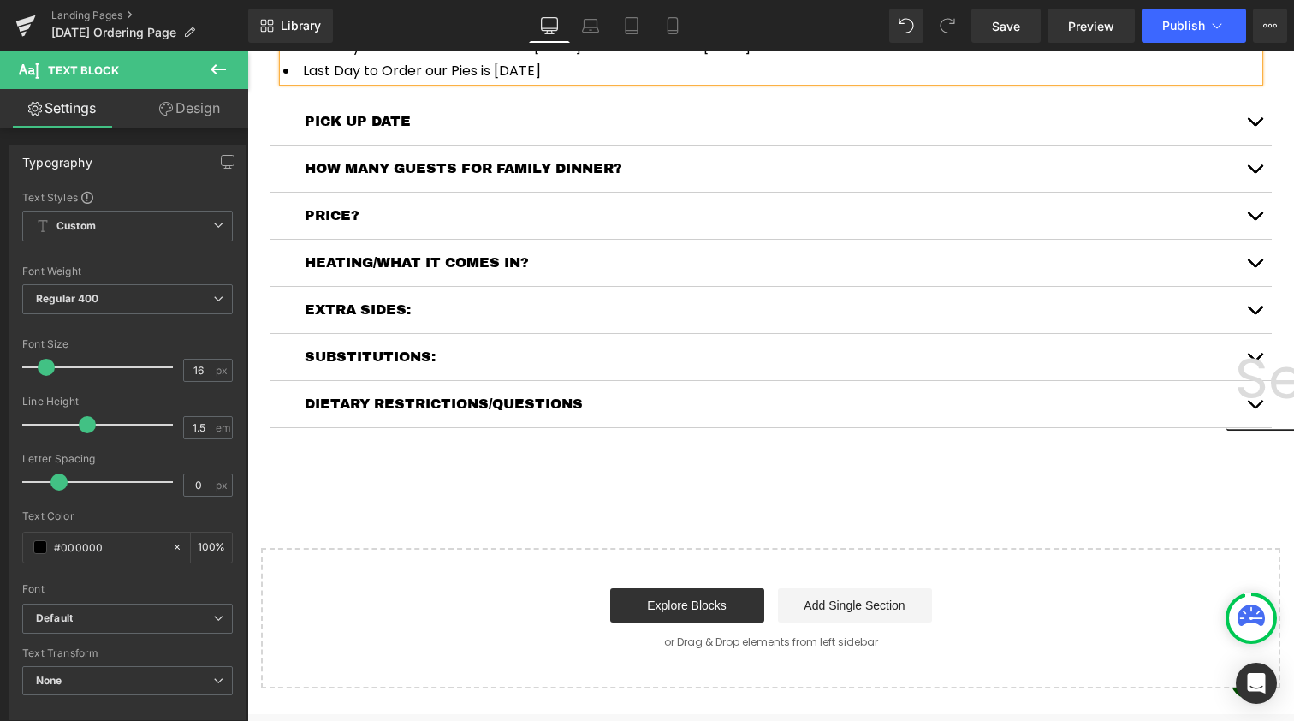
scroll to position [1412, 0]
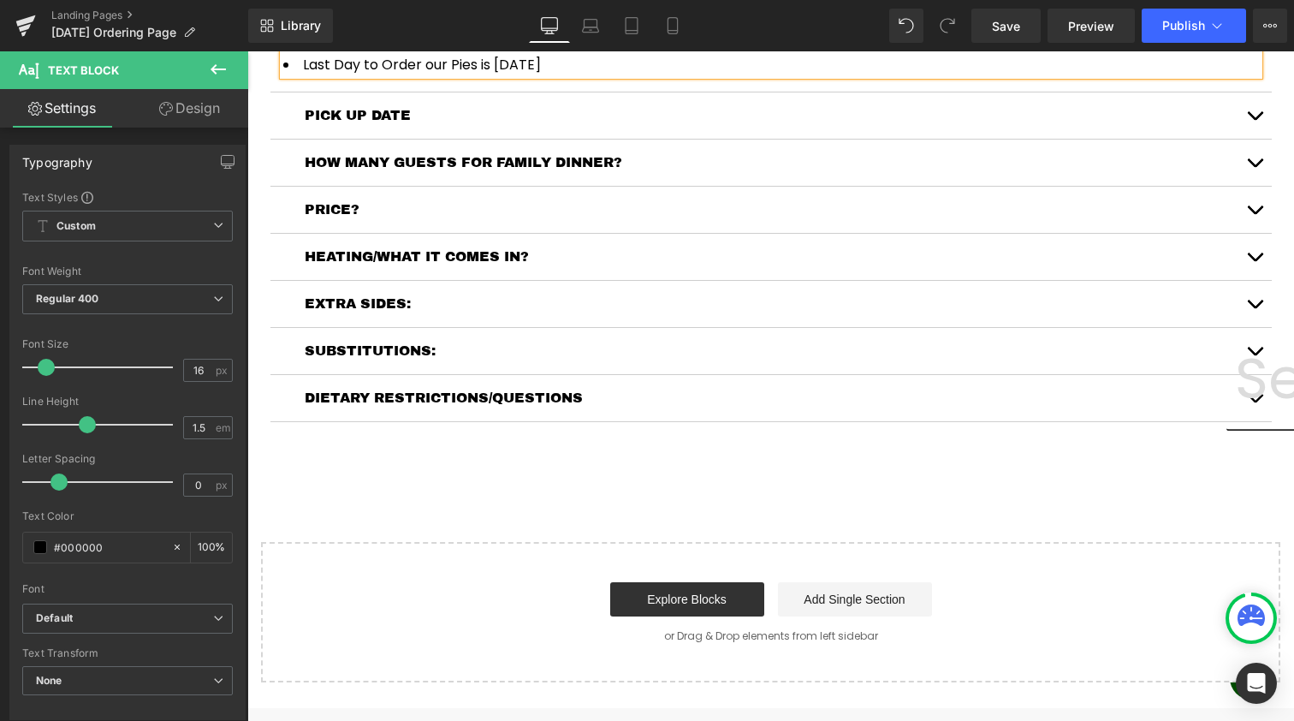
click at [1255, 139] on button "button" at bounding box center [1254, 115] width 34 height 46
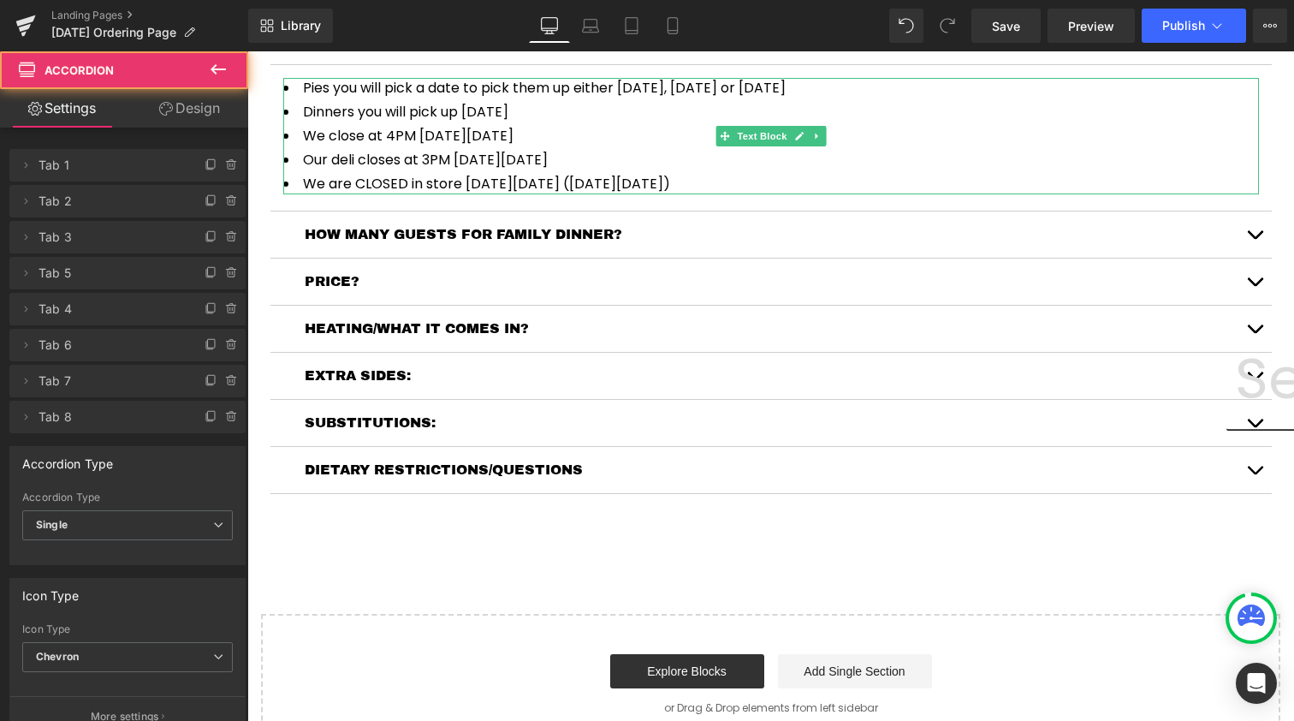
click at [527, 122] on li "Dinners you will pick up [DATE]" at bounding box center [771, 112] width 976 height 21
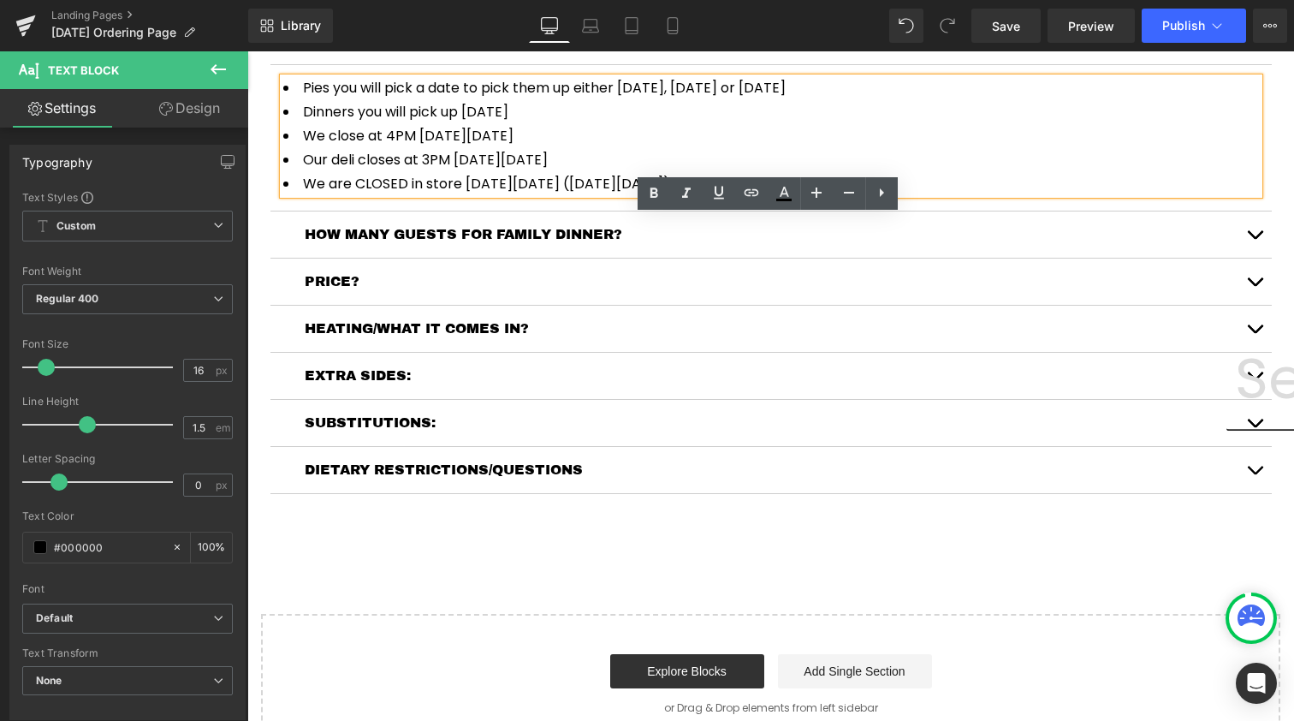
click at [634, 98] on span "Pies you will pick a date to pick them up either [DATE], [DATE] or [DATE]" at bounding box center [544, 88] width 483 height 20
click at [660, 98] on span "Pies you will pick a date to pick them up either [DATE], [DATE] or [DATE]" at bounding box center [544, 88] width 483 height 20
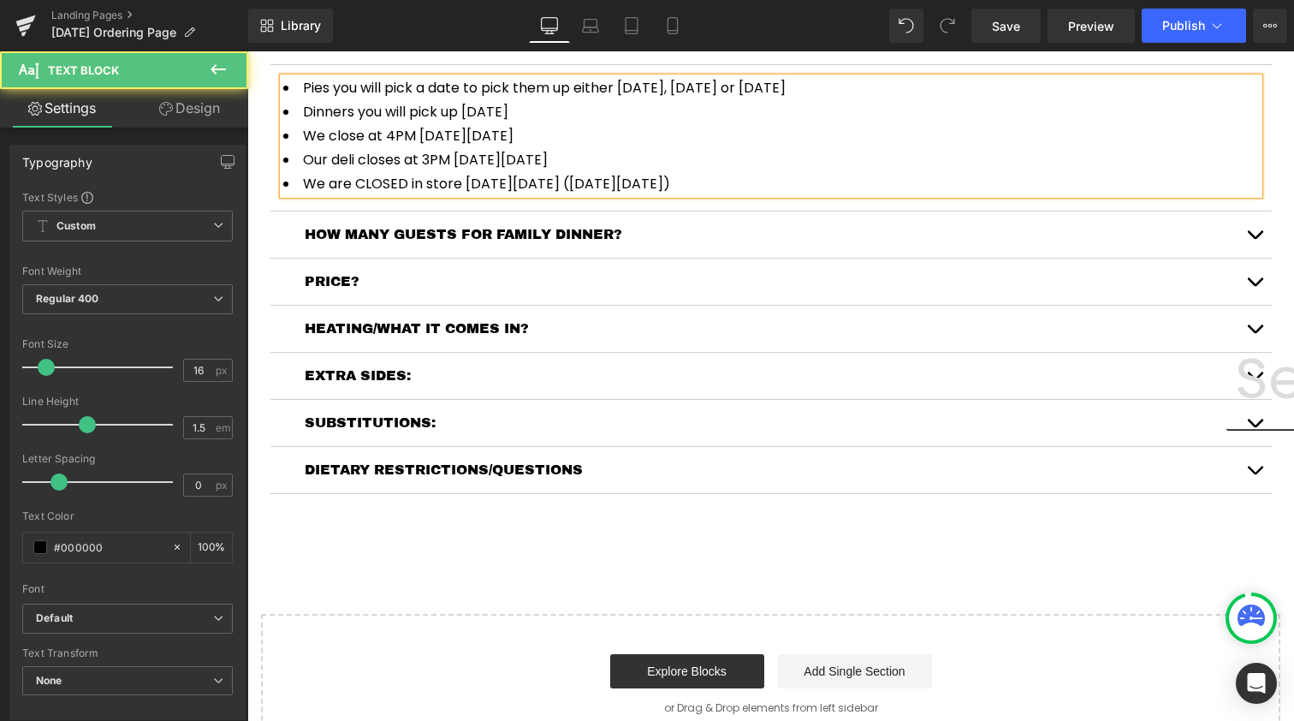
click at [691, 98] on span "Pies you will pick a date to pick them up either [DATE], [DATE] or [DATE]" at bounding box center [544, 88] width 483 height 20
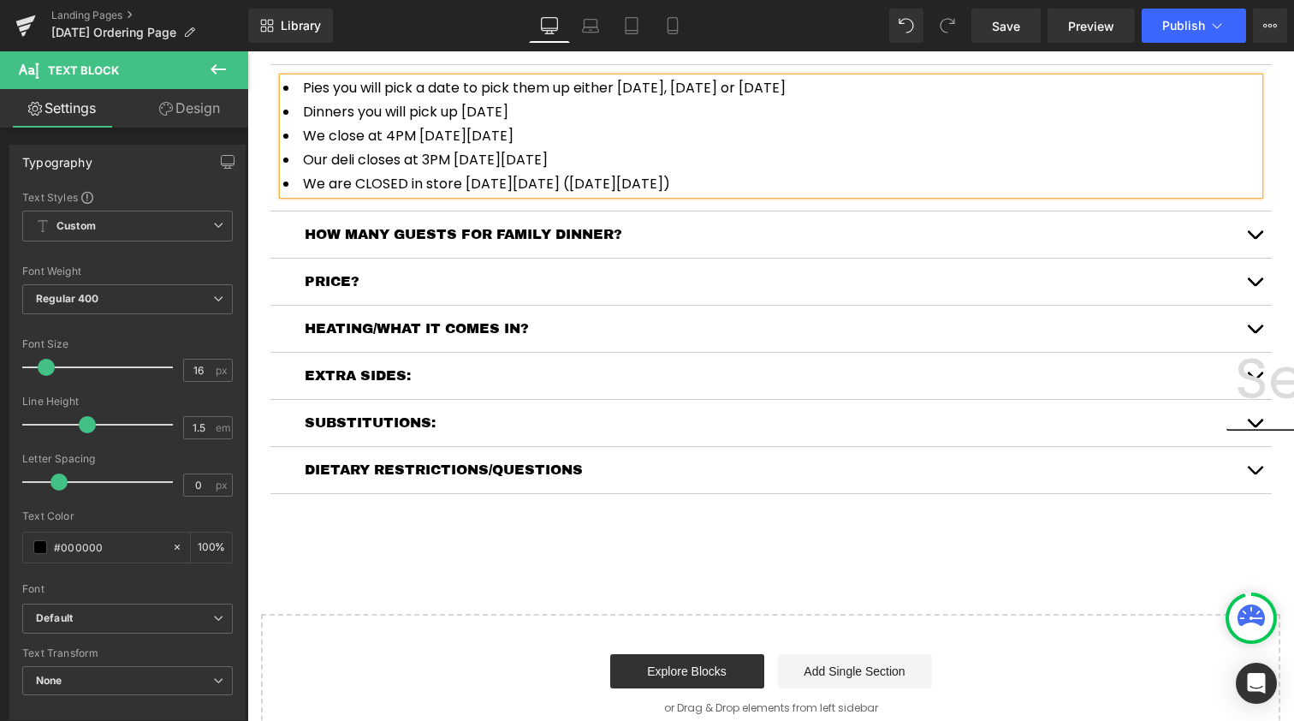
click at [787, 98] on li "Pies you will pick a date to pick them up either [DATE], [DATE] or [DATE]" at bounding box center [771, 88] width 976 height 21
click at [603, 122] on li "Dinners you will pick up [DATE]" at bounding box center [771, 112] width 976 height 21
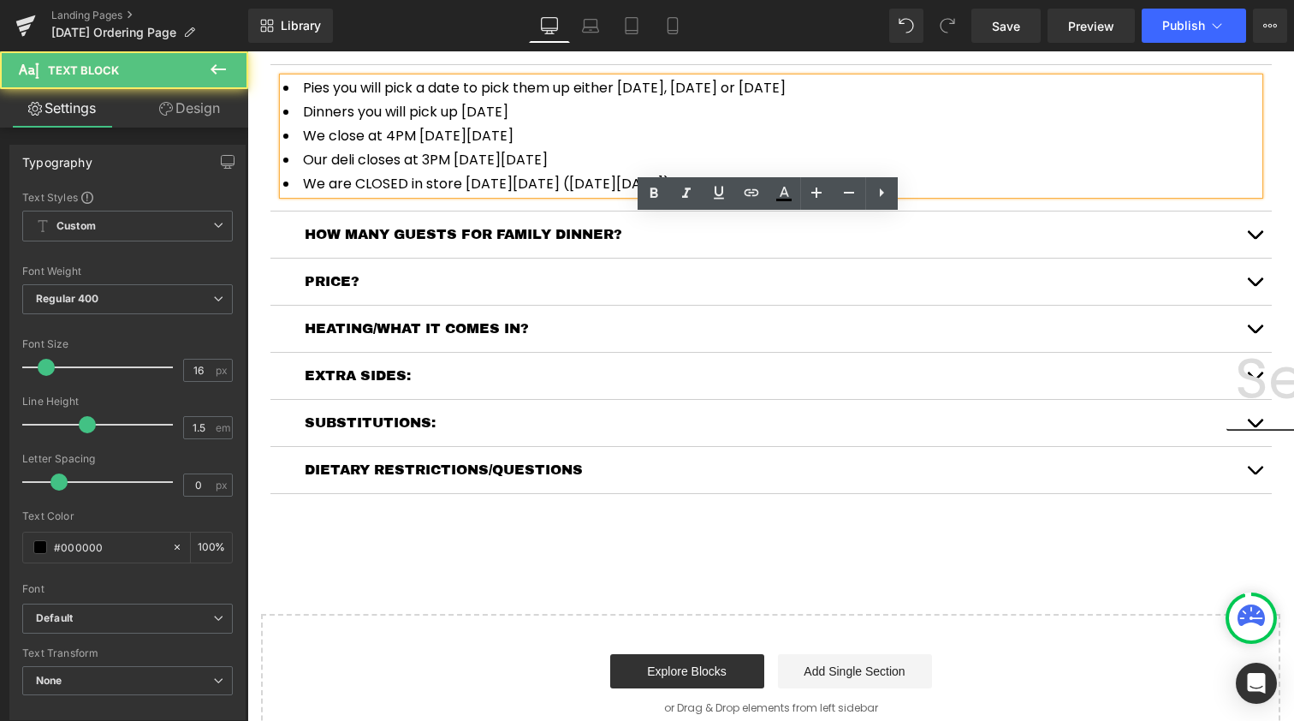
click at [543, 122] on li "Dinners you will pick up [DATE]" at bounding box center [771, 112] width 976 height 21
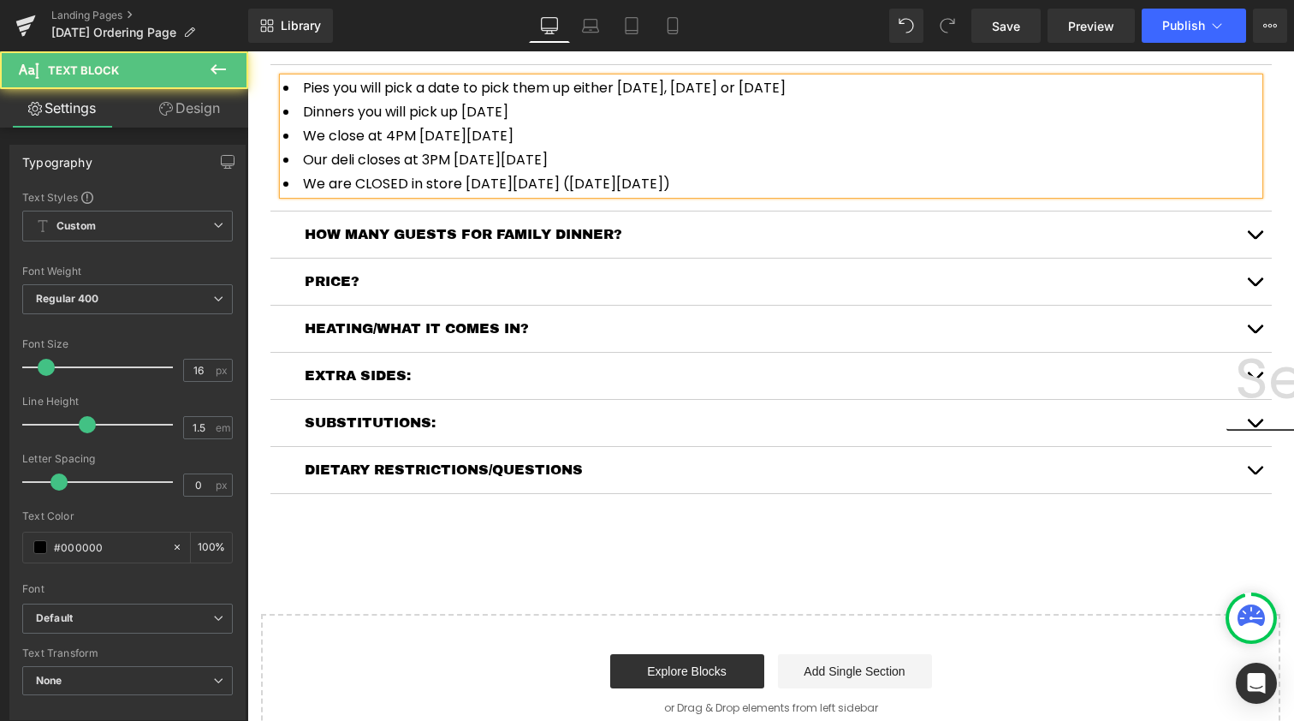
click at [587, 122] on li "Dinners you will pick up [DATE]" at bounding box center [771, 112] width 976 height 21
click at [384, 145] on span "We close at 4PM [DATE][DATE]" at bounding box center [408, 136] width 211 height 20
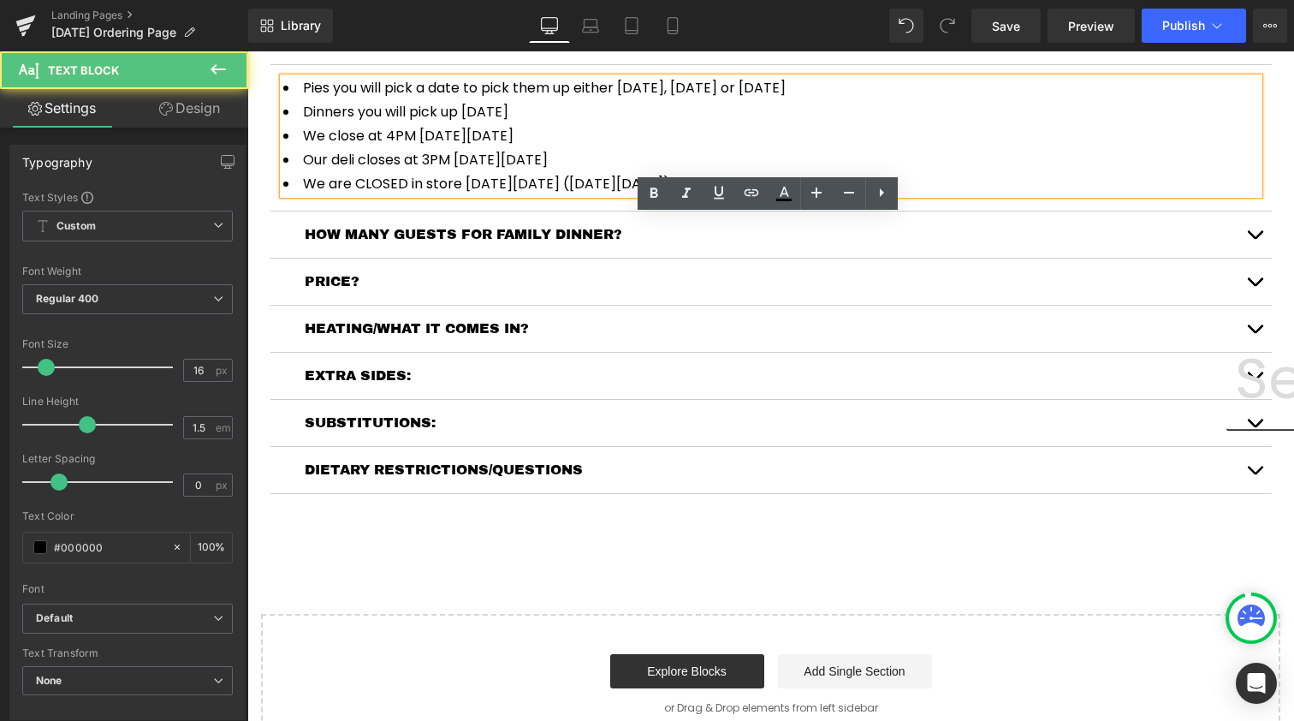
click at [513, 145] on span "We close at 4PM [DATE][DATE]" at bounding box center [408, 136] width 211 height 20
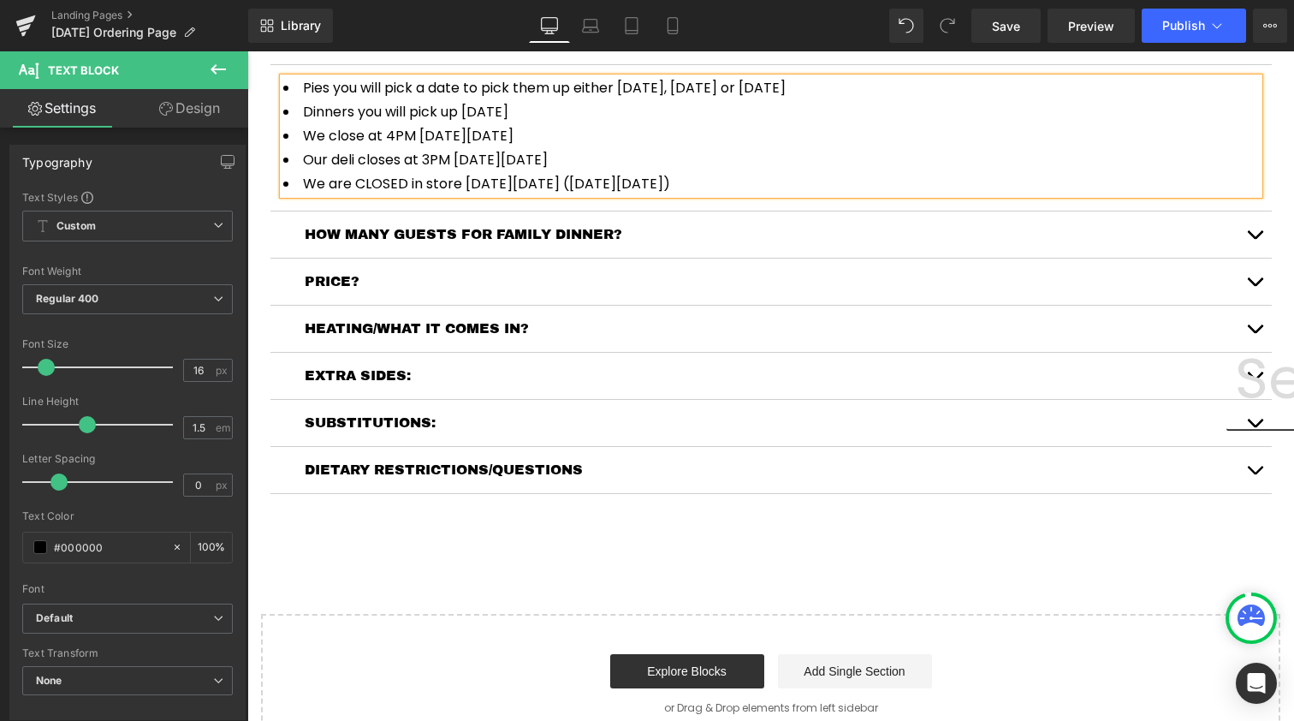
click at [529, 170] on li "Our deli closes at 3PM [DATE][DATE]" at bounding box center [771, 160] width 976 height 21
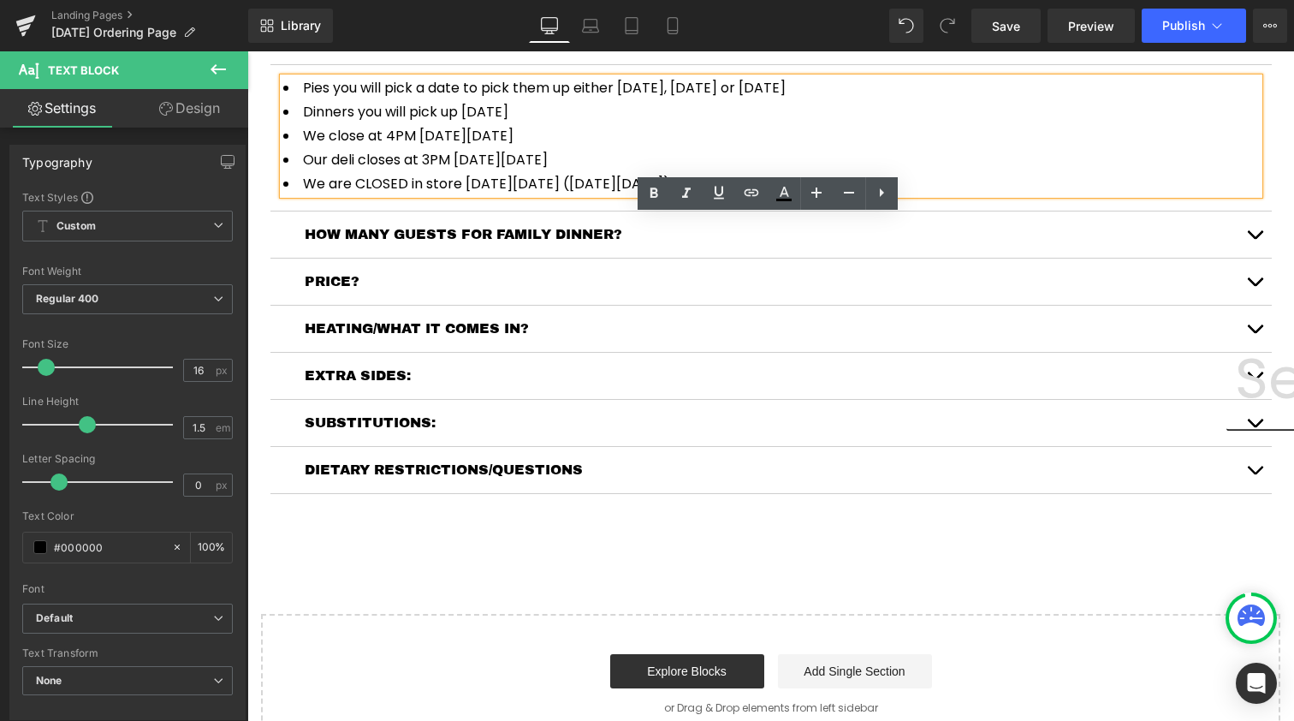
click at [372, 170] on li "Our deli closes at 3PM [DATE][DATE]" at bounding box center [771, 160] width 976 height 21
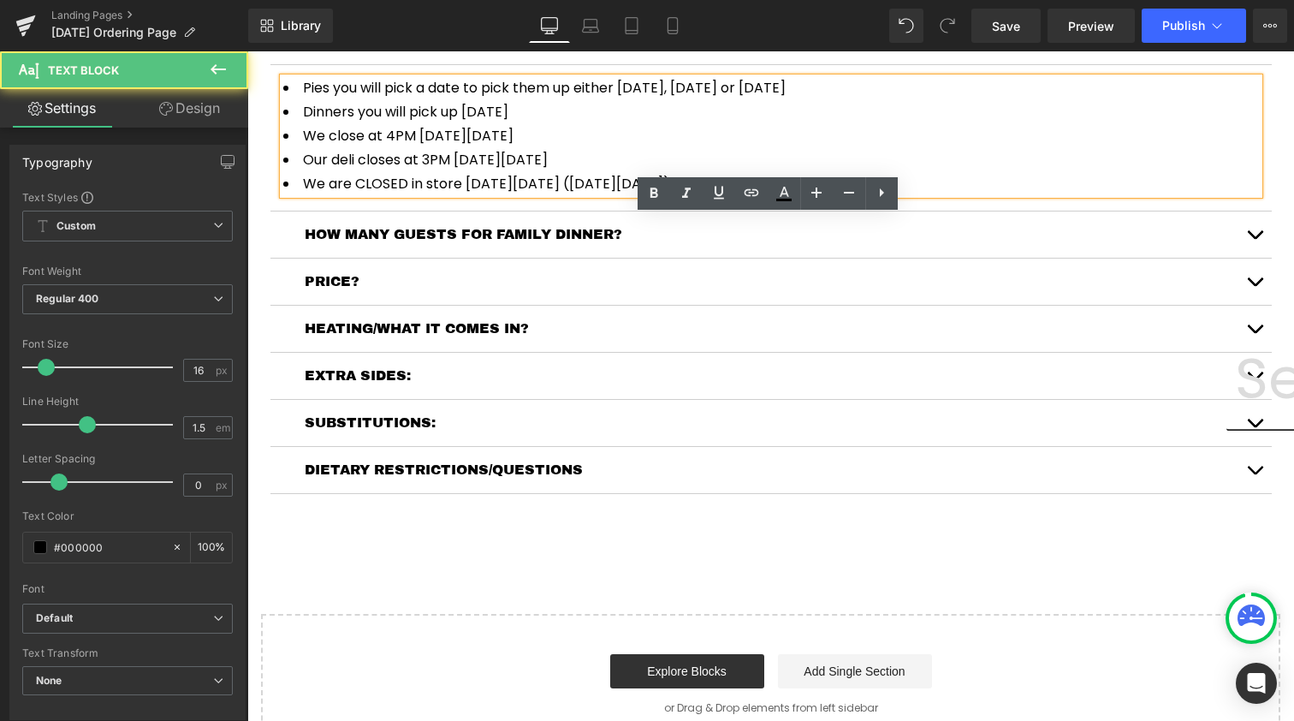
click at [609, 170] on li "Our deli closes at 3PM [DATE][DATE]" at bounding box center [771, 160] width 976 height 21
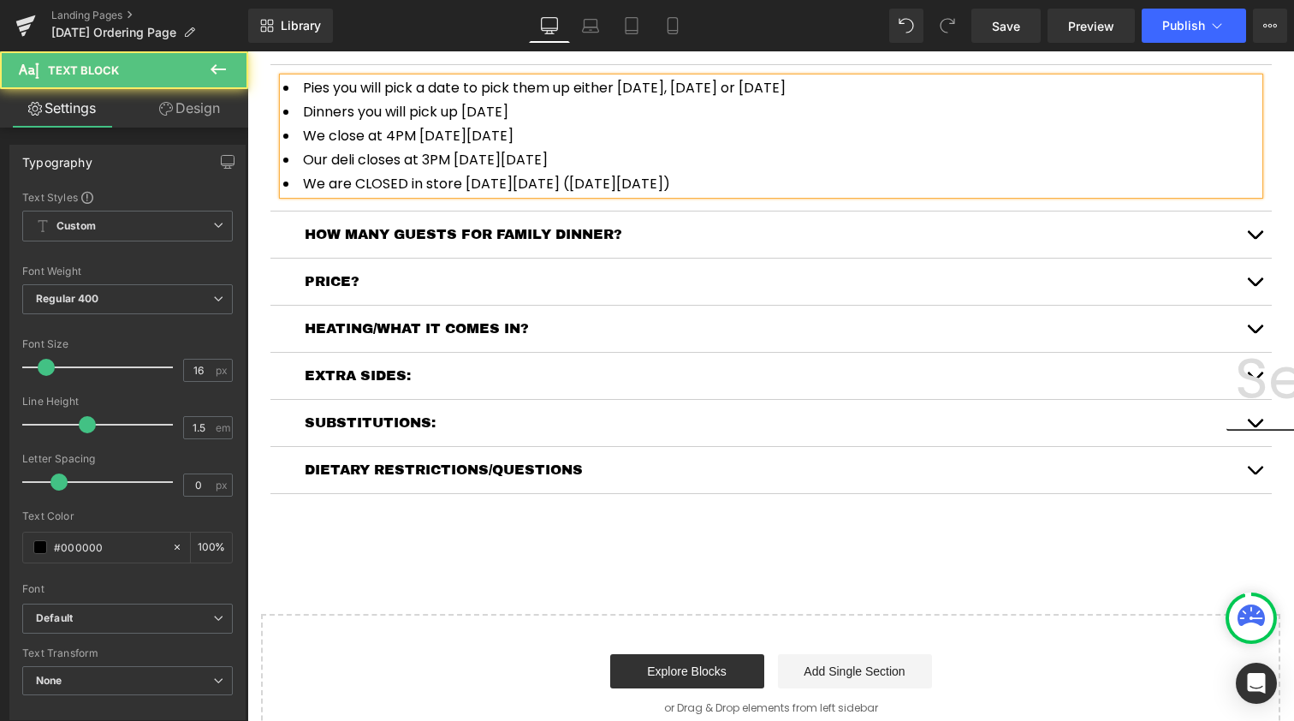
click at [691, 170] on li "Our deli closes at 3PM [DATE][DATE]" at bounding box center [771, 160] width 976 height 21
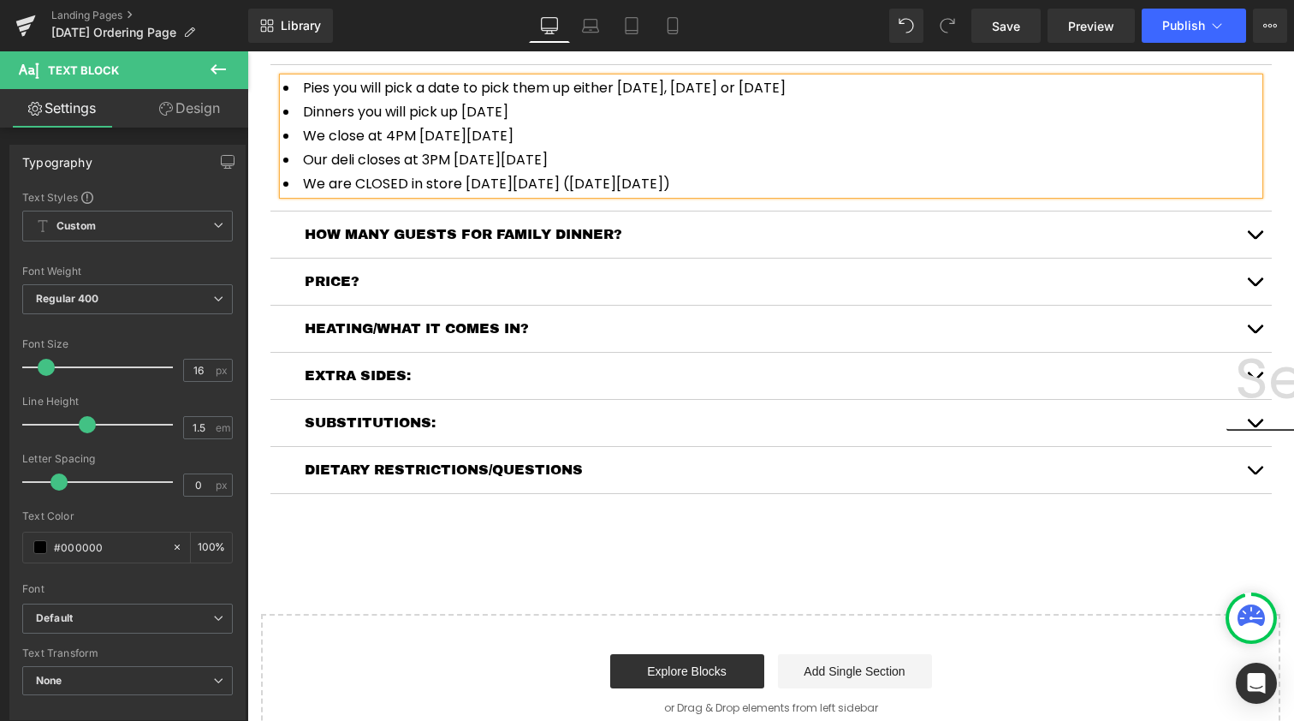
click at [608, 194] on li "We are CLOSED in store [DATE][DATE] ([DATE][DATE])" at bounding box center [771, 184] width 976 height 21
click at [656, 194] on li "We are CLOSED in store [DATE][DATE] ([DATE][DATE])" at bounding box center [771, 184] width 976 height 21
click at [1247, 258] on button "button" at bounding box center [1254, 234] width 34 height 46
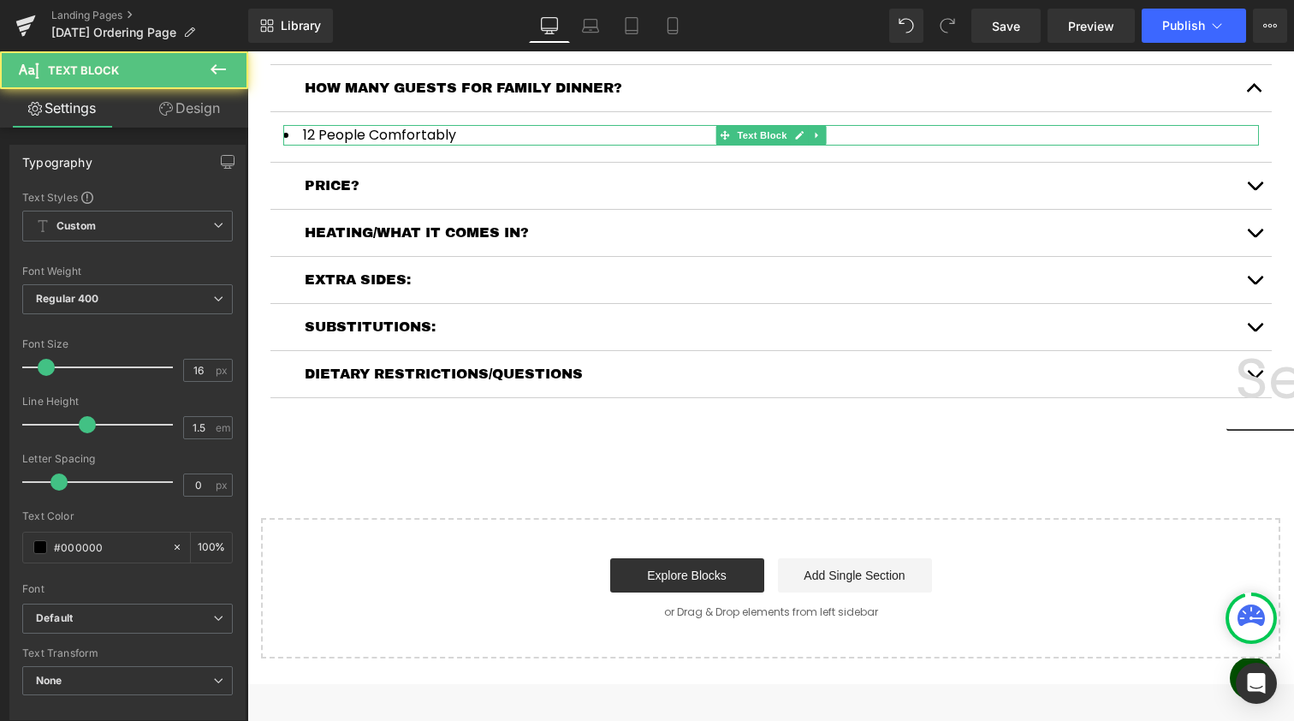
click at [414, 145] on li "12 People Comfortably" at bounding box center [771, 135] width 976 height 21
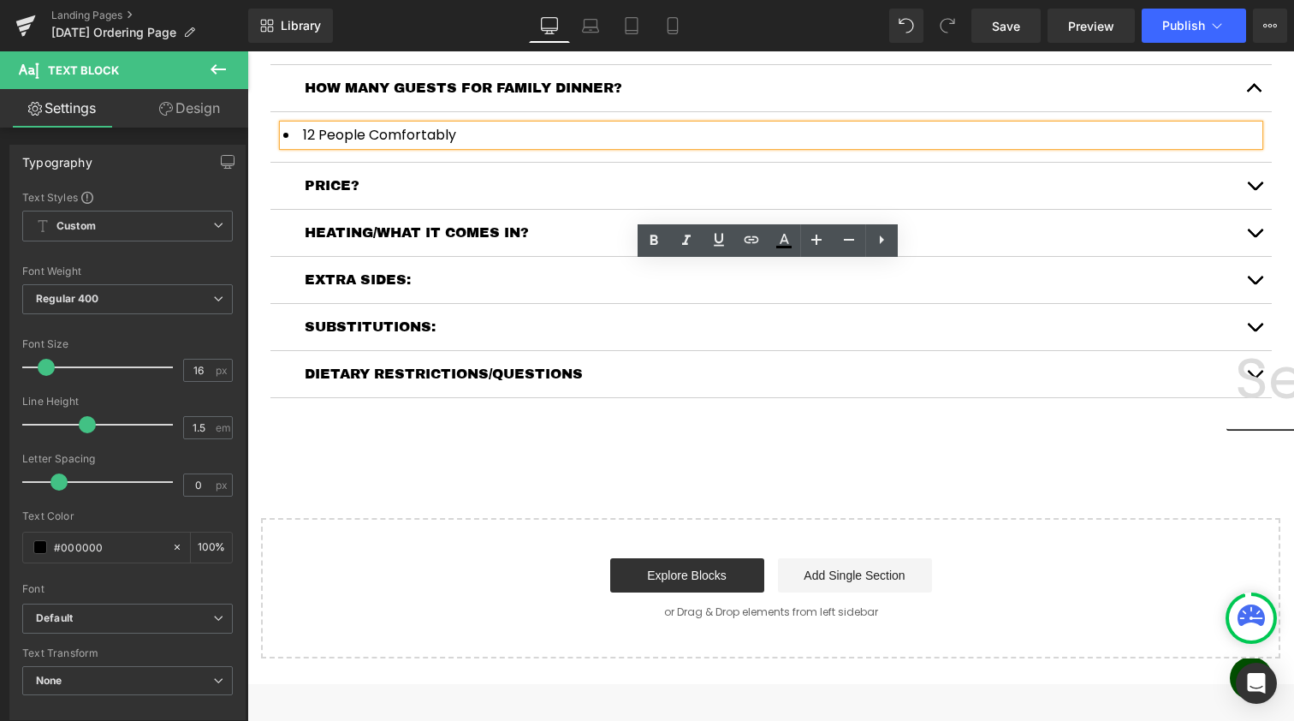
click at [1255, 190] on span "button" at bounding box center [1255, 190] width 0 height 0
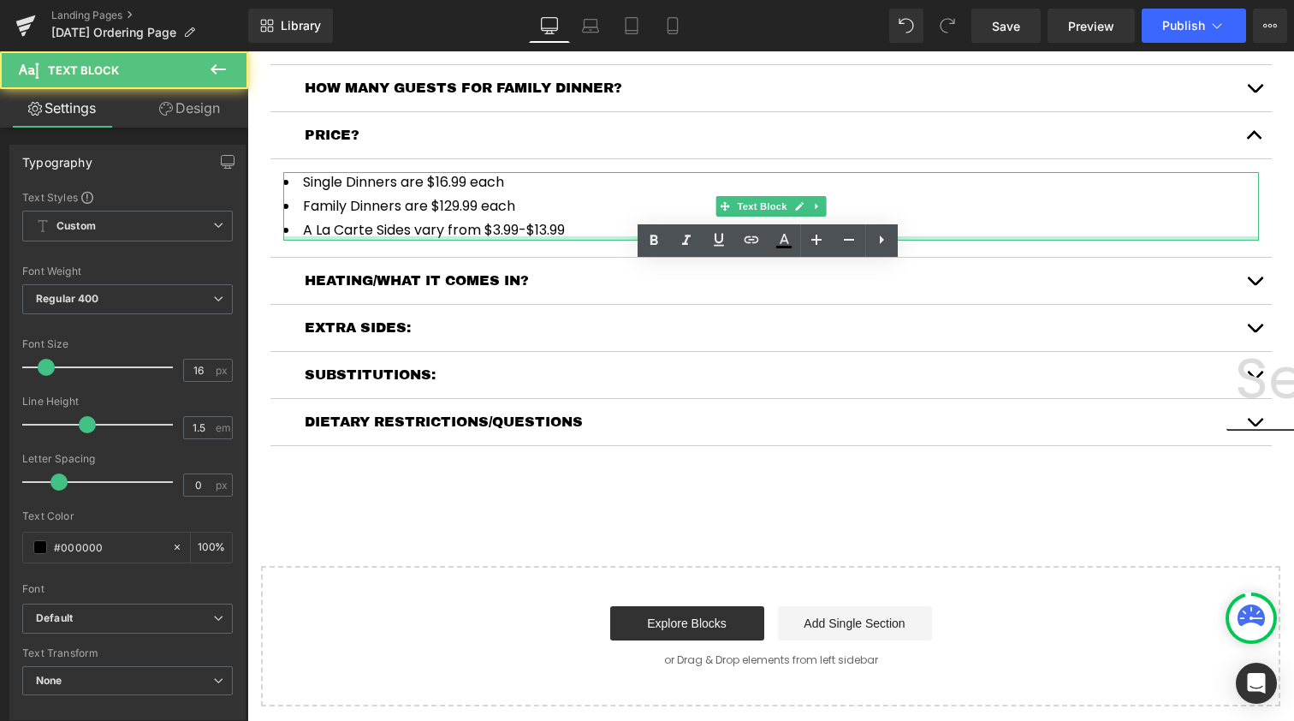
click at [542, 240] on div at bounding box center [771, 238] width 976 height 4
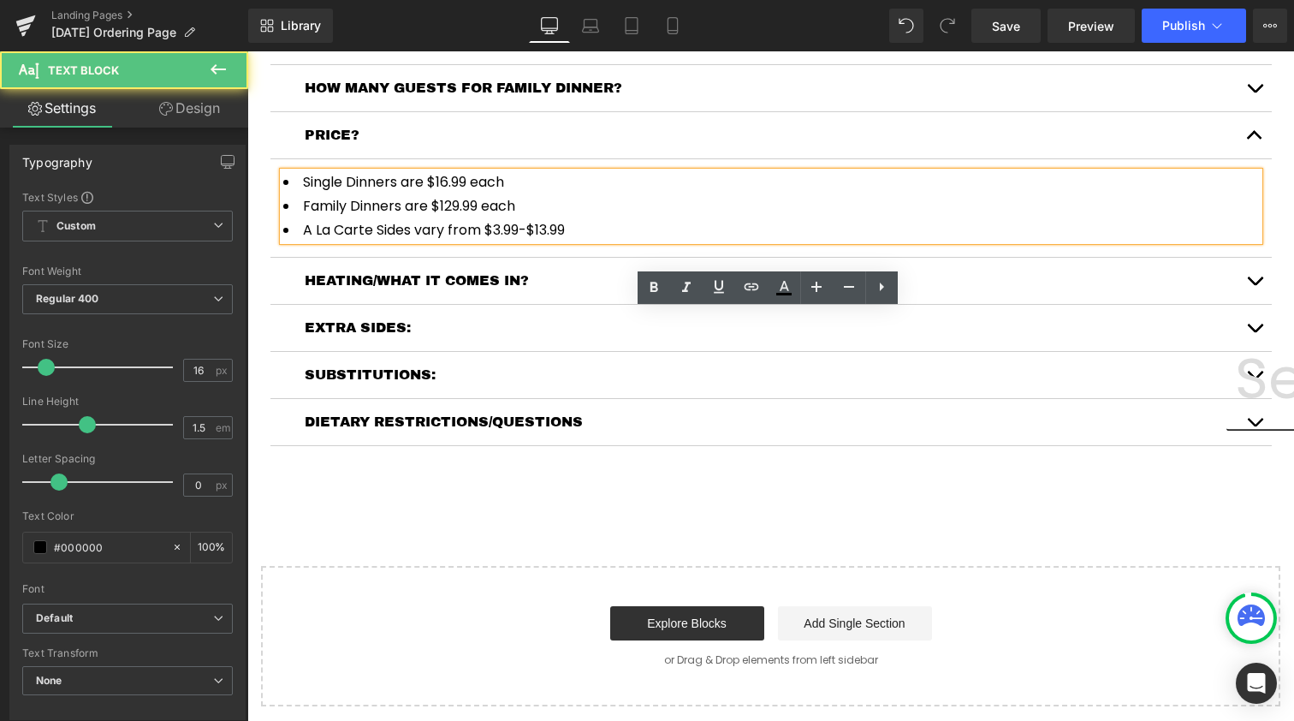
click at [545, 240] on li "A La Carte Sides vary from $3.99-$13.99" at bounding box center [771, 230] width 976 height 21
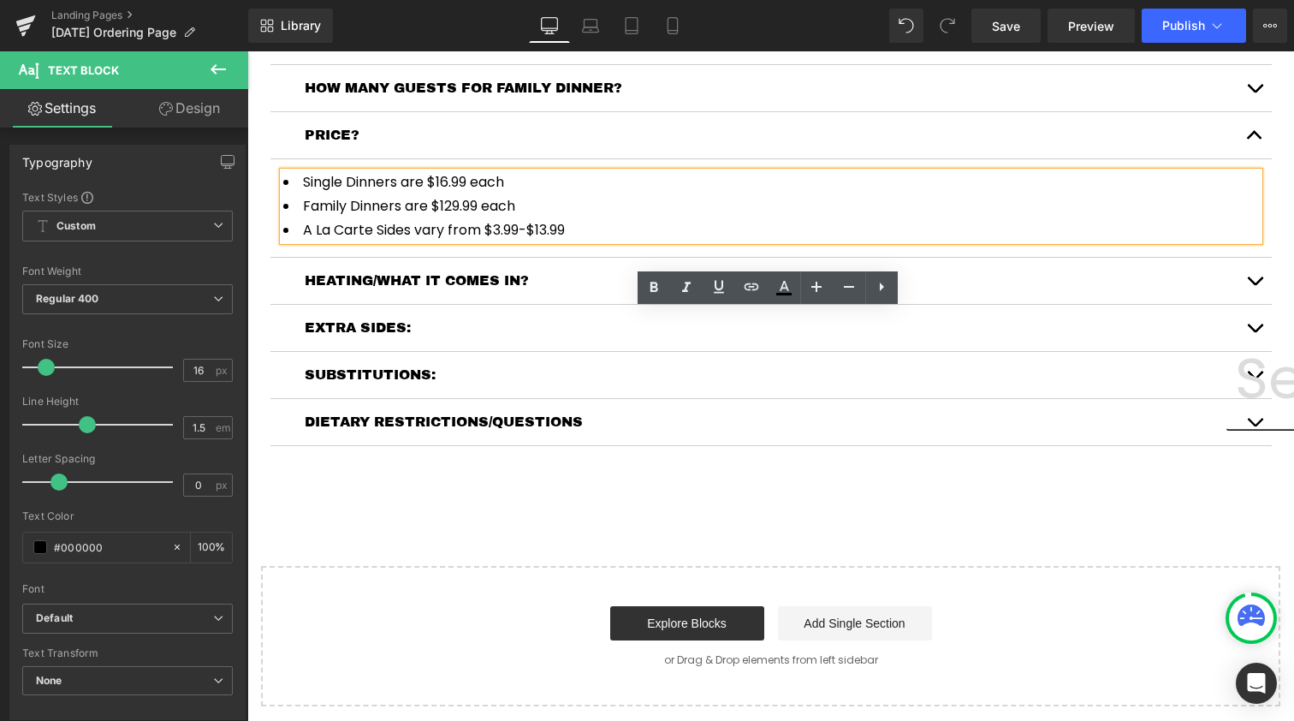
click at [1252, 304] on button "button" at bounding box center [1254, 281] width 34 height 46
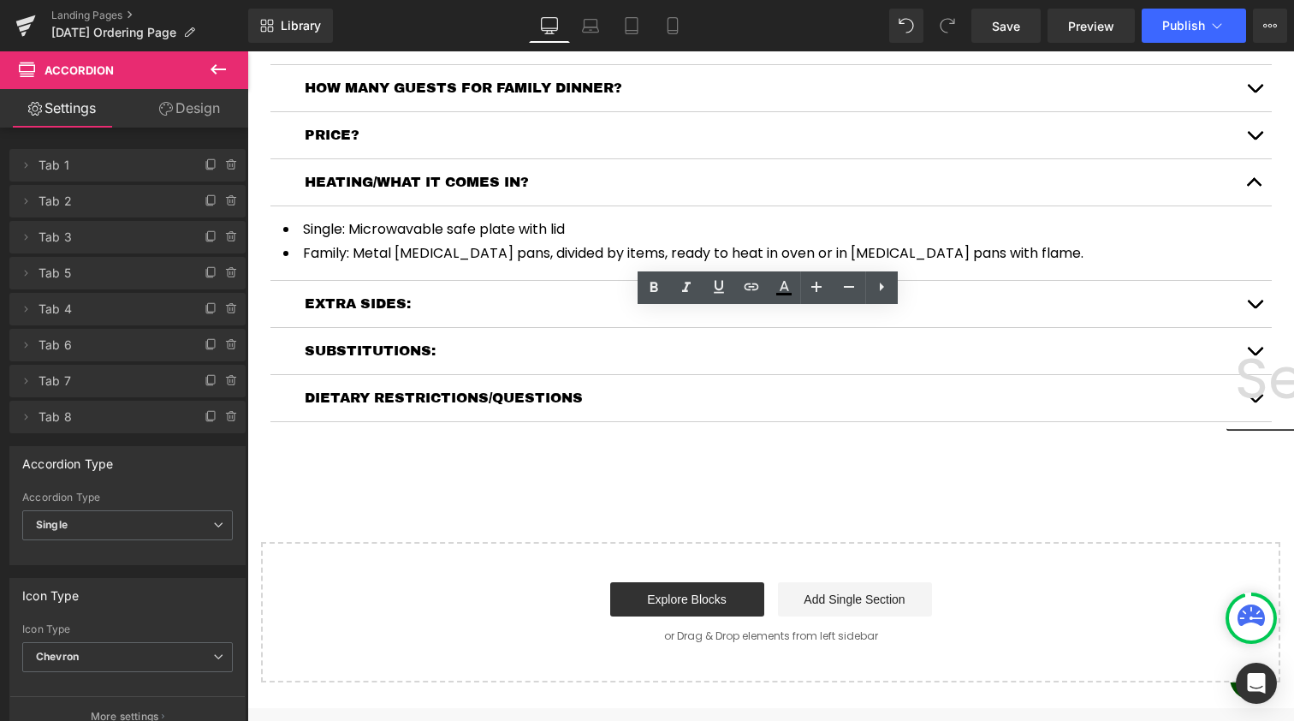
click at [1251, 327] on button "button" at bounding box center [1254, 304] width 34 height 46
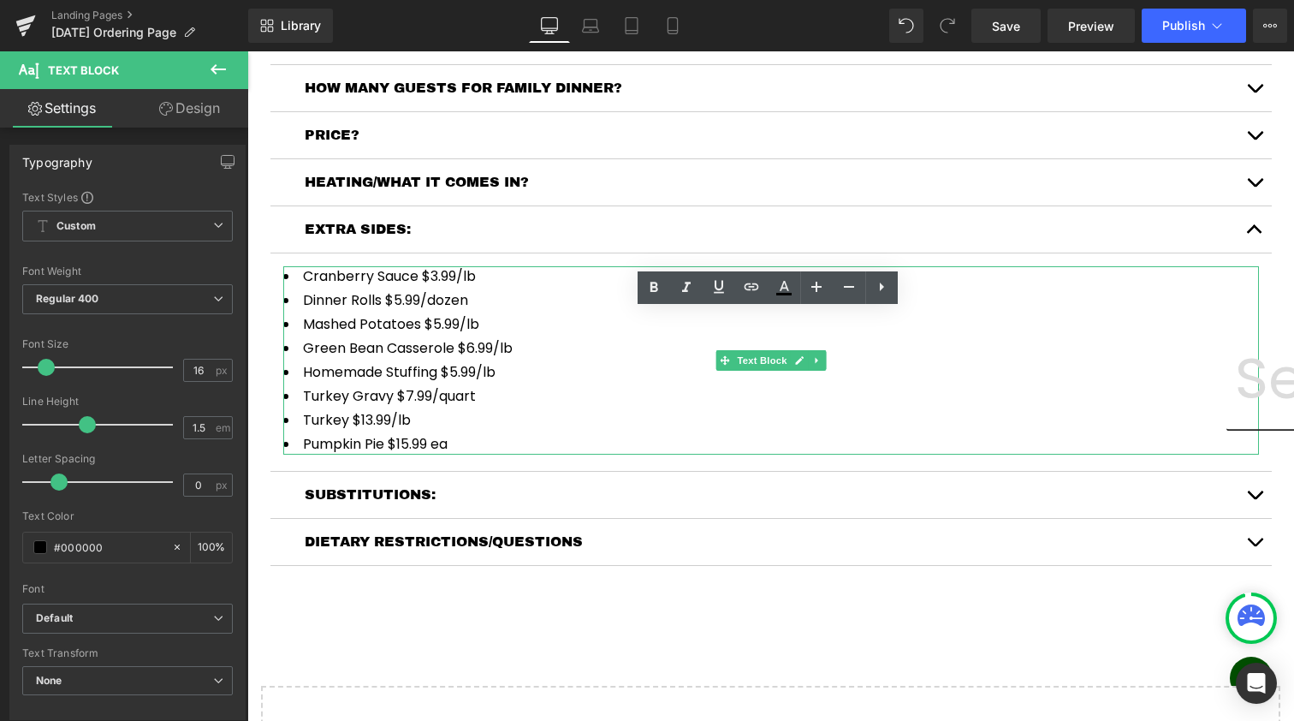
click at [410, 287] on li "Cranberry Sauce $3.99/lb" at bounding box center [771, 276] width 976 height 21
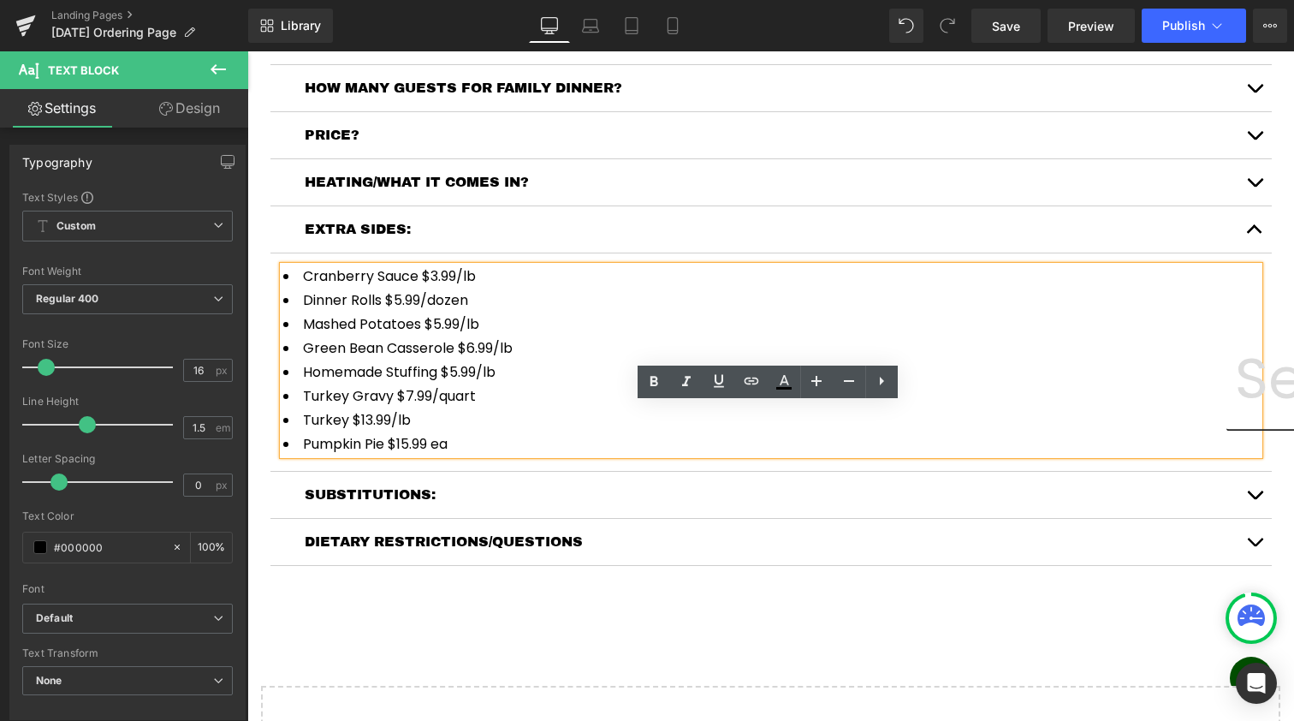
click at [420, 287] on li "Cranberry Sauce $3.99/lb" at bounding box center [771, 276] width 976 height 21
click at [422, 311] on li "Dinner Rolls $5.99/dozen" at bounding box center [771, 300] width 976 height 21
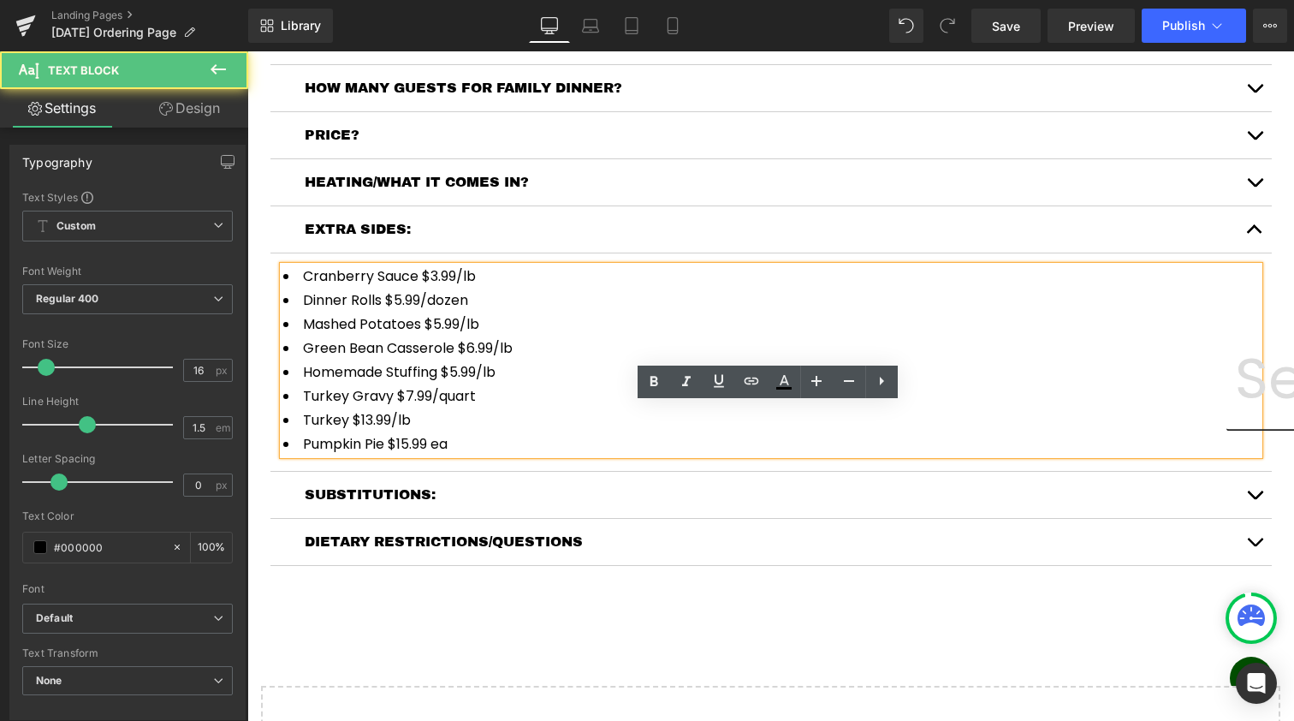
click at [412, 383] on li "Homemade Stuffing $5.99/lb" at bounding box center [771, 372] width 976 height 21
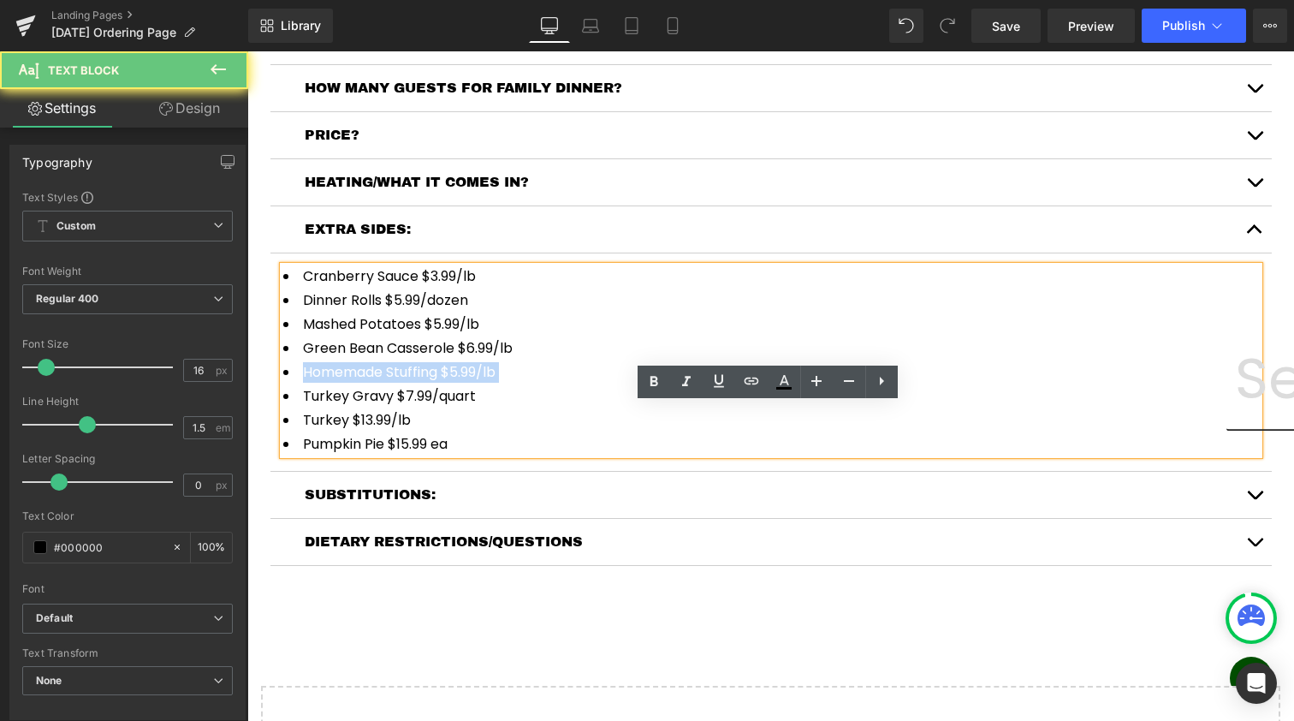
click at [412, 383] on li "Homemade Stuffing $5.99/lb" at bounding box center [771, 372] width 976 height 21
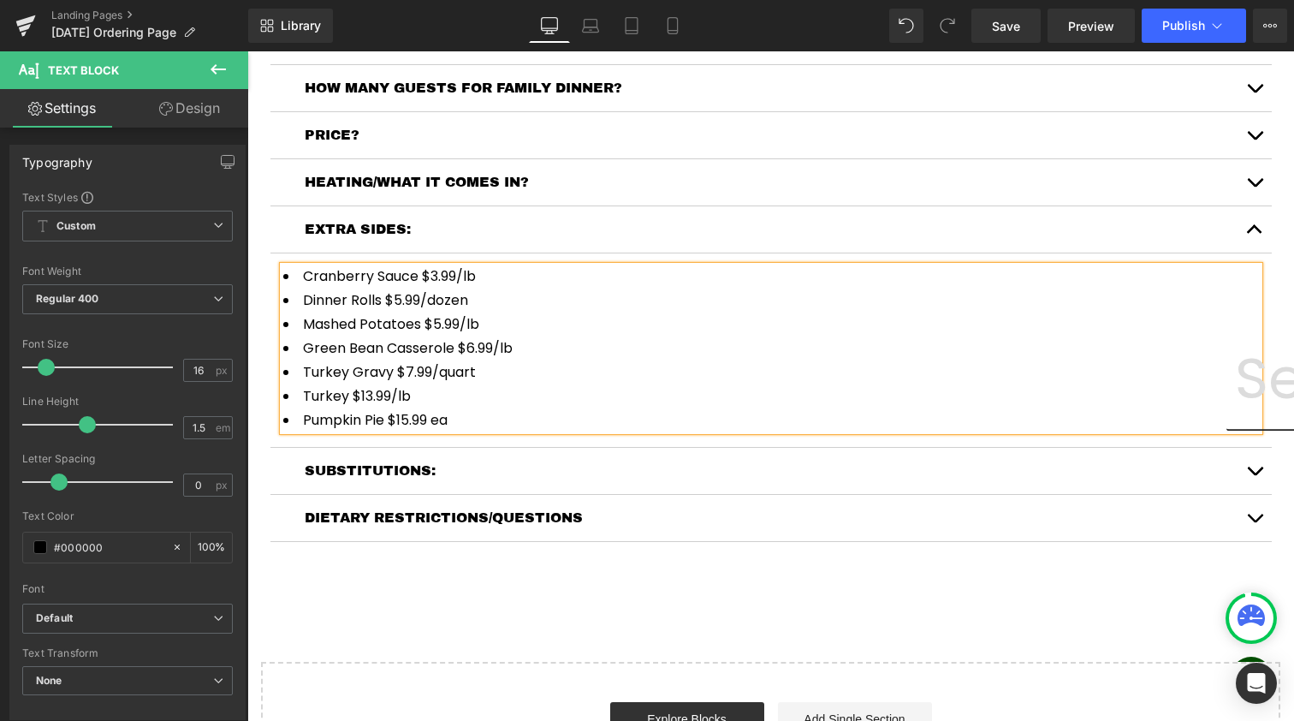
click at [484, 335] on li "Mashed Potatoes $5.99/lb" at bounding box center [771, 324] width 976 height 21
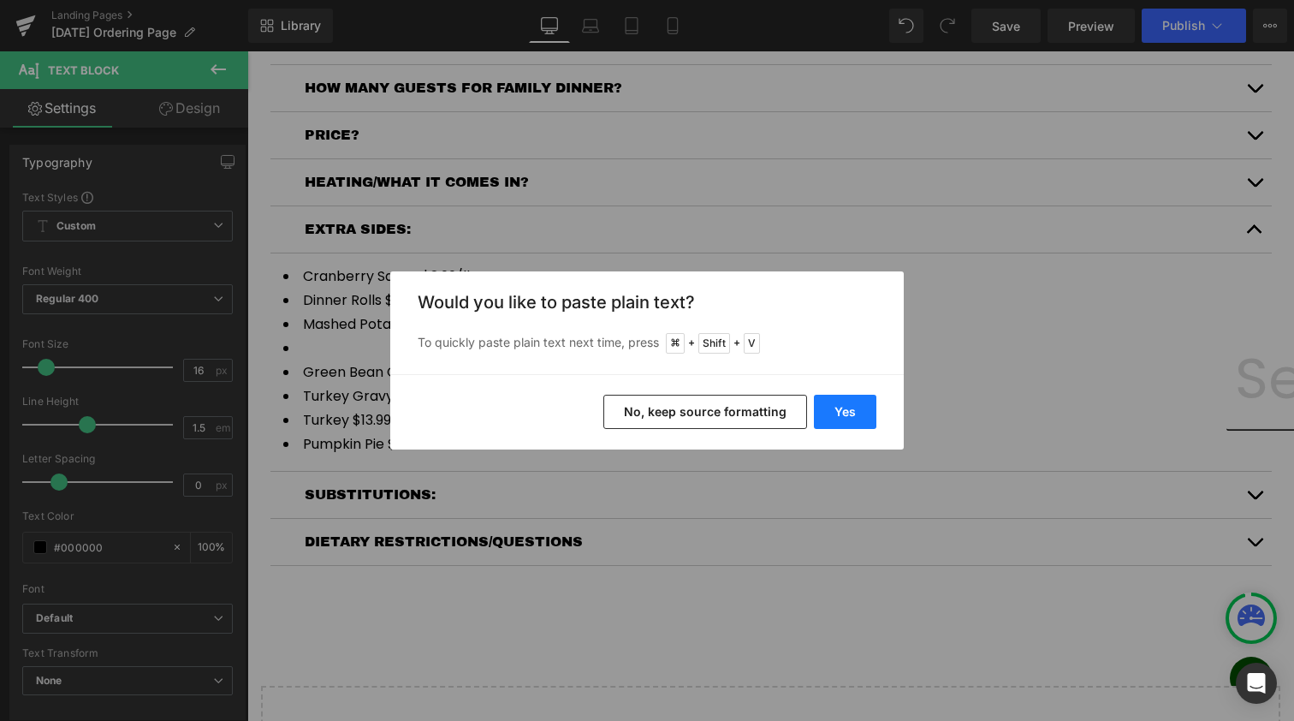
click at [828, 415] on button "Yes" at bounding box center [845, 412] width 62 height 34
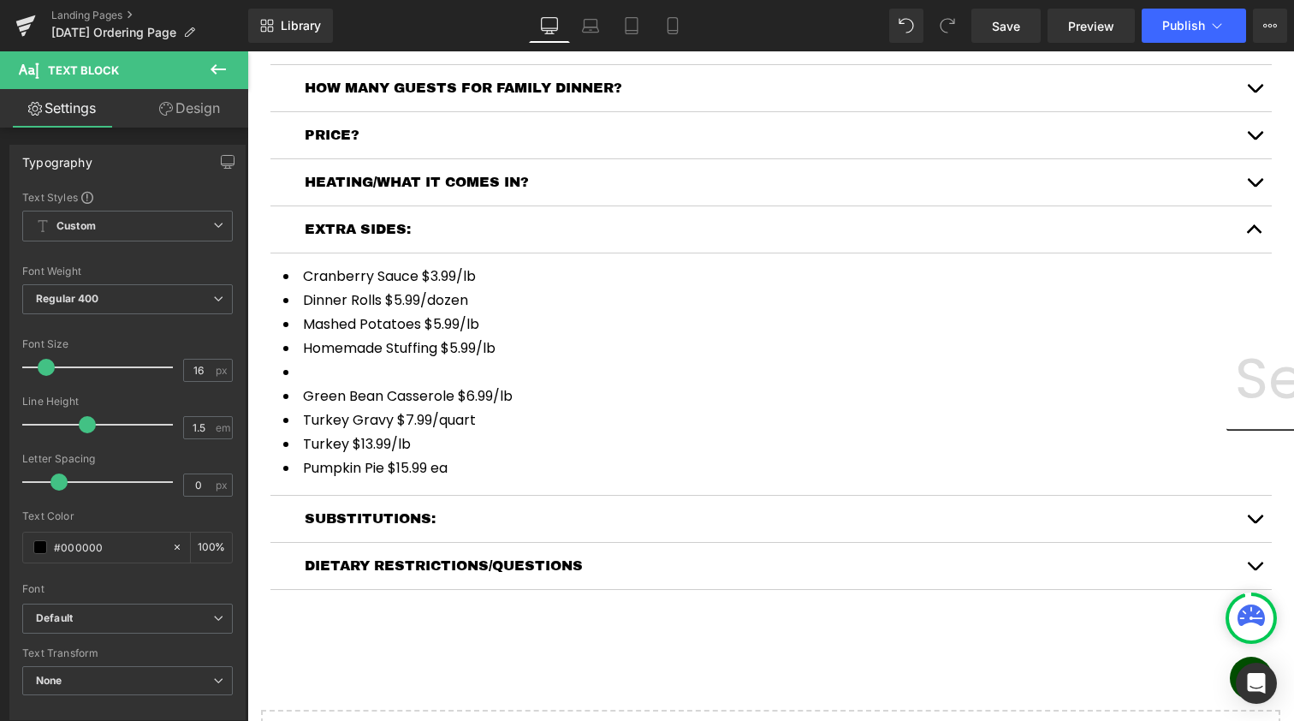
click at [356, 383] on li at bounding box center [771, 372] width 976 height 21
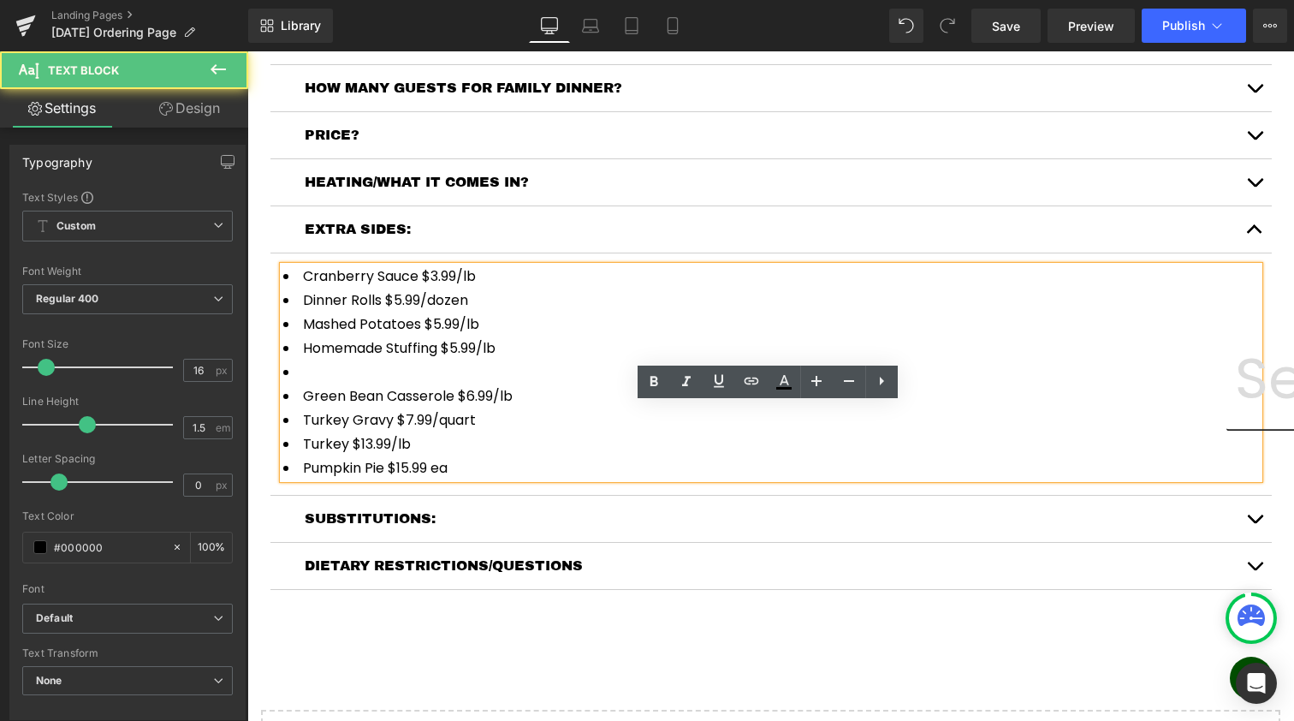
click at [342, 383] on li at bounding box center [771, 372] width 976 height 21
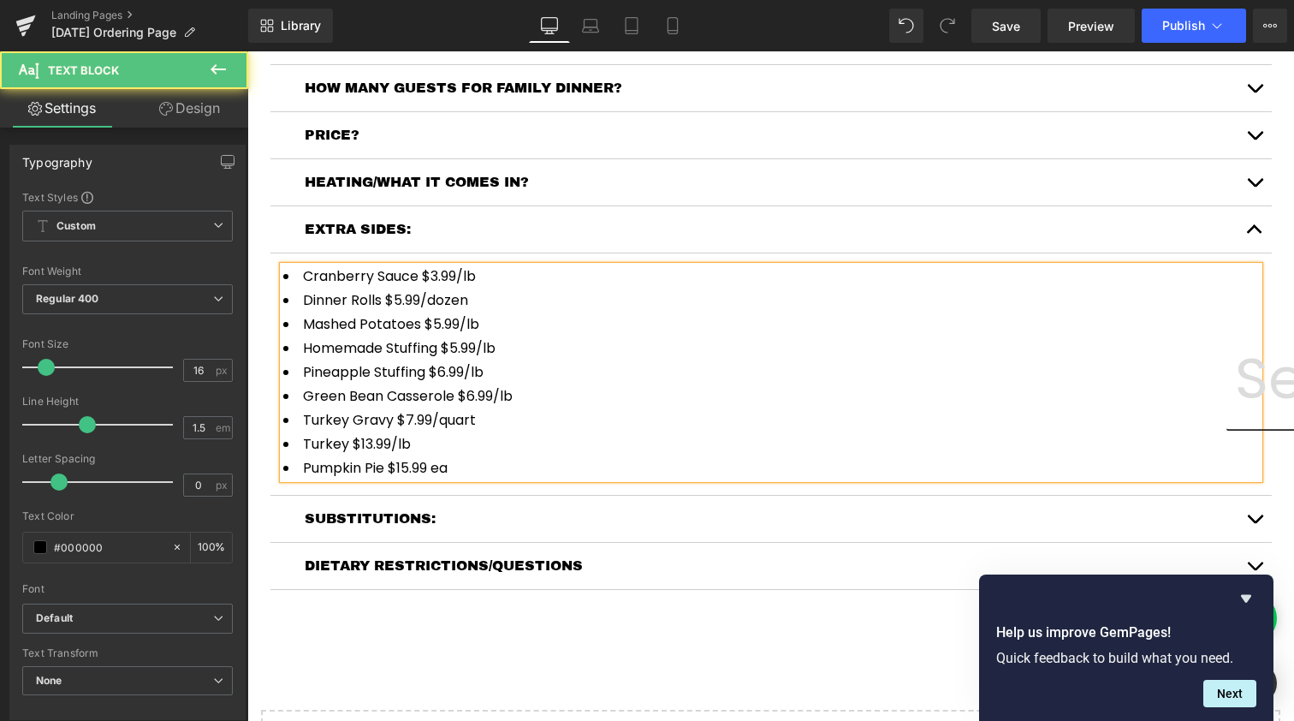
click at [409, 406] on li "Green Bean Casserole $6.99/lb" at bounding box center [771, 396] width 976 height 21
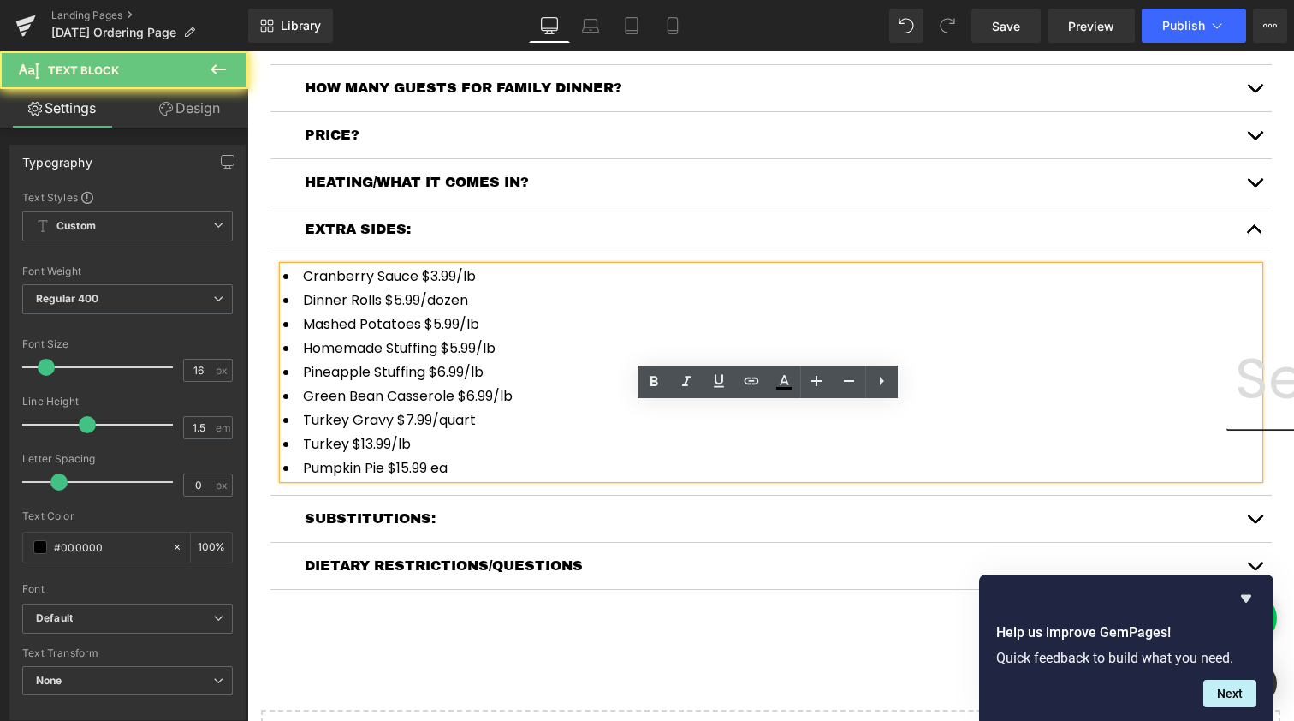
click at [393, 430] on li "Turkey Gravy $7.99/quart" at bounding box center [771, 420] width 976 height 21
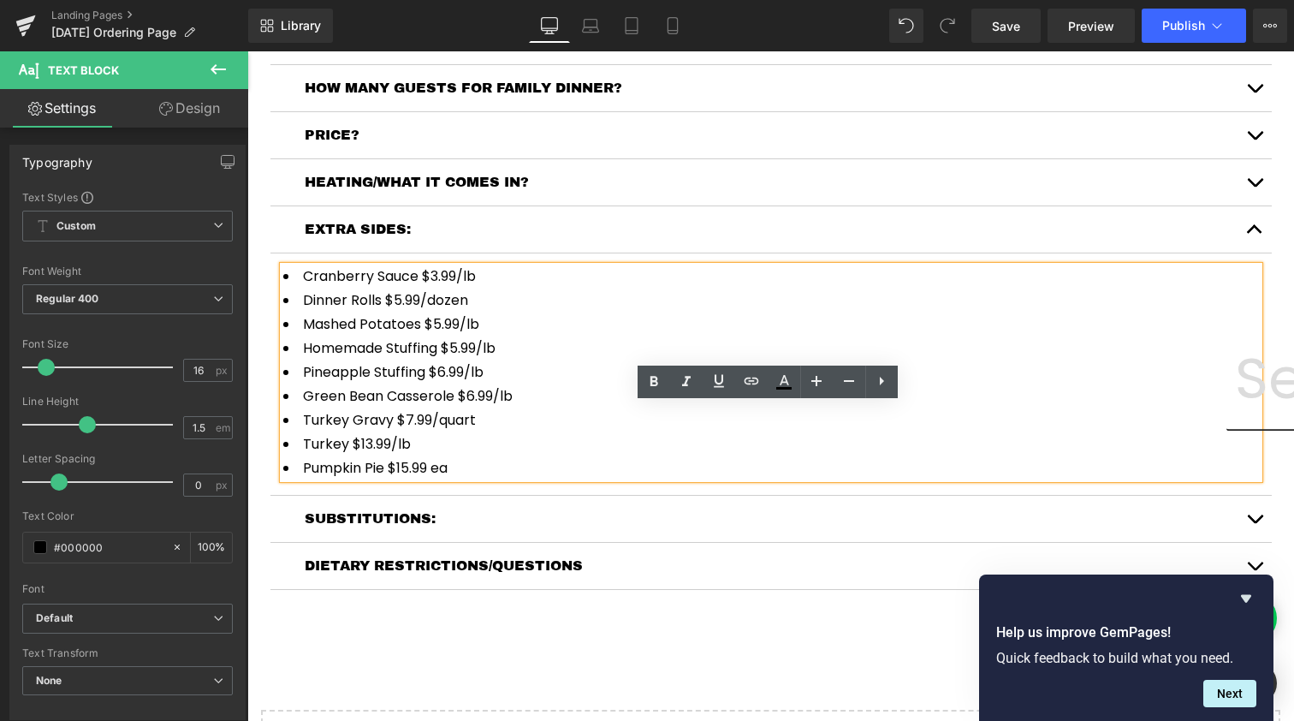
click at [380, 454] on li "Turkey $13.99/lb" at bounding box center [771, 444] width 976 height 21
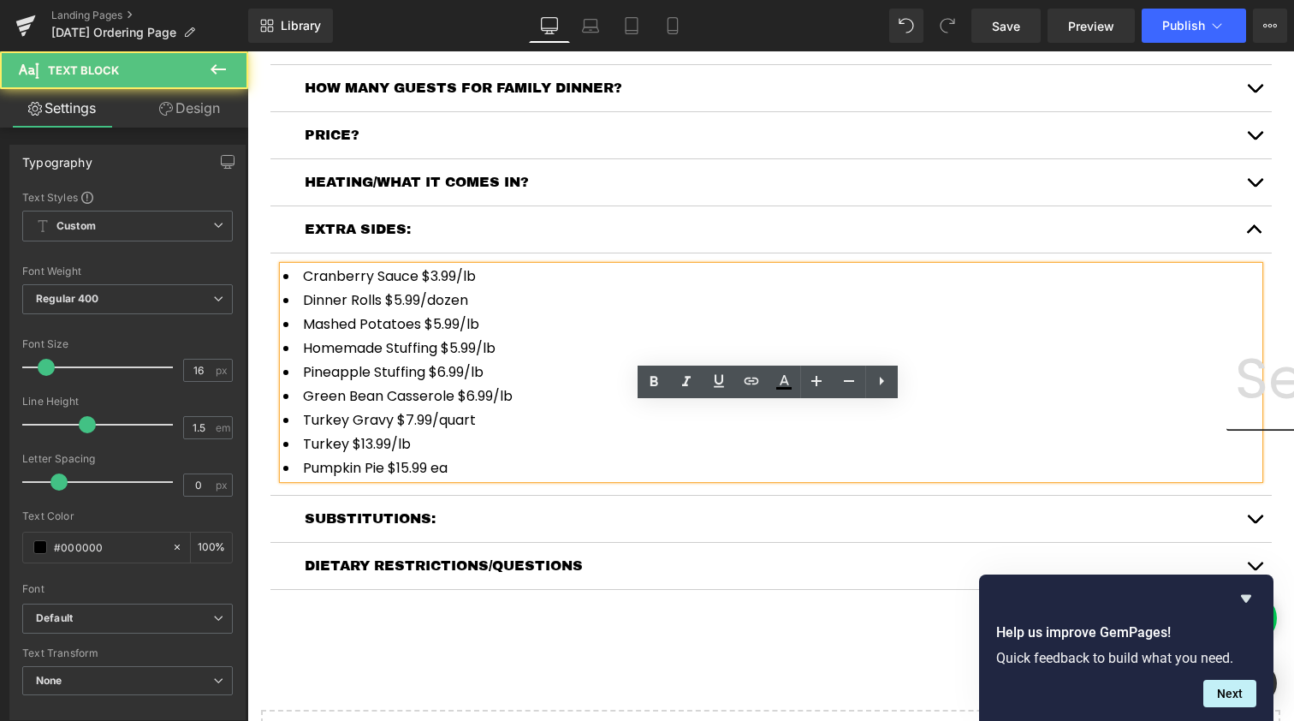
click at [371, 478] on li "Pumpkin Pie $15.99 ea" at bounding box center [771, 468] width 976 height 21
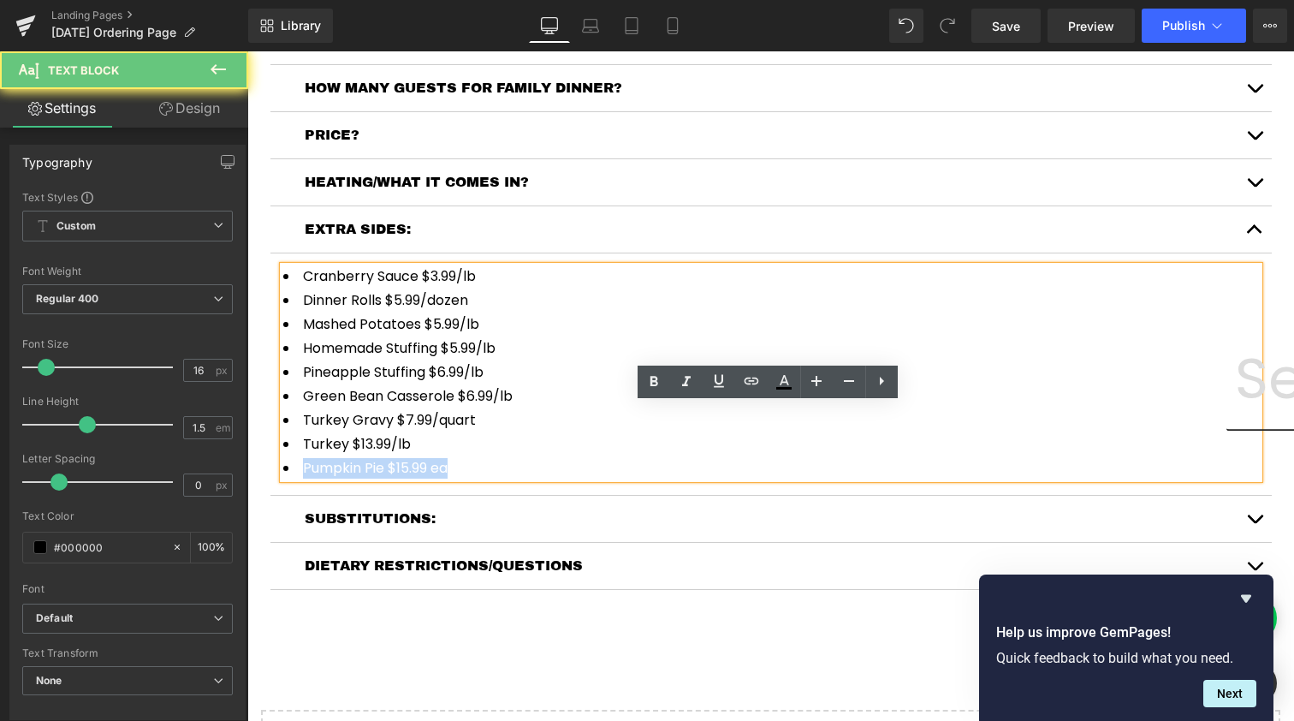
click at [371, 478] on li "Pumpkin Pie $15.99 ea" at bounding box center [771, 468] width 976 height 21
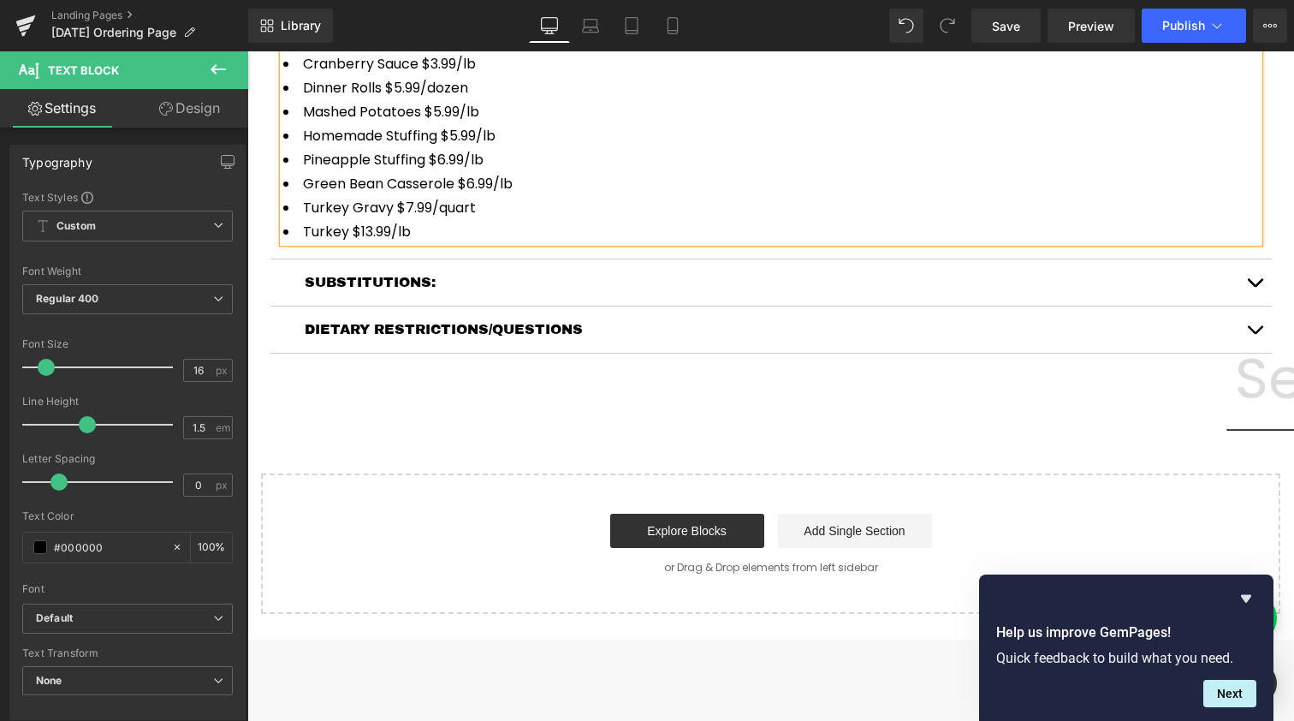
scroll to position [1676, 0]
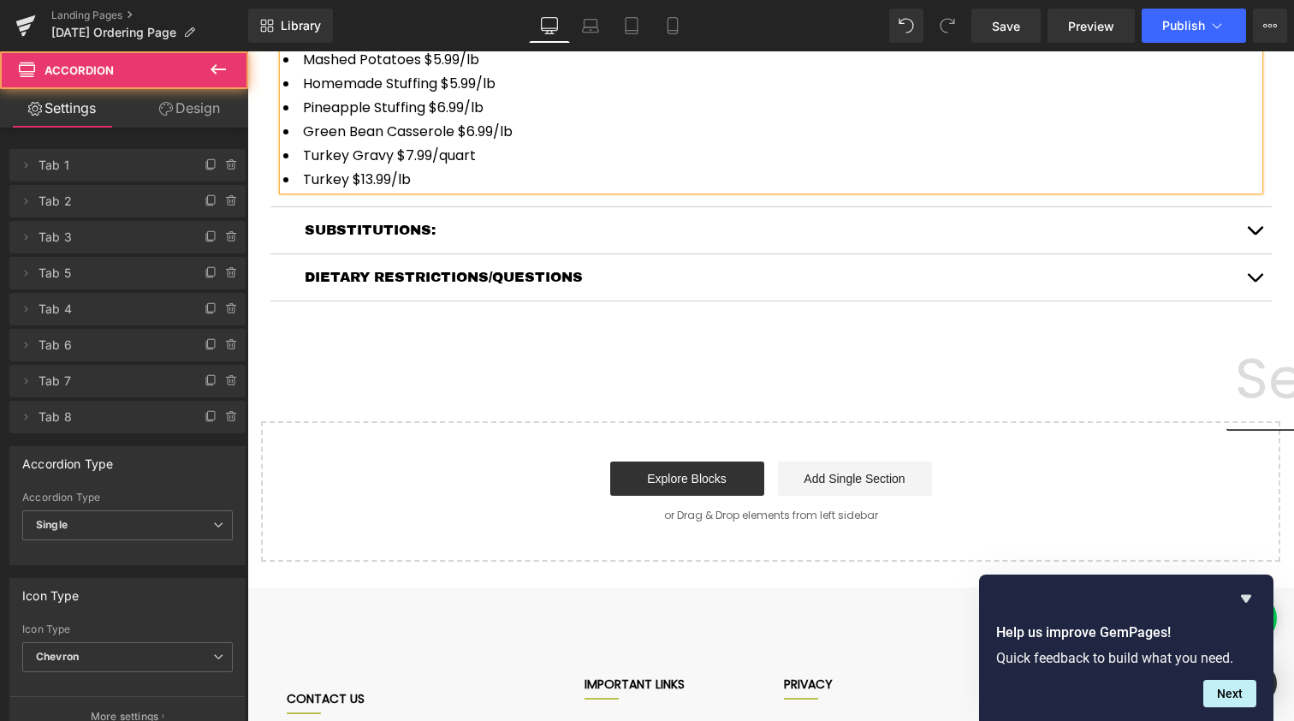
click at [1257, 253] on button "button" at bounding box center [1254, 230] width 34 height 46
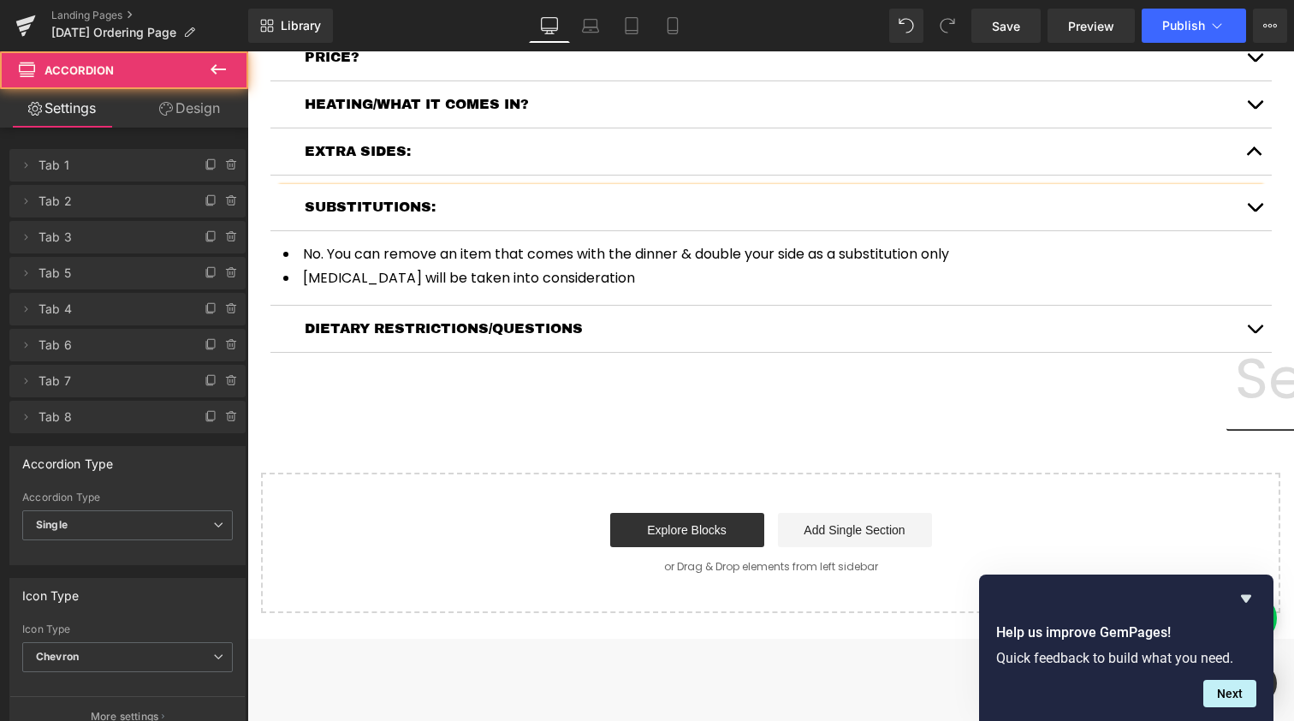
scroll to position [1458, 0]
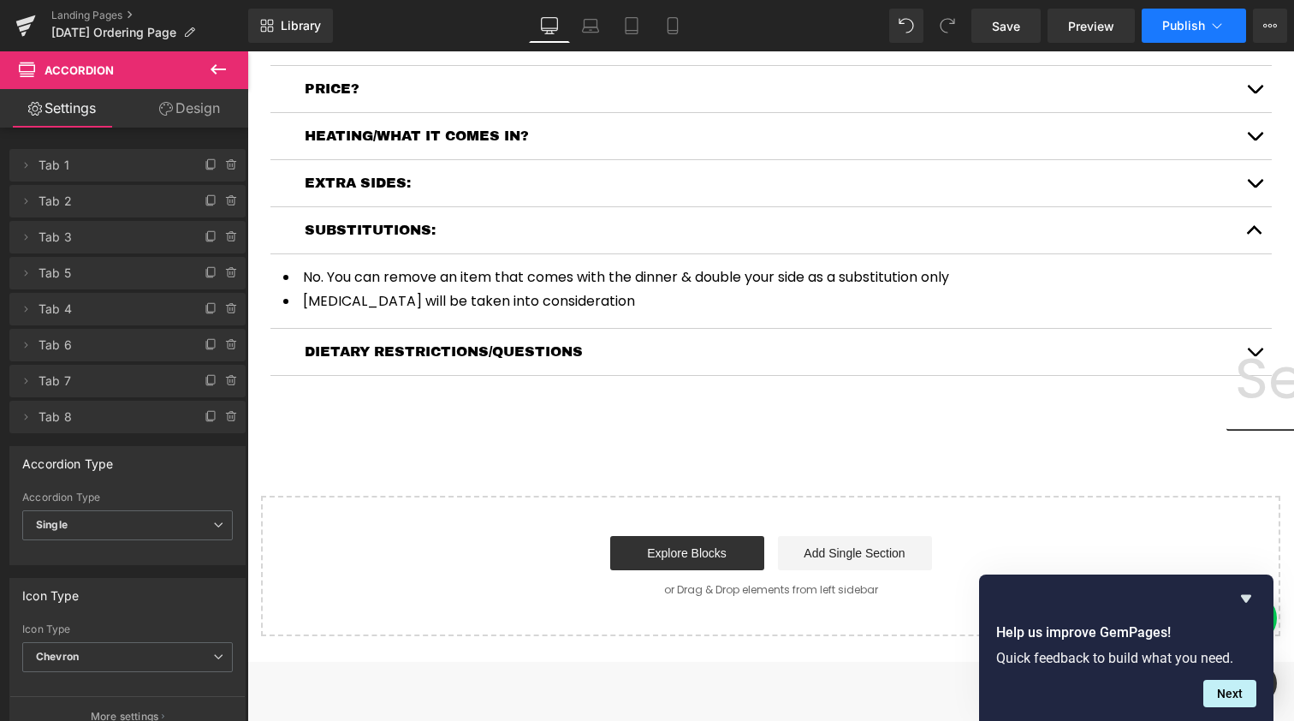
click at [1208, 37] on button "Publish" at bounding box center [1194, 26] width 104 height 34
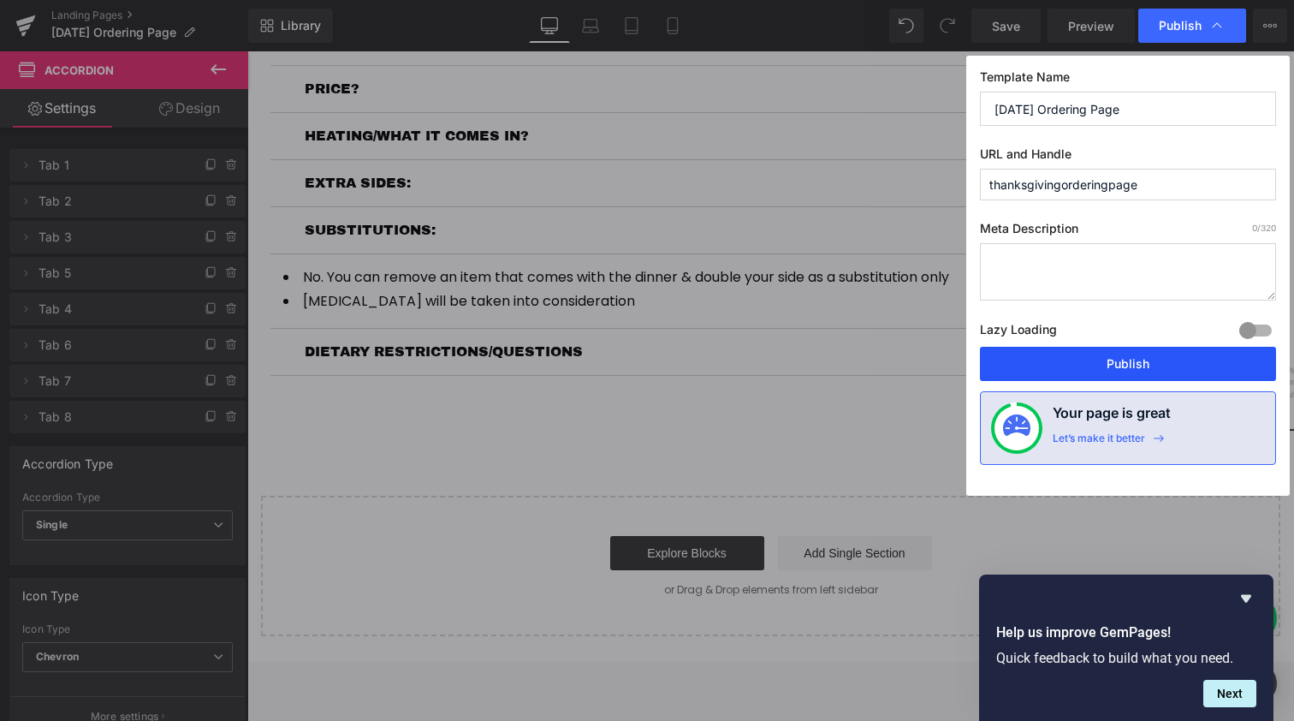
click at [1112, 371] on button "Publish" at bounding box center [1128, 364] width 296 height 34
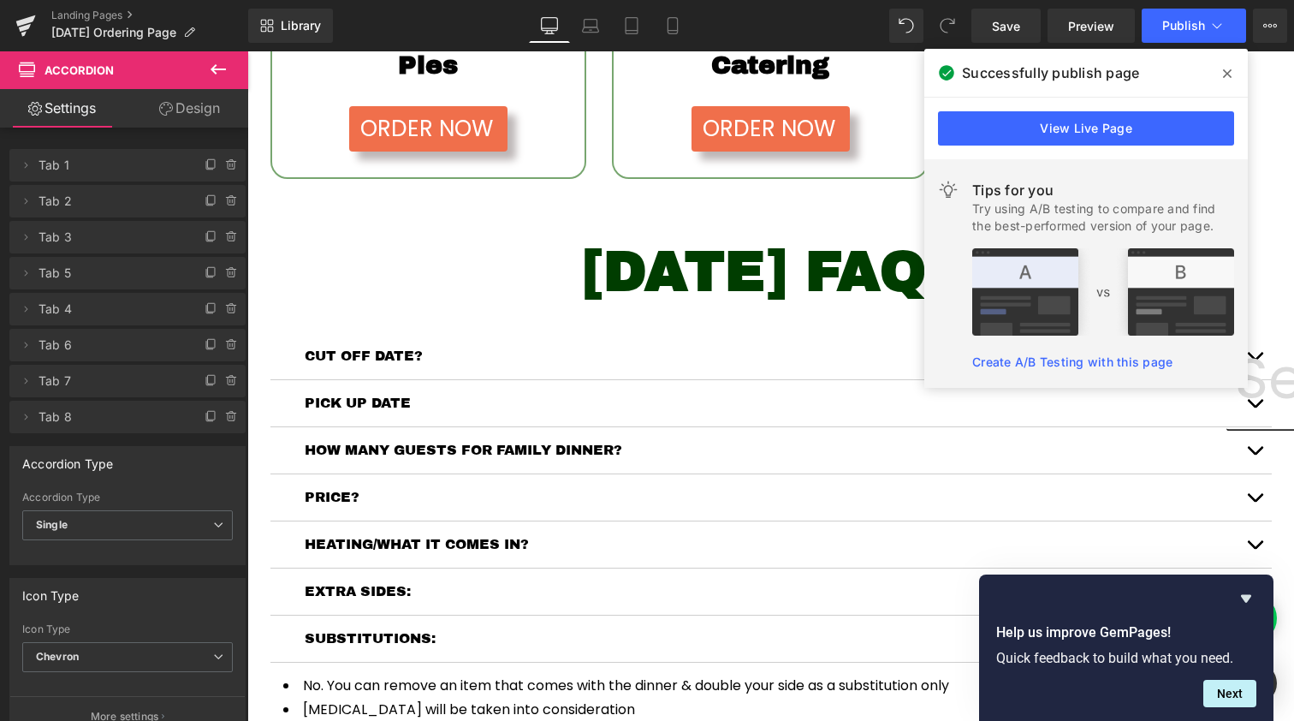
scroll to position [1270, 0]
